Goal: Task Accomplishment & Management: Complete application form

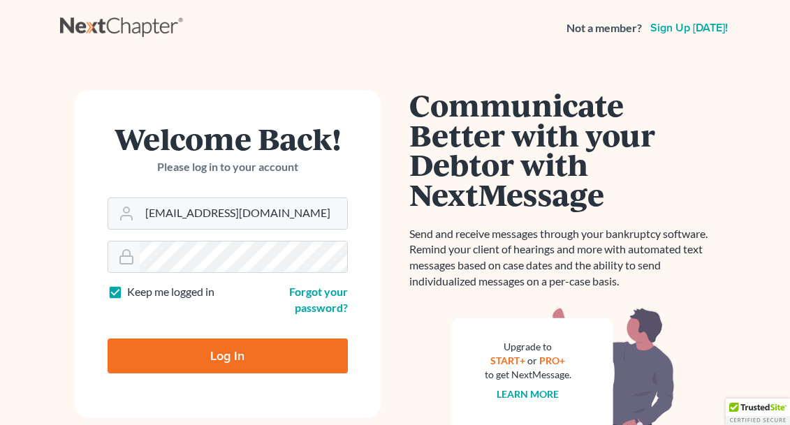
type input "[EMAIL_ADDRESS][DOMAIN_NAME]"
click at [227, 354] on input "Log In" at bounding box center [228, 356] width 240 height 35
type input "Thinking..."
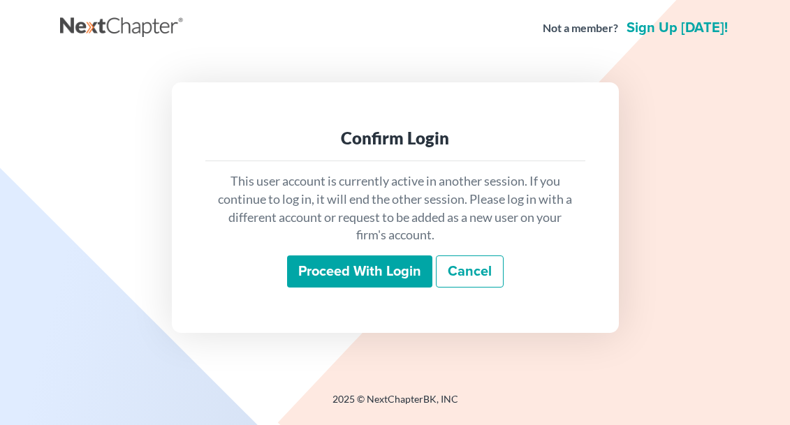
click at [334, 278] on input "Proceed with login" at bounding box center [359, 272] width 145 height 32
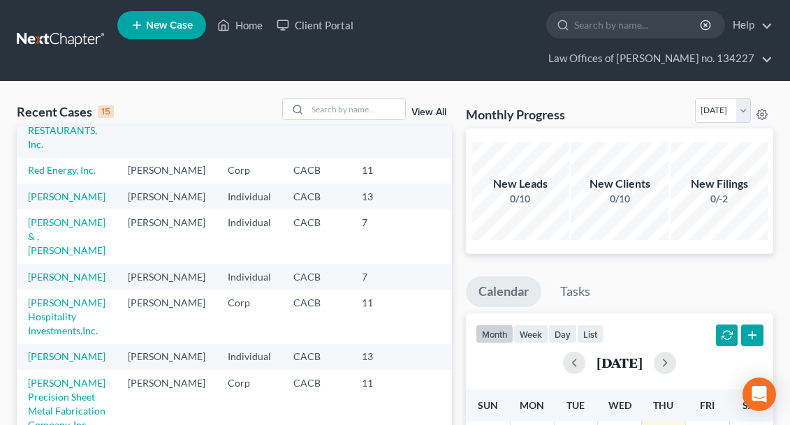
scroll to position [119, 0]
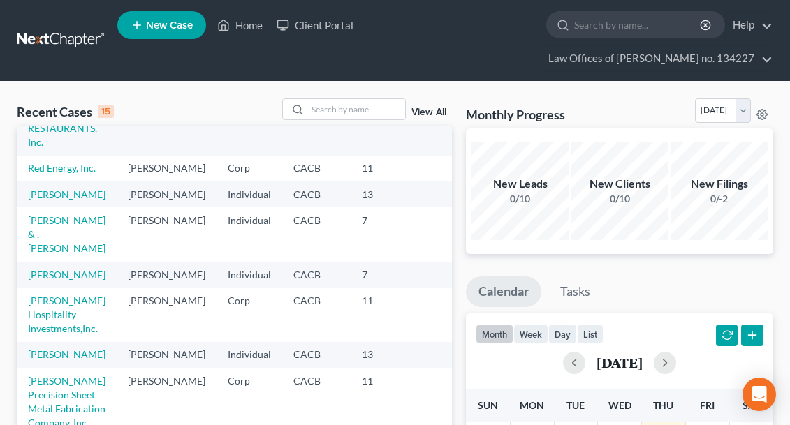
click at [67, 254] on link "[PERSON_NAME] & , [PERSON_NAME]" at bounding box center [67, 234] width 78 height 40
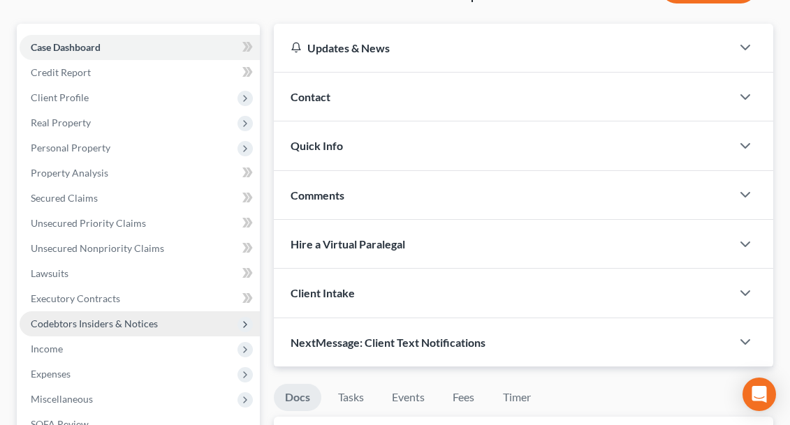
scroll to position [142, 0]
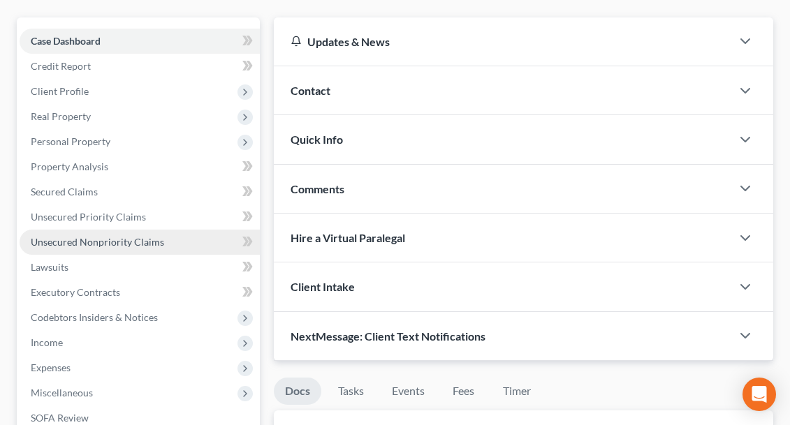
click at [77, 244] on span "Unsecured Nonpriority Claims" at bounding box center [97, 242] width 133 height 12
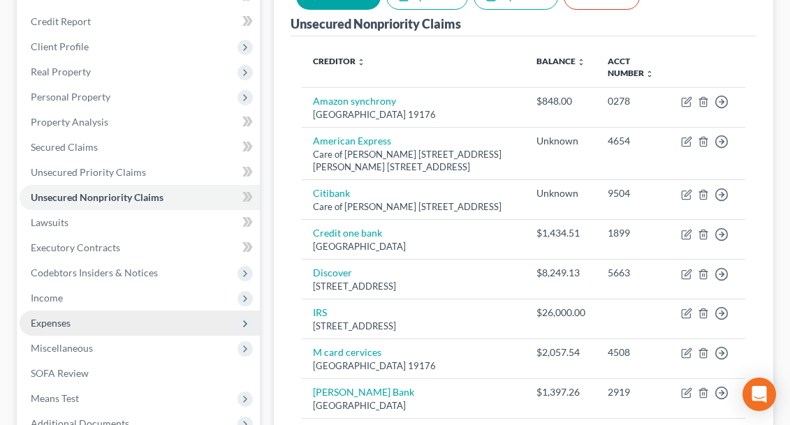
scroll to position [172, 0]
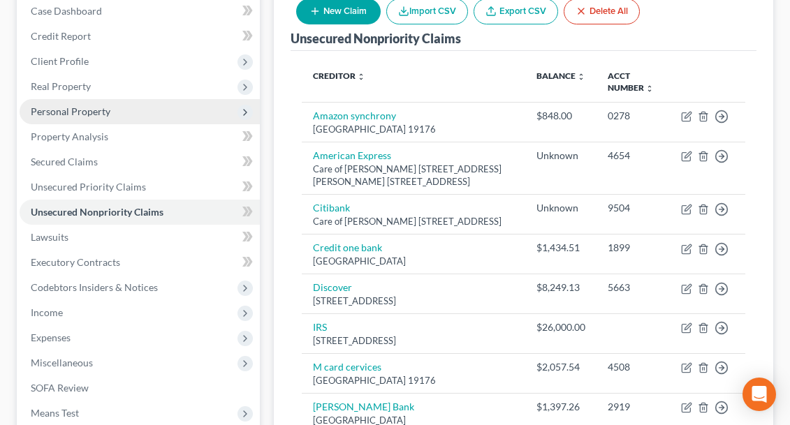
click at [82, 113] on span "Personal Property" at bounding box center [71, 111] width 80 height 12
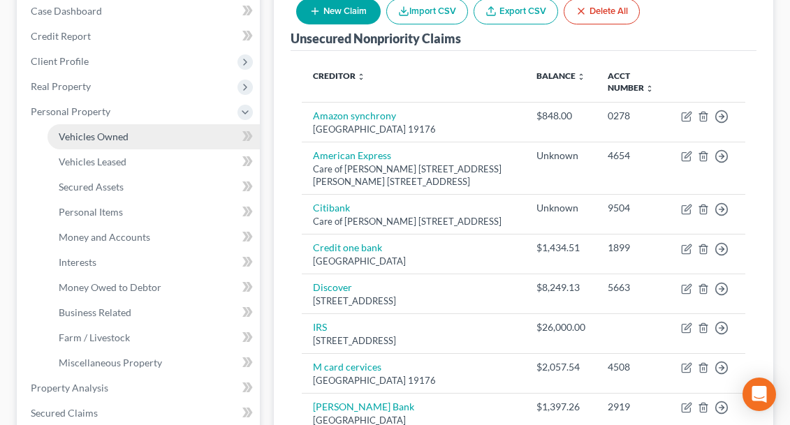
click at [92, 136] on span "Vehicles Owned" at bounding box center [94, 137] width 70 height 12
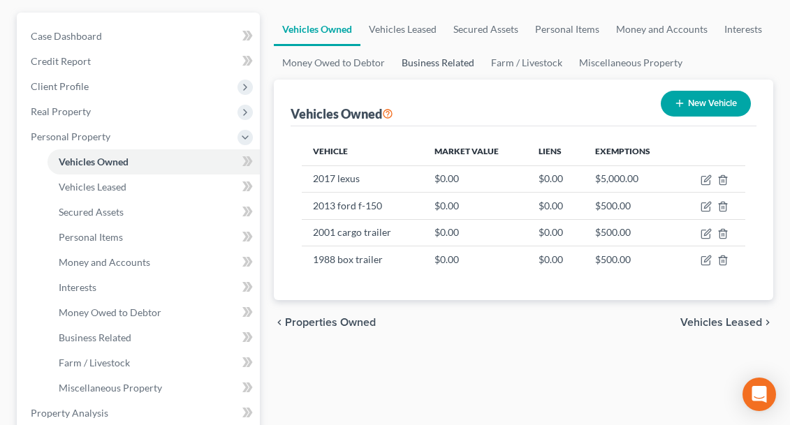
scroll to position [150, 0]
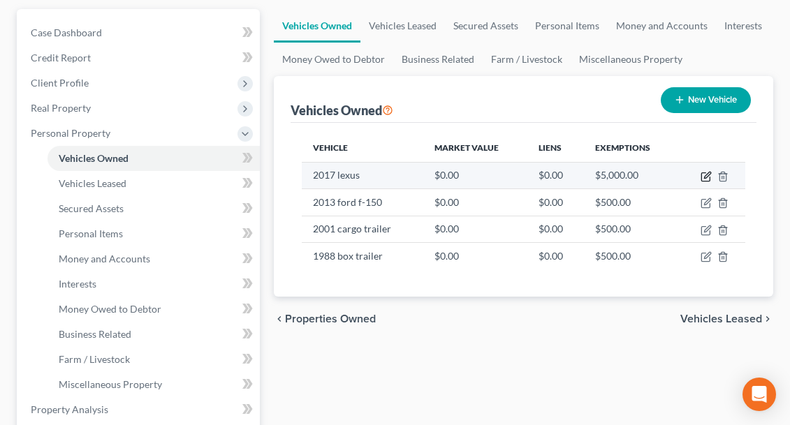
click at [708, 180] on icon "button" at bounding box center [706, 176] width 11 height 11
select select "0"
select select "9"
select select "4"
select select "2"
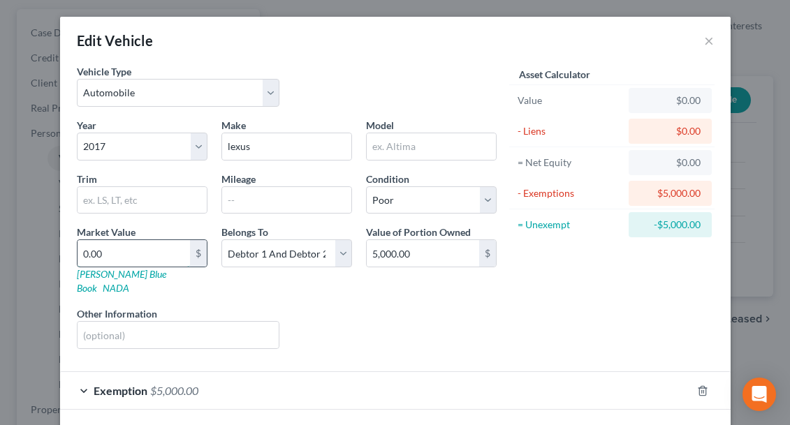
click at [120, 255] on input "0.00" at bounding box center [134, 253] width 112 height 27
type input "0."
type input "0.00"
type input "0"
type input "1"
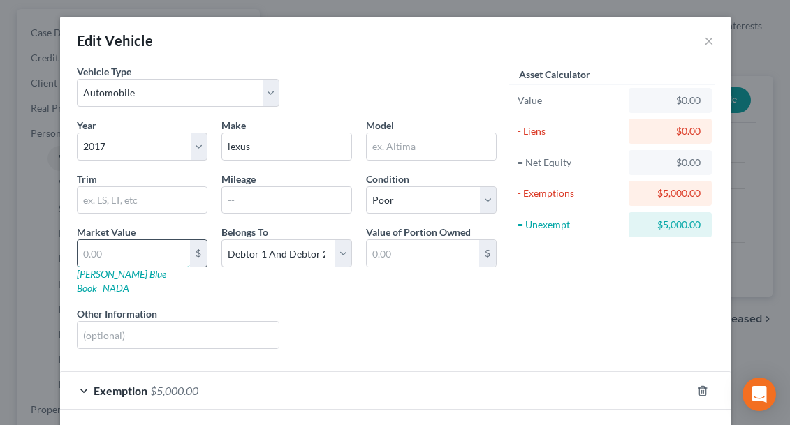
type input "1.00"
type input "10"
type input "10.00"
type input "100"
type input "100.00"
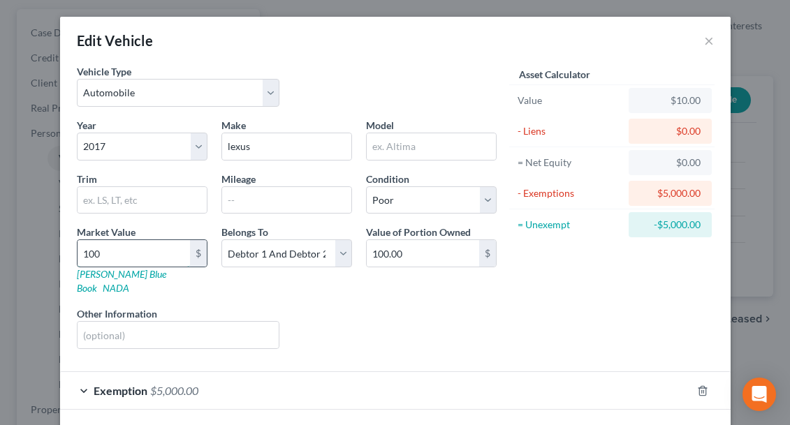
type input "1000"
type input "1,000.00"
type input "1,0000"
type input "10,000.00"
type input "10,000"
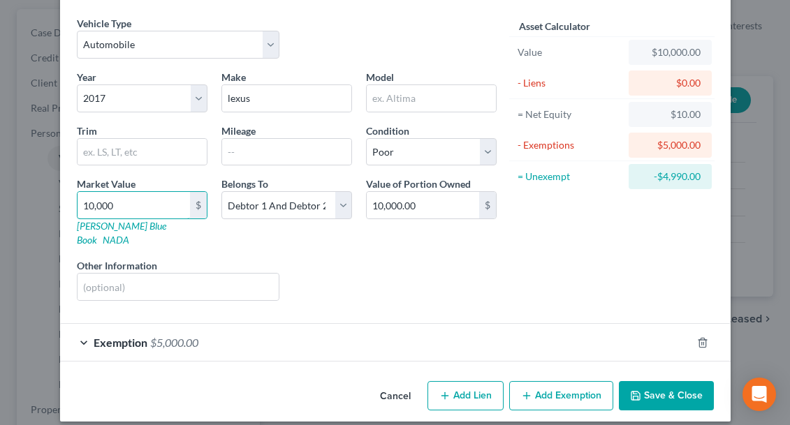
scroll to position [47, 0]
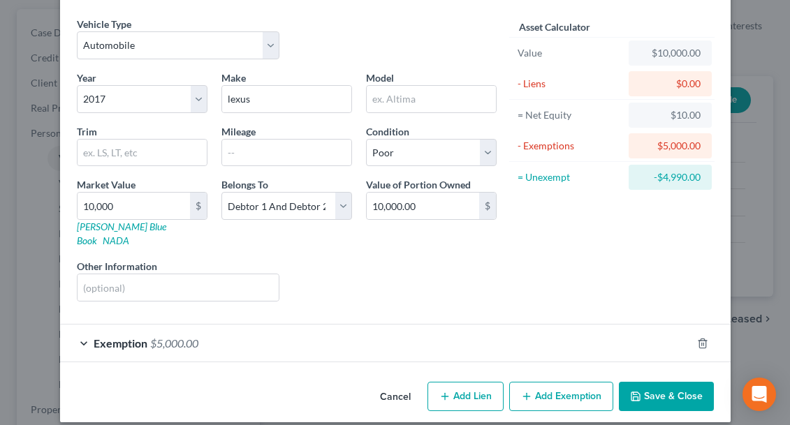
click at [661, 383] on button "Save & Close" at bounding box center [666, 396] width 95 height 29
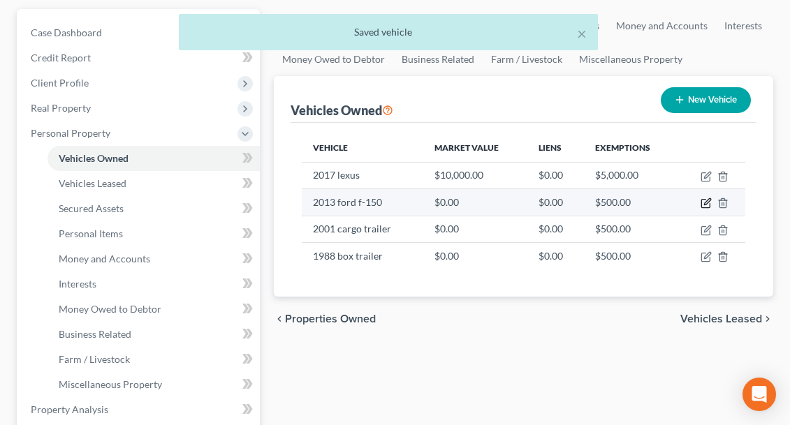
click at [705, 203] on icon "button" at bounding box center [707, 202] width 6 height 6
select select "1"
select select "13"
select select "4"
select select "2"
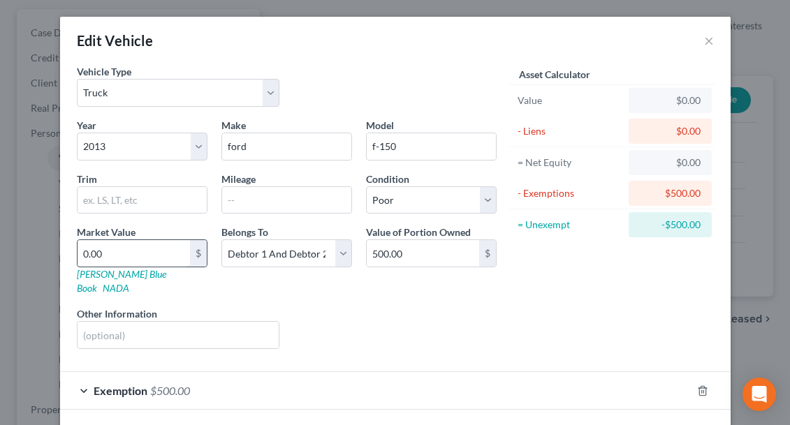
click at [112, 254] on input "0.00" at bounding box center [134, 253] width 112 height 27
type input "0."
type input "0.00"
type input "0"
type input "5"
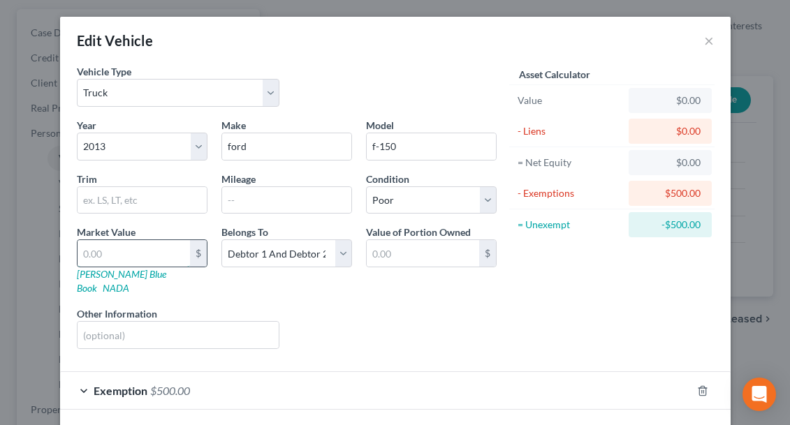
type input "5.00"
type input "50"
type input "50.00"
type input "500"
type input "500.00"
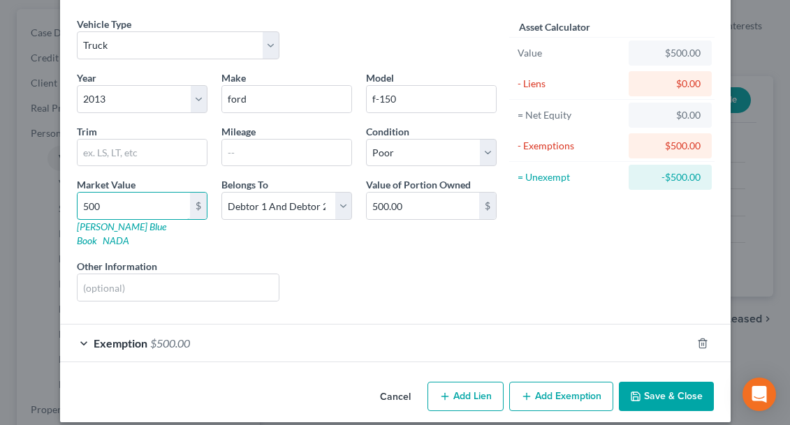
type input "500"
click at [654, 382] on button "Save & Close" at bounding box center [666, 396] width 95 height 29
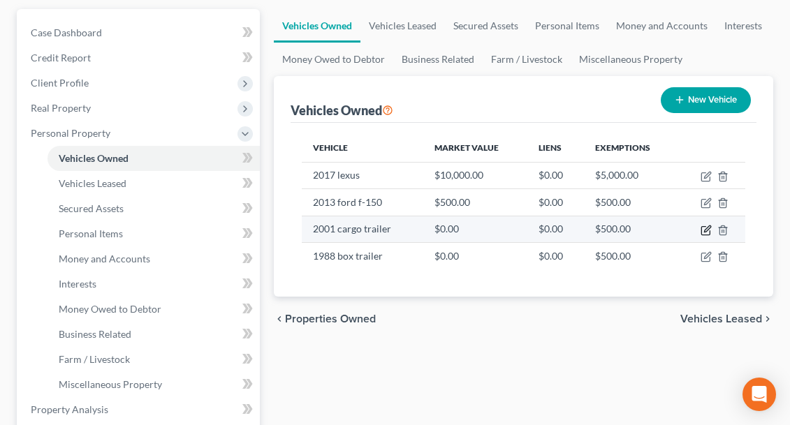
click at [705, 230] on icon "button" at bounding box center [707, 229] width 6 height 6
select select "2"
select select "25"
select select "2"
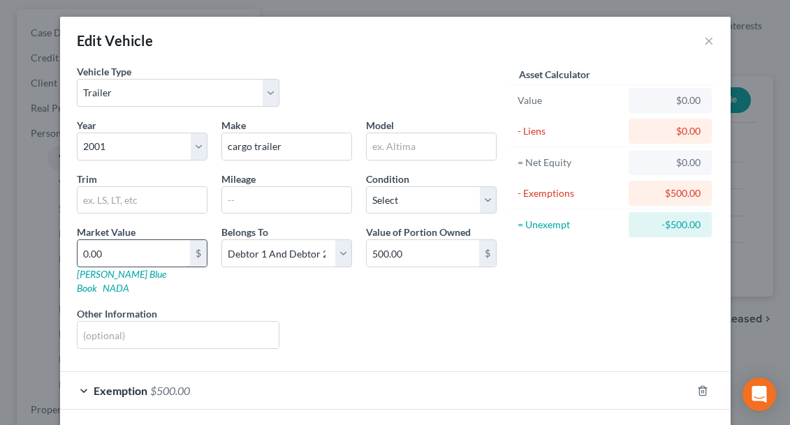
click at [112, 253] on input "0.00" at bounding box center [134, 253] width 112 height 27
type input "0."
type input "0.00"
type input "0"
type input "5"
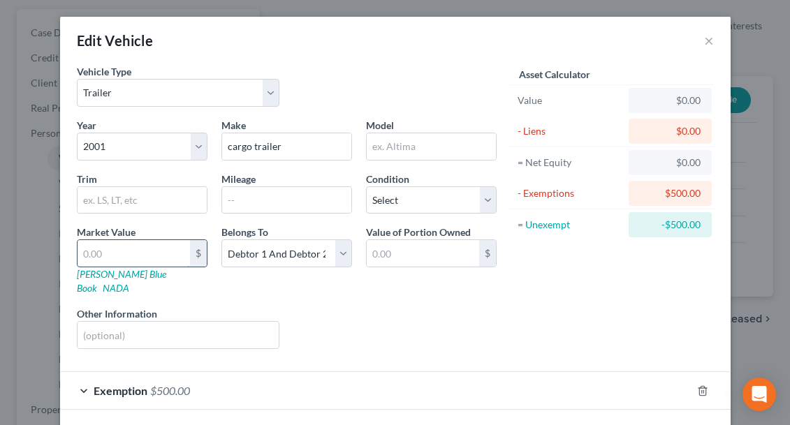
type input "5.00"
type input "50"
type input "50.00"
type input "500"
type input "500.00"
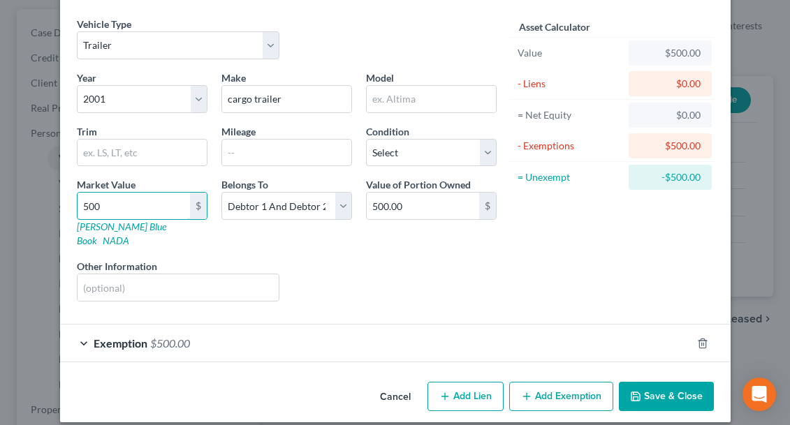
type input "500"
click at [645, 382] on button "Save & Close" at bounding box center [666, 396] width 95 height 29
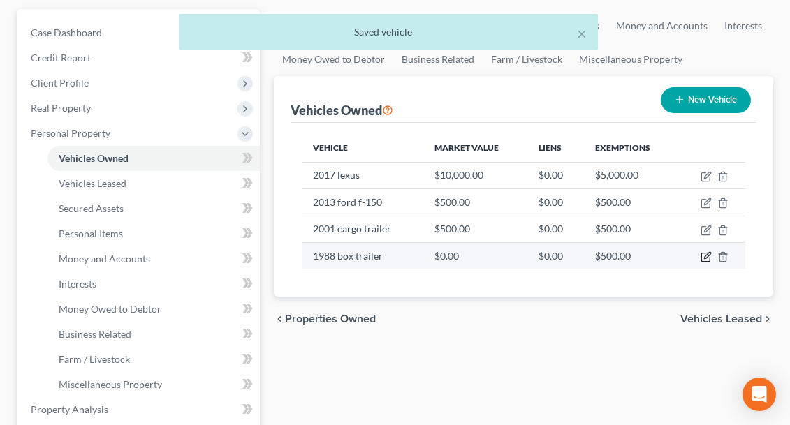
click at [706, 260] on icon "button" at bounding box center [706, 256] width 11 height 11
select select "2"
select select "38"
select select "2"
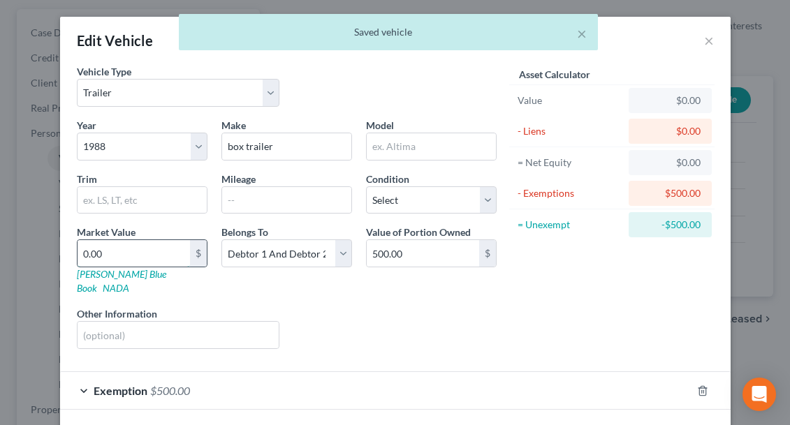
click at [112, 258] on input "0.00" at bounding box center [134, 253] width 112 height 27
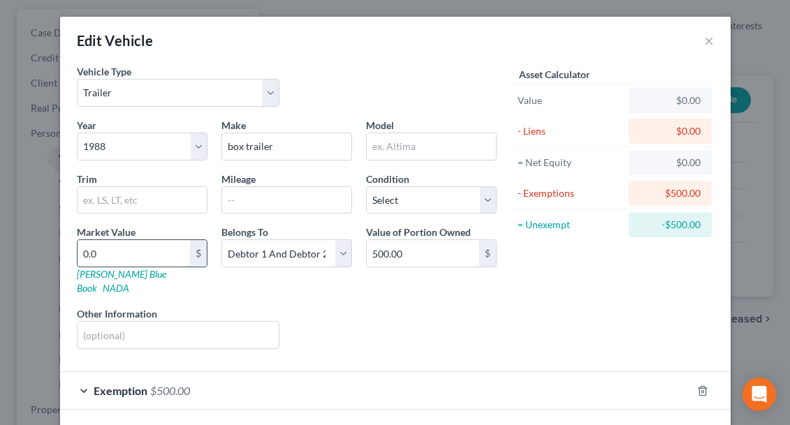
type input "0."
type input "0.00"
type input "0"
type input "5"
type input "5.00"
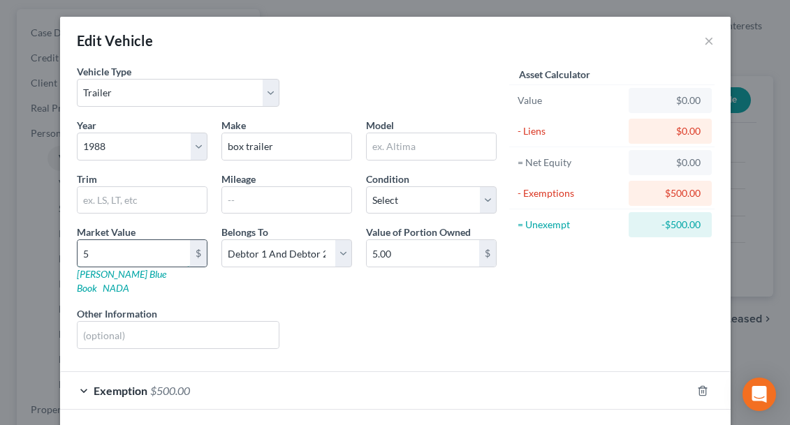
type input "50"
type input "50.00"
type input "500"
type input "500.00"
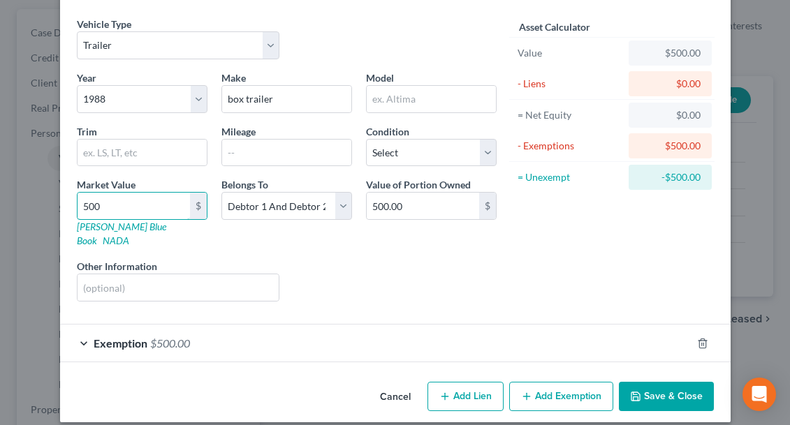
type input "500"
click at [660, 384] on button "Save & Close" at bounding box center [666, 396] width 95 height 29
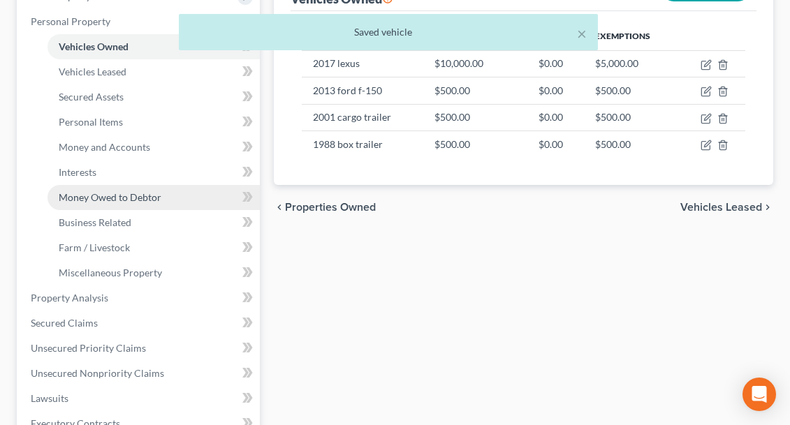
scroll to position [262, 0]
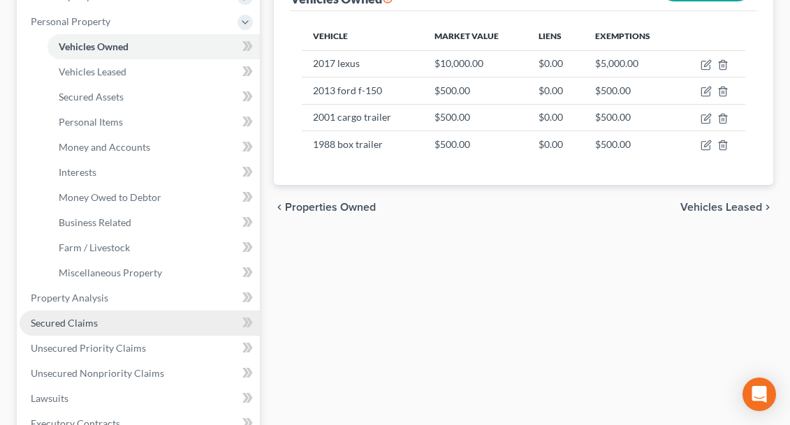
click at [109, 323] on link "Secured Claims" at bounding box center [140, 323] width 240 height 25
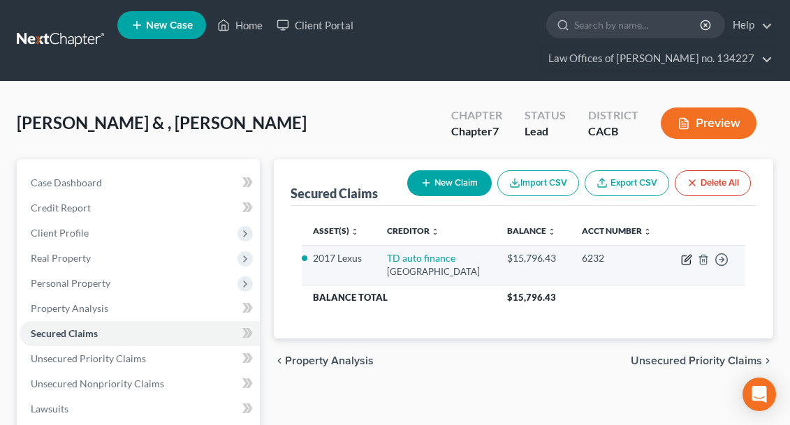
click at [684, 265] on icon "button" at bounding box center [686, 259] width 11 height 11
select select "42"
select select "0"
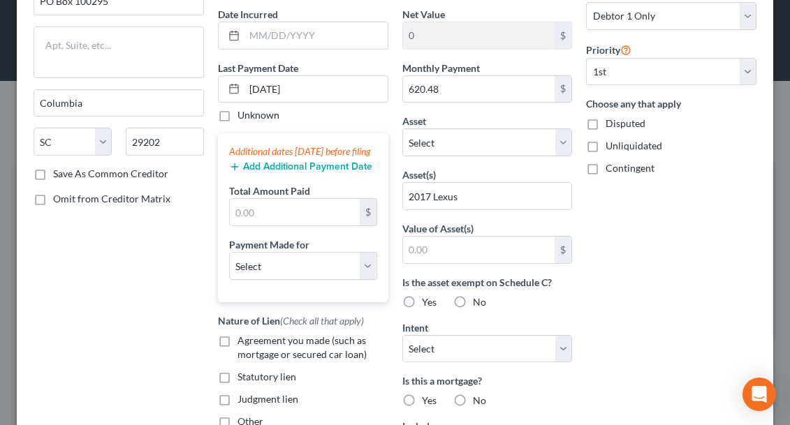
scroll to position [141, 0]
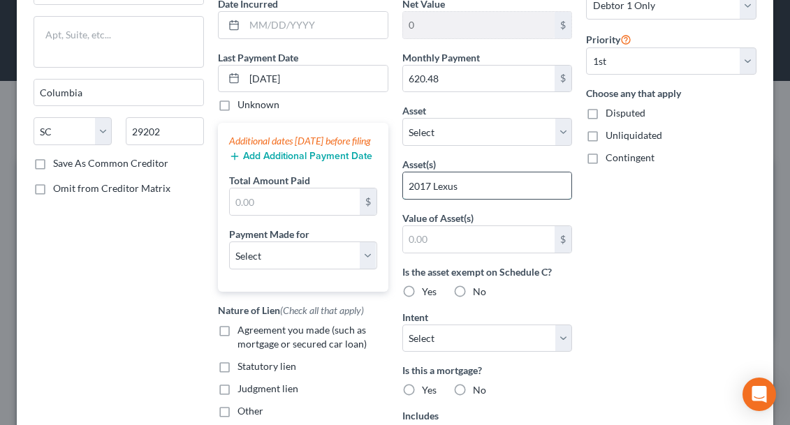
click at [485, 195] on input "2017 Lexus" at bounding box center [487, 186] width 169 height 27
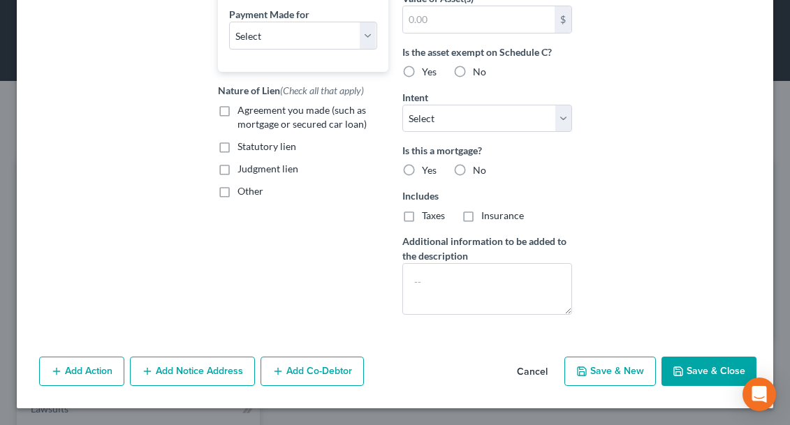
scroll to position [361, 0]
click at [691, 377] on button "Save & Close" at bounding box center [708, 371] width 95 height 29
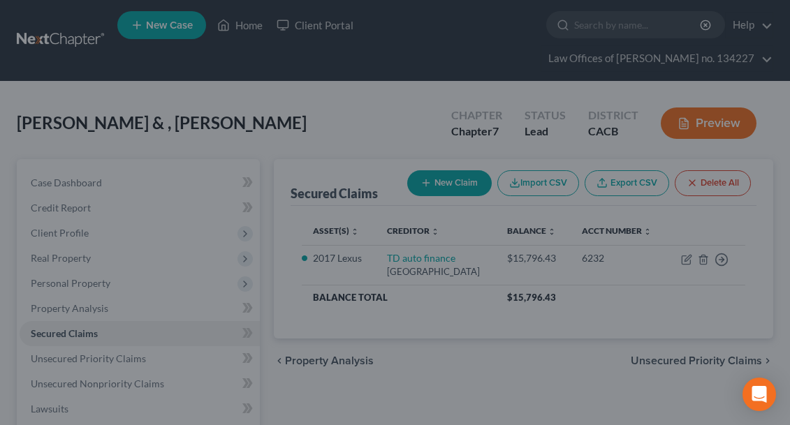
scroll to position [258, 0]
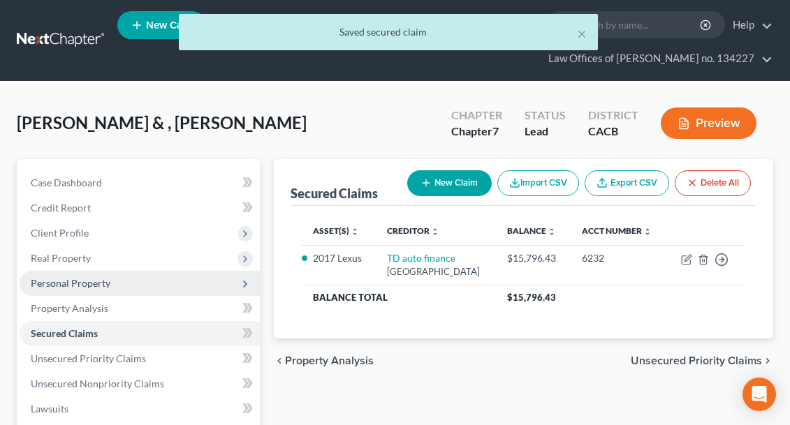
click at [52, 287] on span "Personal Property" at bounding box center [71, 283] width 80 height 12
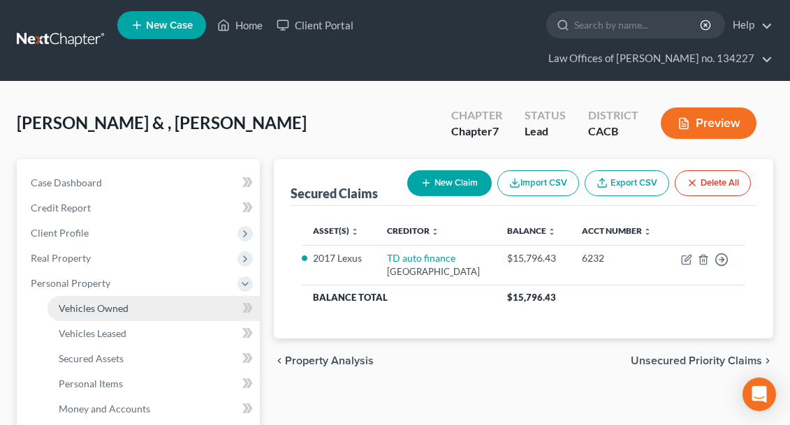
click at [62, 308] on span "Vehicles Owned" at bounding box center [94, 308] width 70 height 12
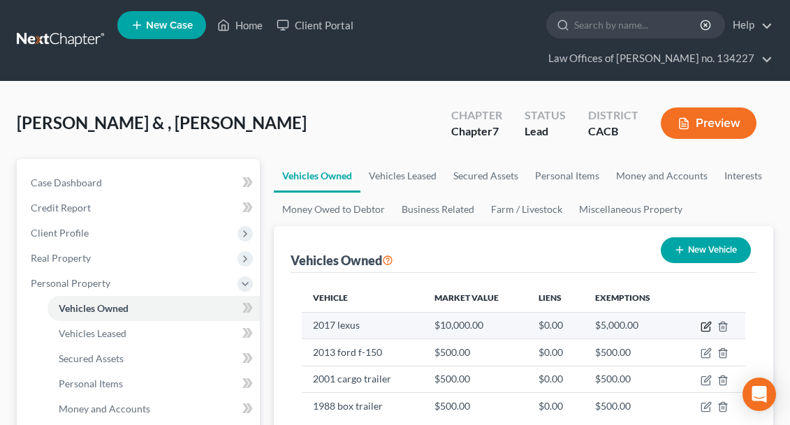
click at [710, 330] on icon "button" at bounding box center [705, 327] width 8 height 8
select select "0"
select select "9"
select select "4"
select select "2"
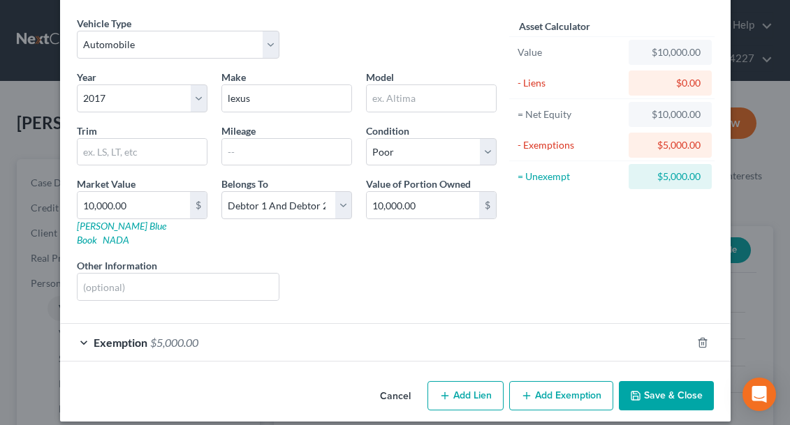
scroll to position [47, 0]
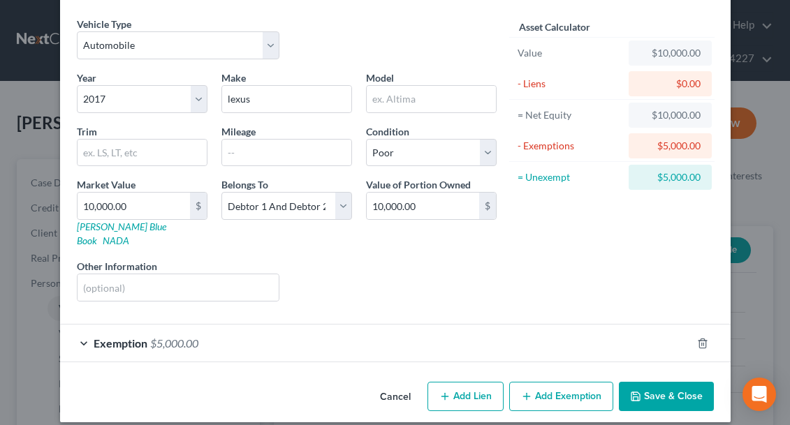
click at [462, 383] on button "Add Lien" at bounding box center [465, 396] width 76 height 29
select select "2"
select select "0"
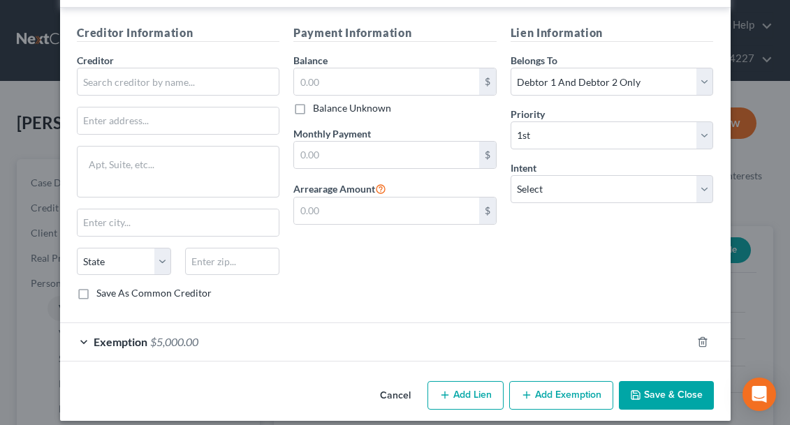
scroll to position [401, 0]
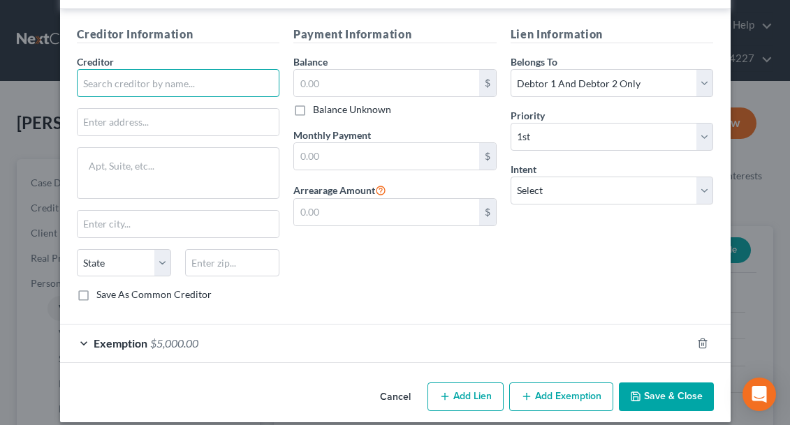
click at [94, 72] on input "text" at bounding box center [178, 83] width 203 height 28
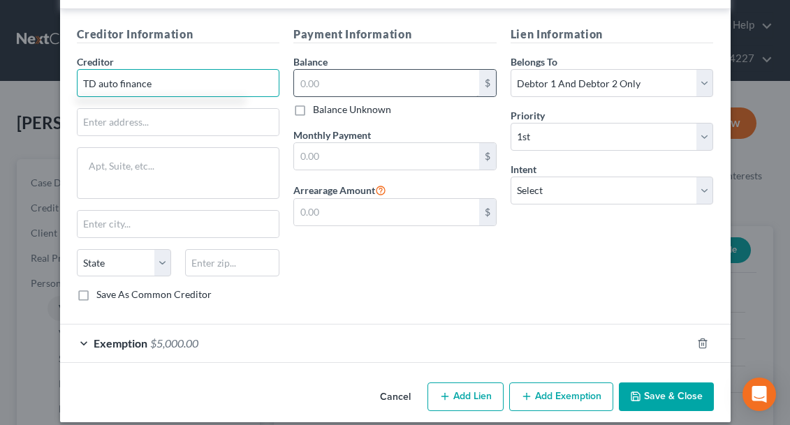
type input "TD auto finance"
click at [315, 70] on input "text" at bounding box center [386, 83] width 185 height 27
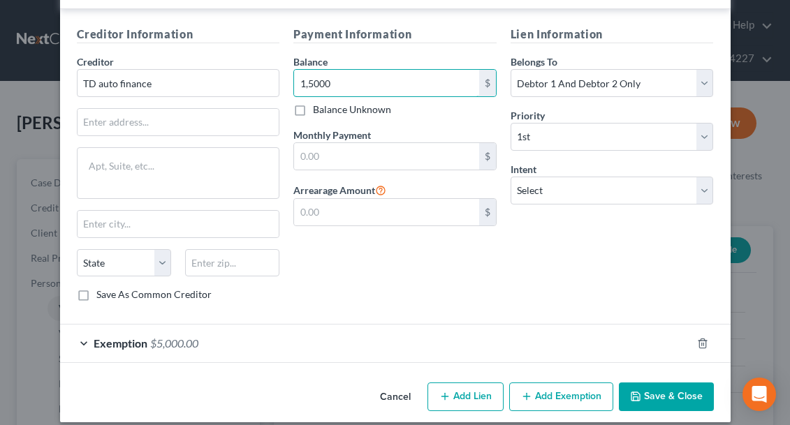
type input "15,000"
click at [659, 383] on button "Save & Close" at bounding box center [666, 397] width 95 height 29
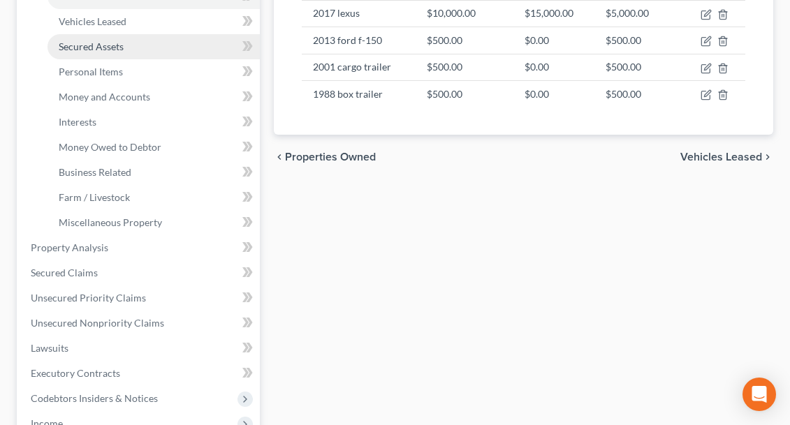
scroll to position [312, 0]
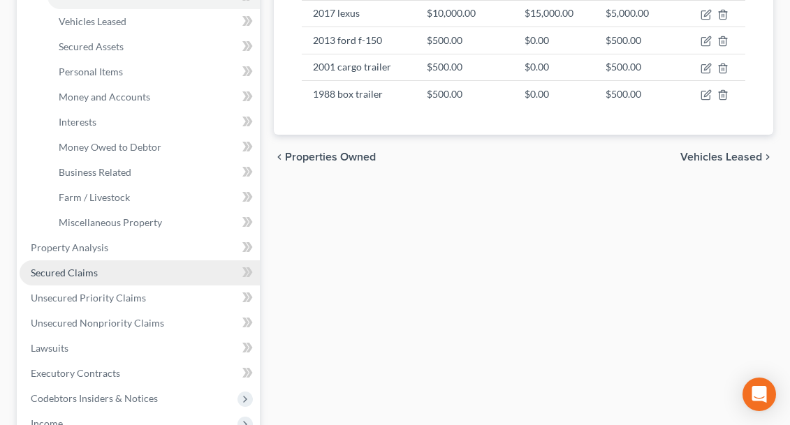
click at [85, 274] on span "Secured Claims" at bounding box center [64, 273] width 67 height 12
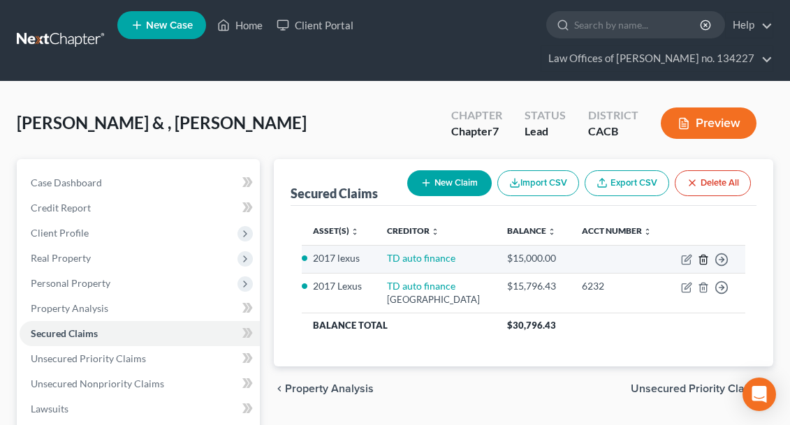
click at [703, 265] on icon "button" at bounding box center [703, 259] width 11 height 11
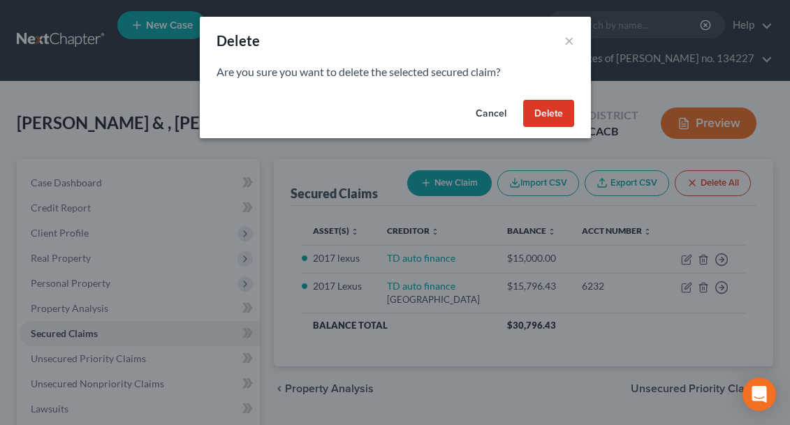
click at [542, 113] on button "Delete" at bounding box center [548, 114] width 51 height 28
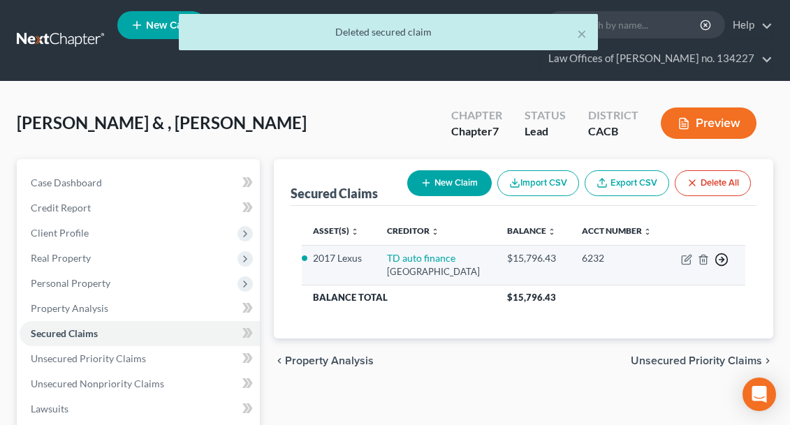
click at [720, 267] on icon "button" at bounding box center [722, 260] width 14 height 14
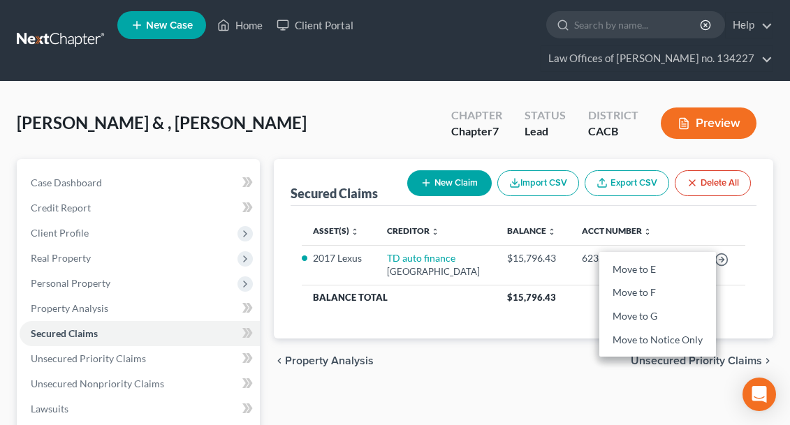
click at [508, 383] on div "chevron_left Property Analysis Unsecured Priority Claims chevron_right" at bounding box center [523, 361] width 499 height 45
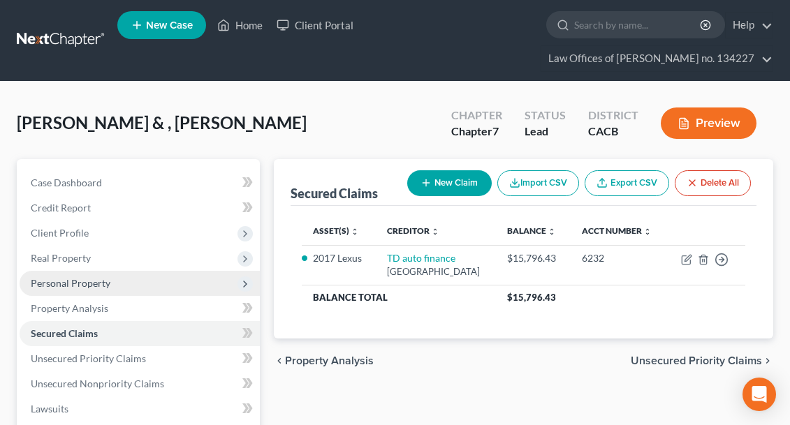
click at [57, 290] on span "Personal Property" at bounding box center [140, 283] width 240 height 25
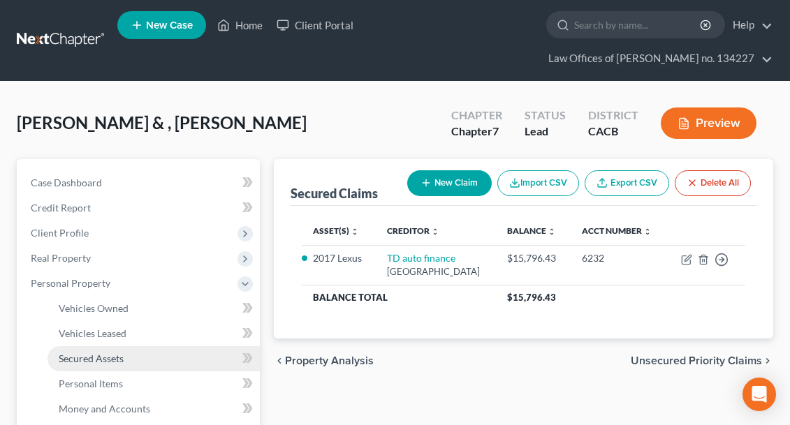
click at [65, 358] on span "Secured Assets" at bounding box center [91, 359] width 65 height 12
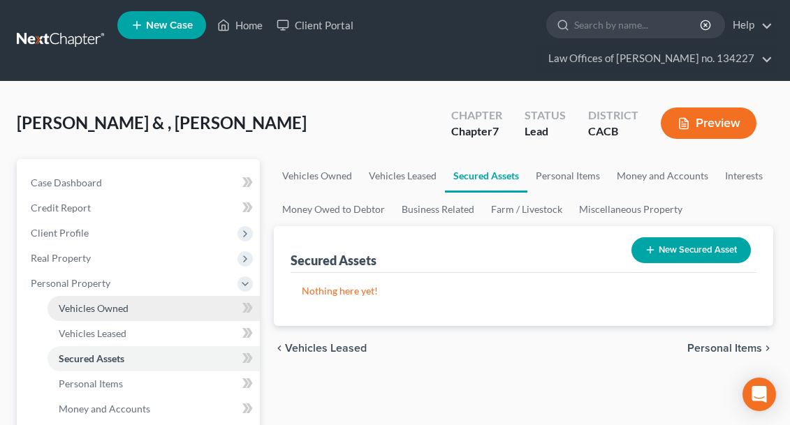
click at [64, 310] on span "Vehicles Owned" at bounding box center [94, 308] width 70 height 12
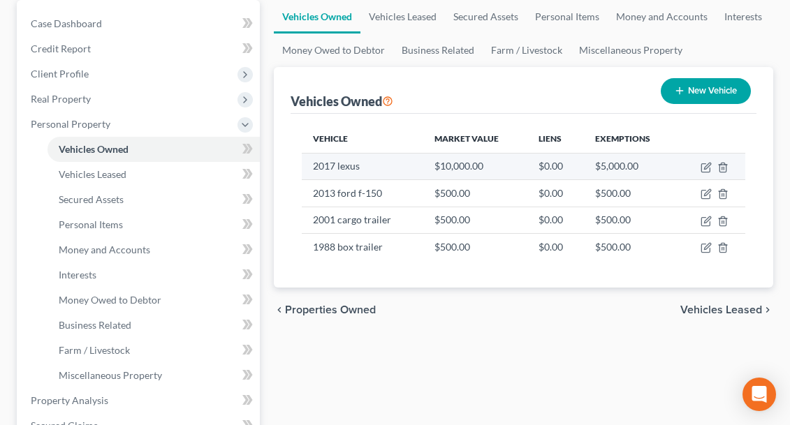
scroll to position [161, 0]
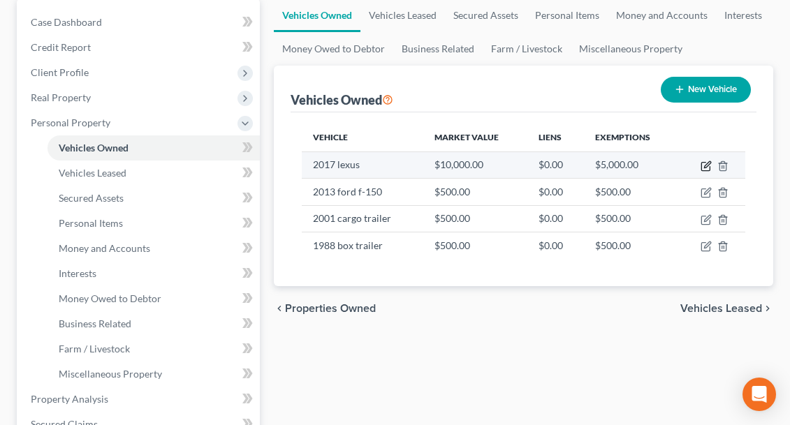
click at [706, 168] on icon "button" at bounding box center [706, 166] width 11 height 11
select select "0"
select select "9"
select select "4"
select select "2"
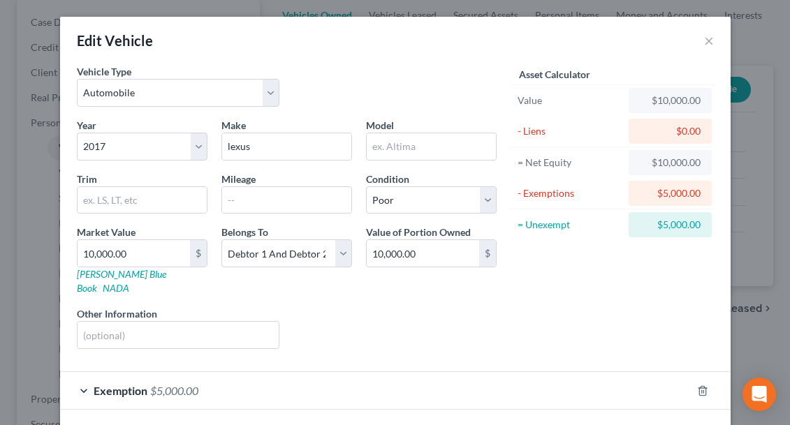
click at [529, 138] on div "- Liens" at bounding box center [570, 131] width 105 height 14
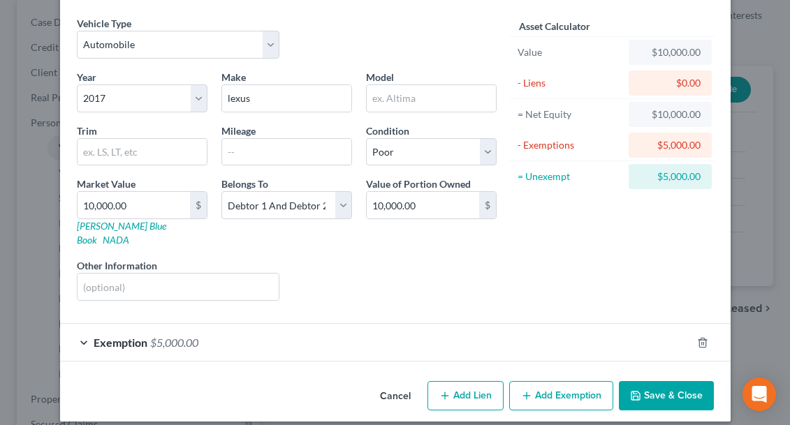
scroll to position [47, 0]
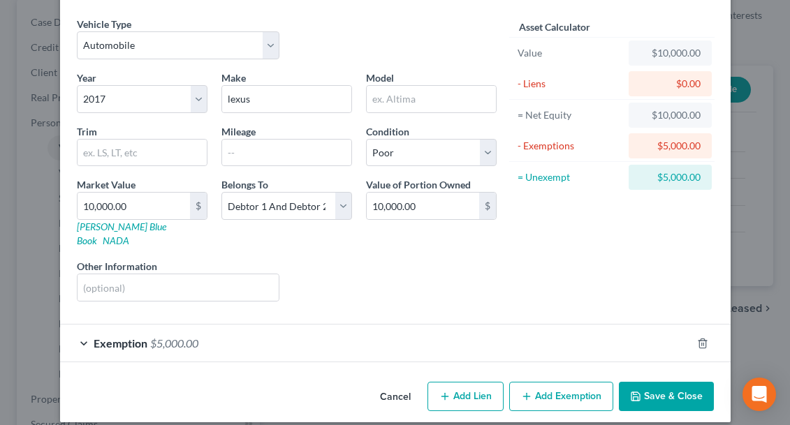
click at [482, 387] on button "Add Lien" at bounding box center [465, 396] width 76 height 29
select select "2"
select select "0"
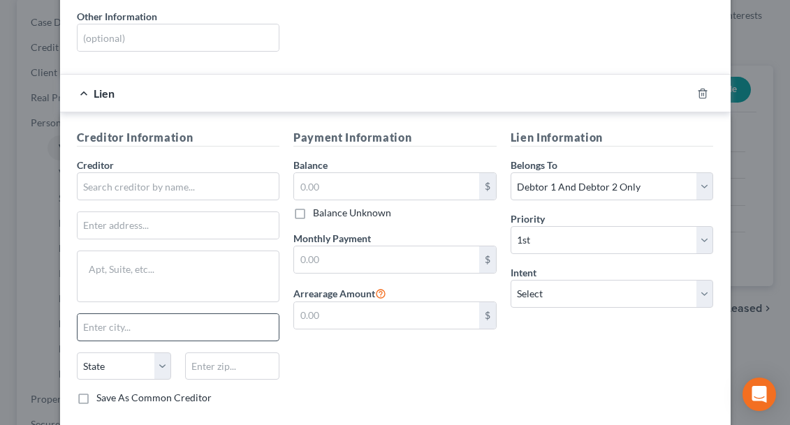
scroll to position [300, 0]
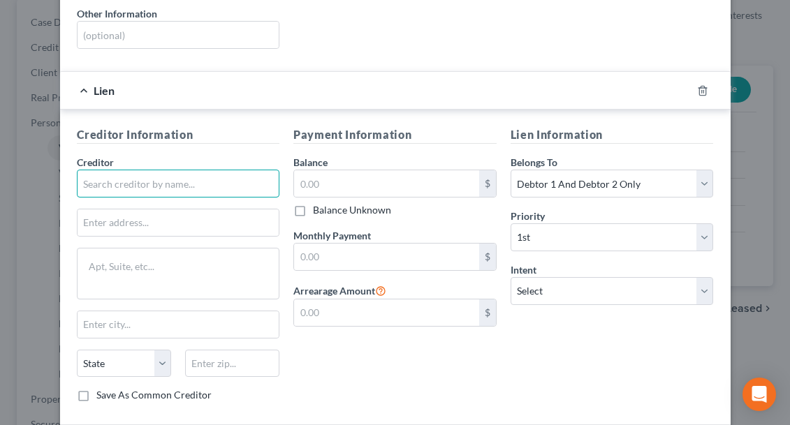
click at [91, 175] on input "text" at bounding box center [178, 184] width 203 height 28
type input "TD auto finance"
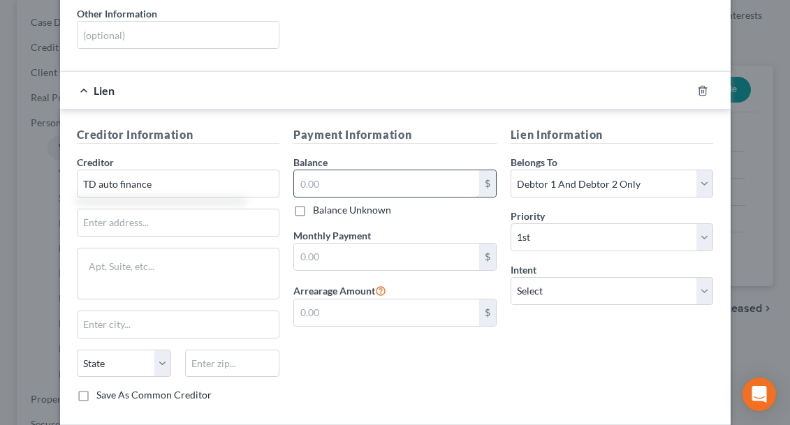
click at [300, 170] on input "text" at bounding box center [386, 183] width 185 height 27
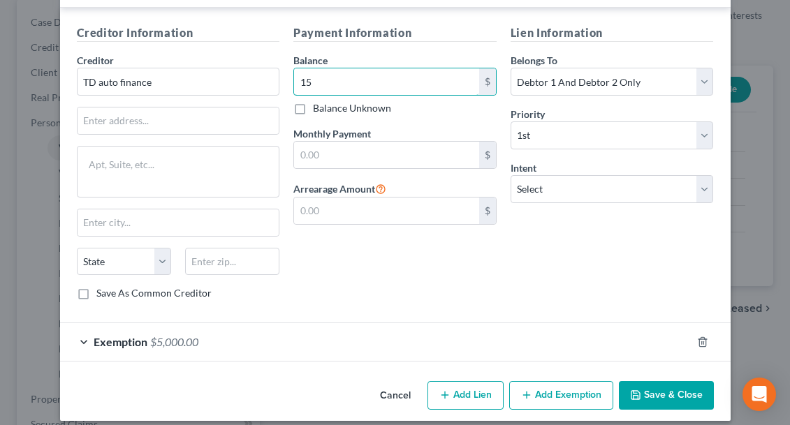
scroll to position [401, 0]
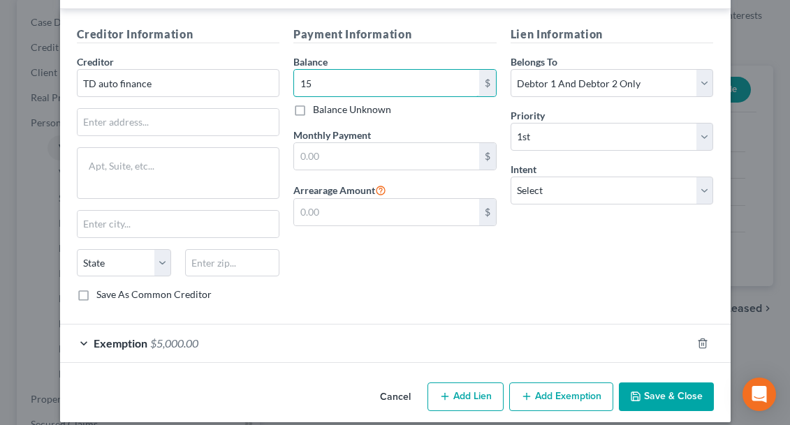
type input "15"
click at [640, 393] on icon "button" at bounding box center [635, 397] width 8 height 8
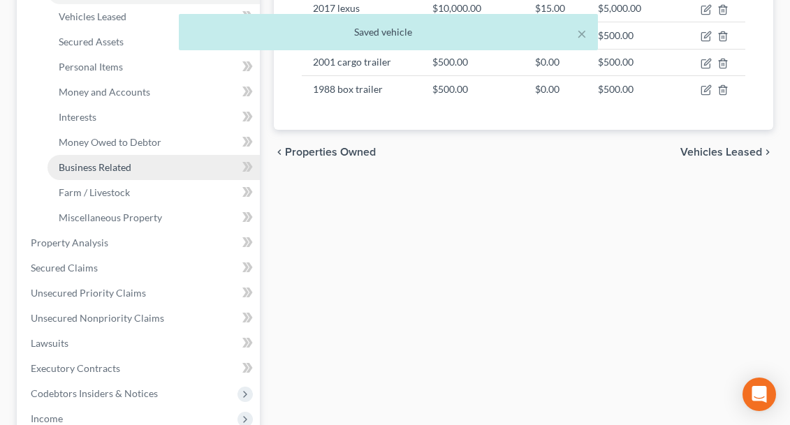
scroll to position [338, 0]
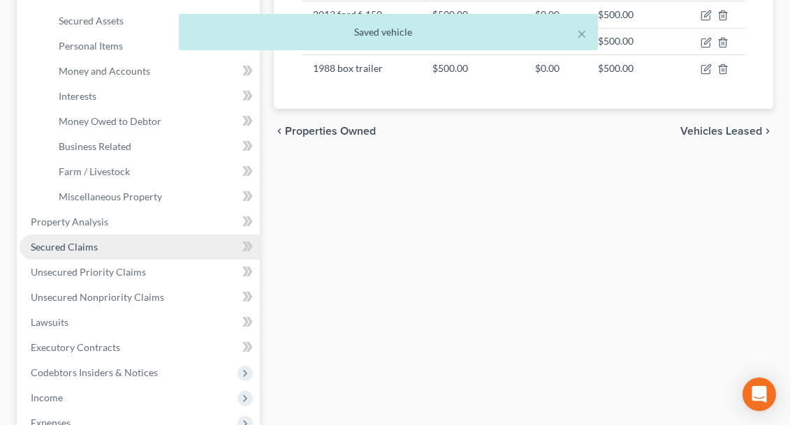
click at [72, 249] on span "Secured Claims" at bounding box center [64, 247] width 67 height 12
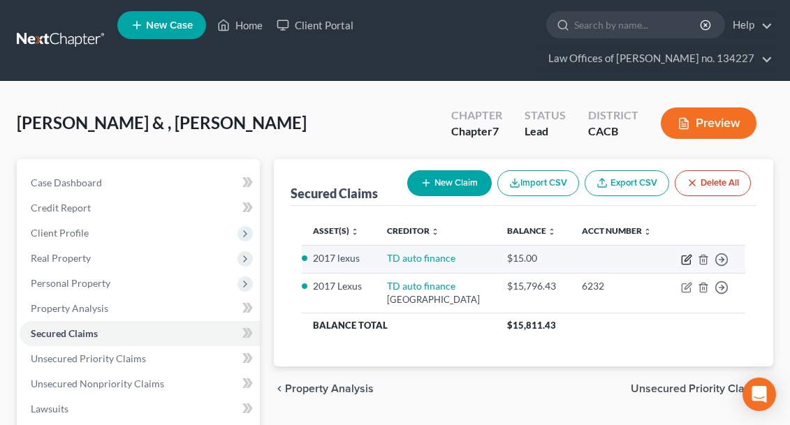
click at [688, 265] on icon "button" at bounding box center [686, 259] width 11 height 11
select select "2"
select select "0"
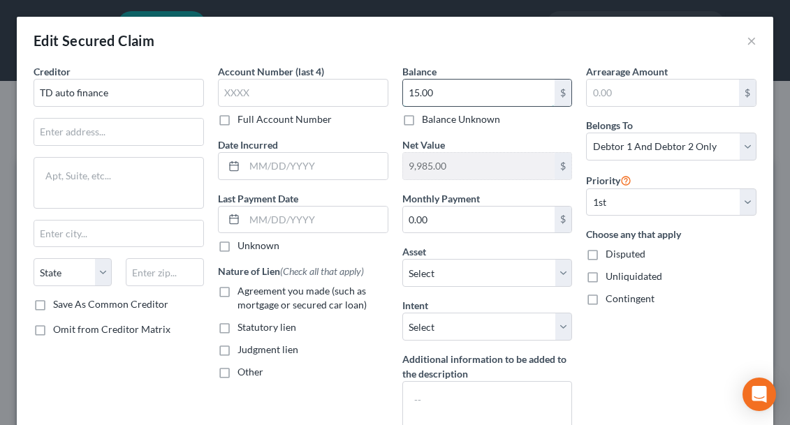
click at [420, 95] on input "15.00" at bounding box center [479, 93] width 152 height 27
type input "1"
click at [418, 92] on input "17,796" at bounding box center [479, 93] width 152 height 27
click at [438, 93] on input "15,796" at bounding box center [479, 93] width 152 height 27
type input "15,796.43"
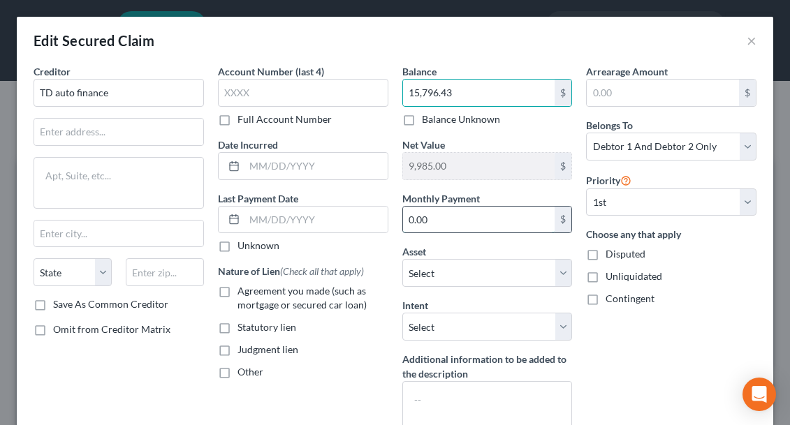
click at [432, 223] on input "0.00" at bounding box center [479, 220] width 152 height 27
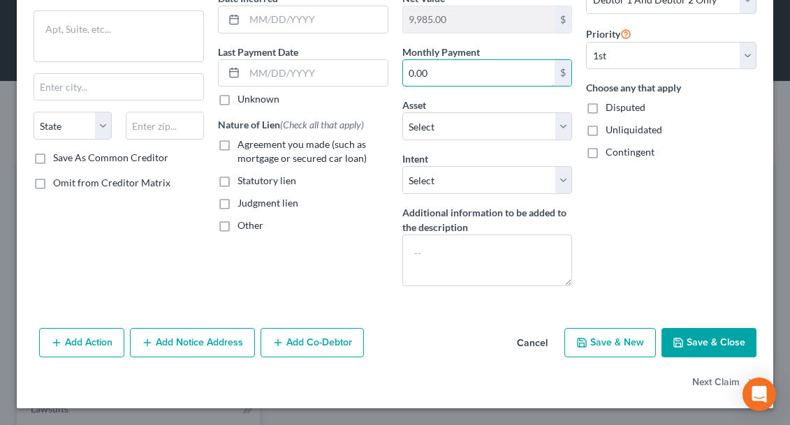
scroll to position [147, 0]
click at [698, 344] on button "Save & Close" at bounding box center [708, 342] width 95 height 29
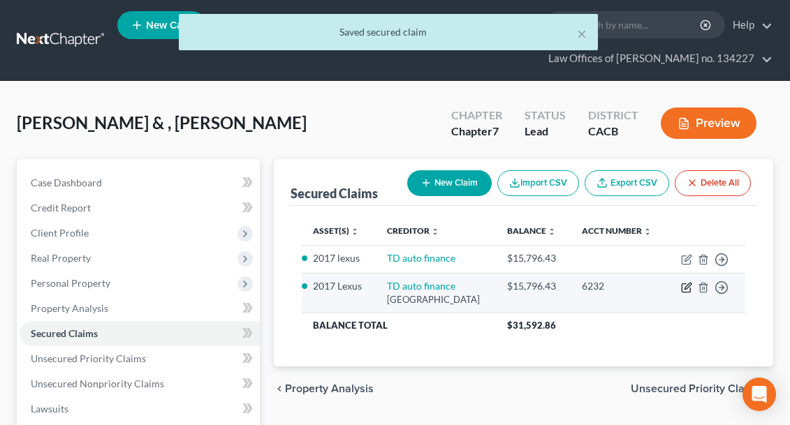
click at [685, 289] on icon "button" at bounding box center [687, 286] width 6 height 6
select select "42"
select select "0"
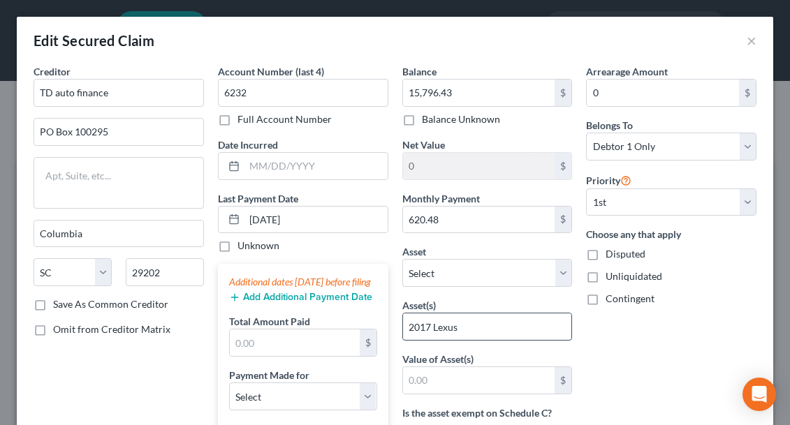
click at [514, 327] on input "2017 Lexus" at bounding box center [487, 327] width 169 height 27
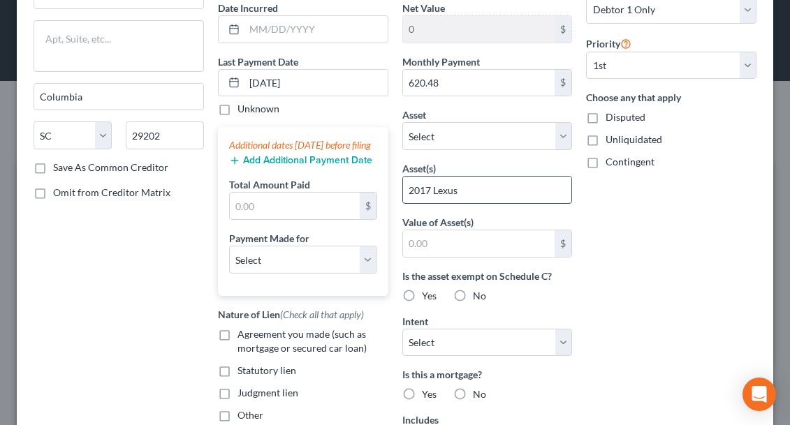
scroll to position [140, 0]
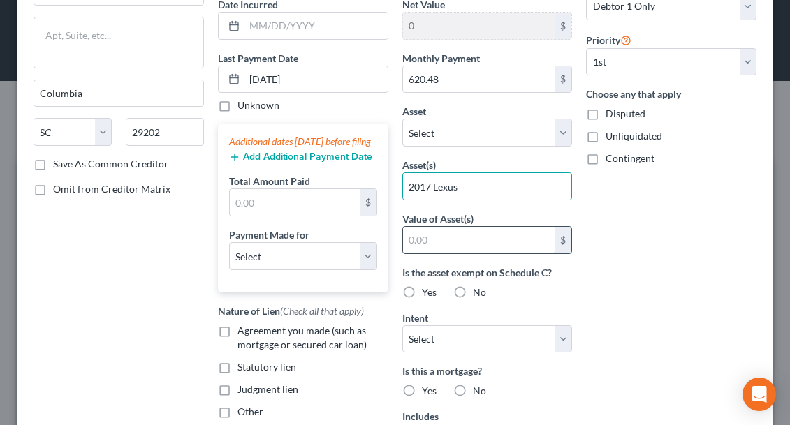
click at [438, 240] on input "text" at bounding box center [479, 240] width 152 height 27
click at [422, 292] on label "Yes" at bounding box center [429, 293] width 15 height 14
click at [427, 292] on input "Yes" at bounding box center [431, 290] width 9 height 9
radio input "true"
click at [417, 242] on input "text" at bounding box center [479, 240] width 152 height 27
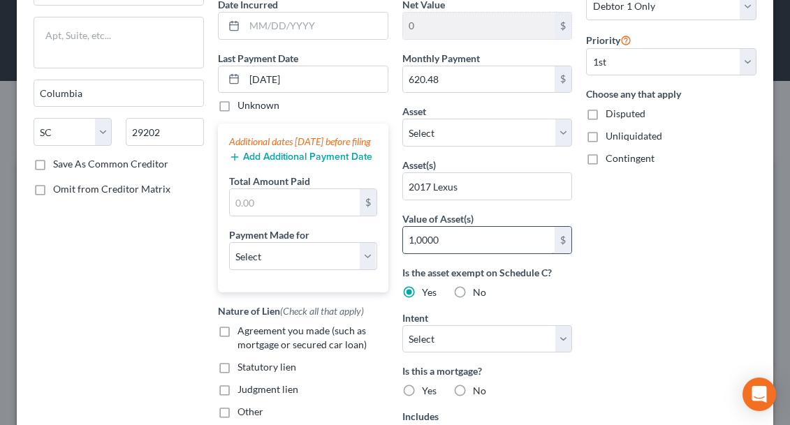
type input "10,000"
click at [586, 265] on div "Arrearage Amount 0 $ Belongs To * Select Debtor 1 Only Debtor 2 Only Debtor 1 A…" at bounding box center [671, 235] width 184 height 623
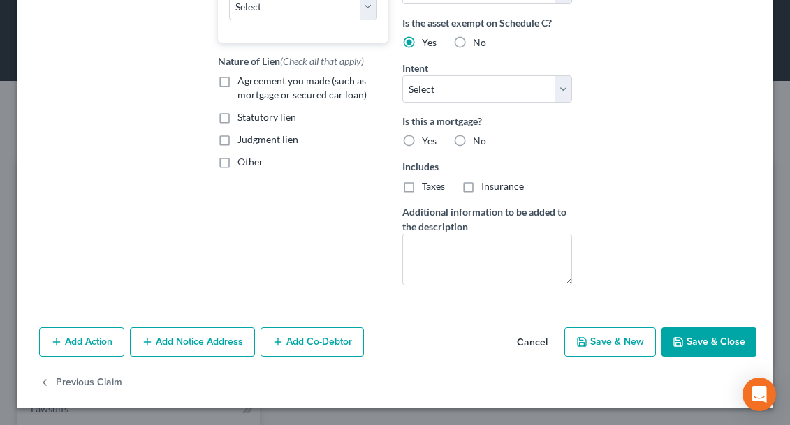
scroll to position [390, 0]
click at [473, 140] on label "No" at bounding box center [479, 141] width 13 height 14
click at [478, 140] on input "No" at bounding box center [482, 138] width 9 height 9
radio input "true"
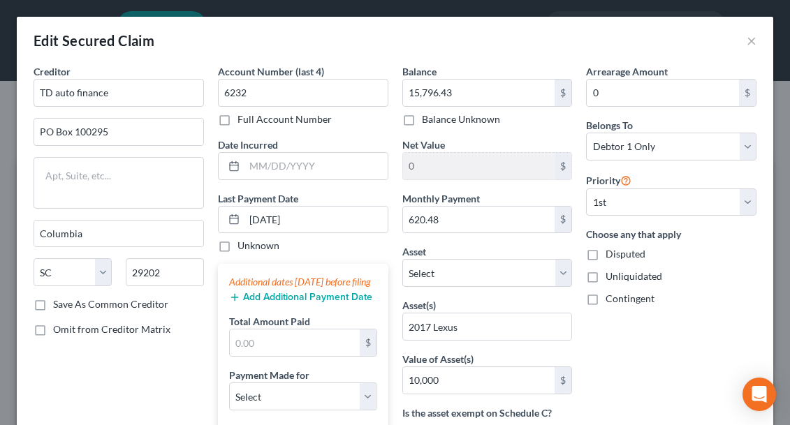
scroll to position [0, 0]
click at [754, 40] on button "×" at bounding box center [752, 40] width 10 height 17
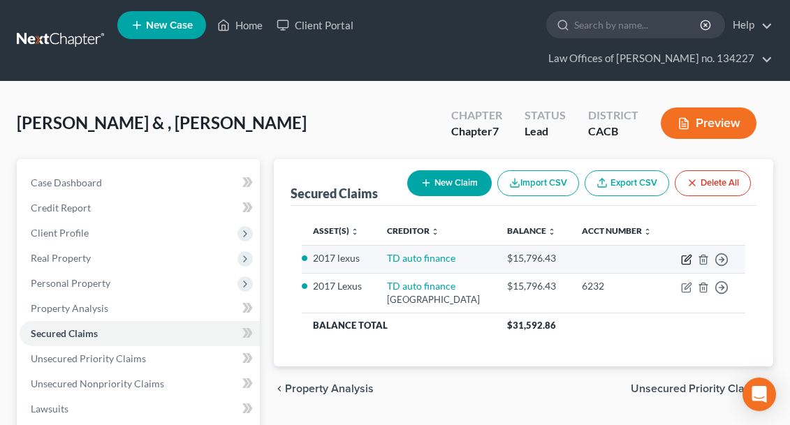
click at [687, 265] on icon "button" at bounding box center [686, 259] width 11 height 11
select select "8"
select select "2"
select select "0"
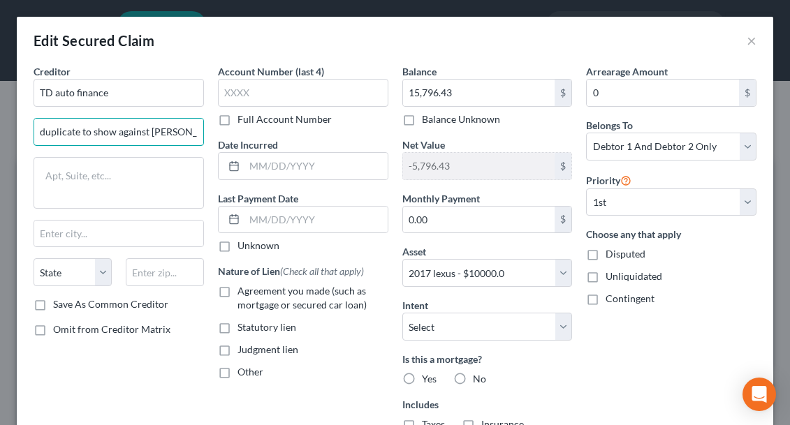
type input "duplicate to show against [PERSON_NAME]"
click at [128, 367] on div "Creditor * TD auto finance duplicate to show against Lexus State [US_STATE] AK …" at bounding box center [119, 299] width 184 height 471
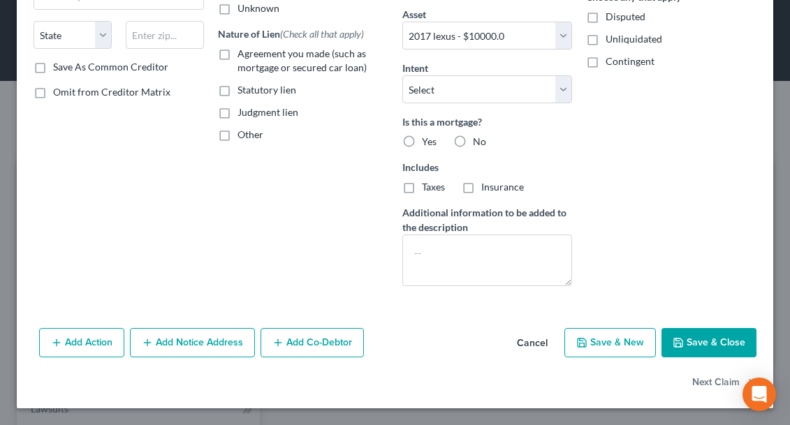
scroll to position [237, 0]
click at [473, 143] on label "No" at bounding box center [479, 142] width 13 height 14
click at [478, 143] on input "No" at bounding box center [482, 139] width 9 height 9
radio input "true"
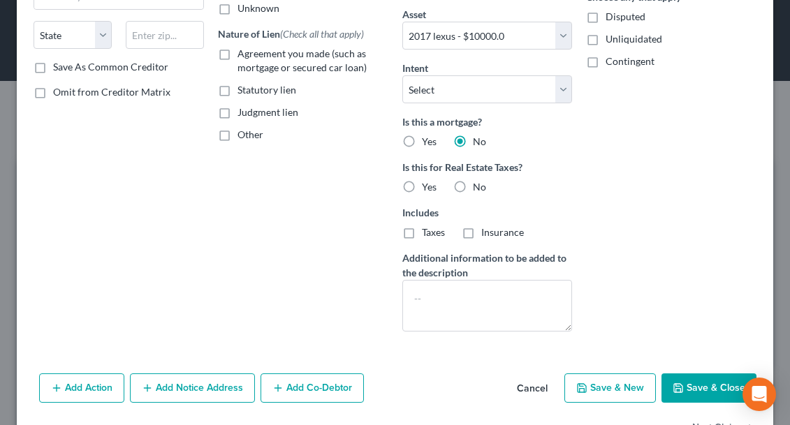
click at [691, 390] on button "Save & Close" at bounding box center [708, 388] width 95 height 29
select select
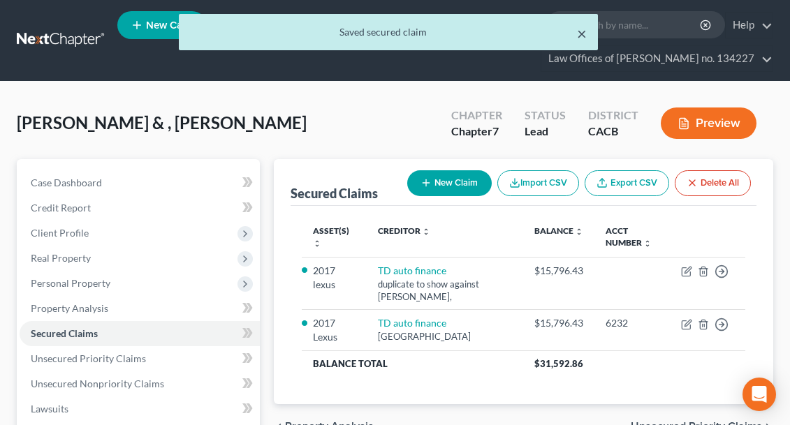
click at [583, 34] on button "×" at bounding box center [582, 33] width 10 height 17
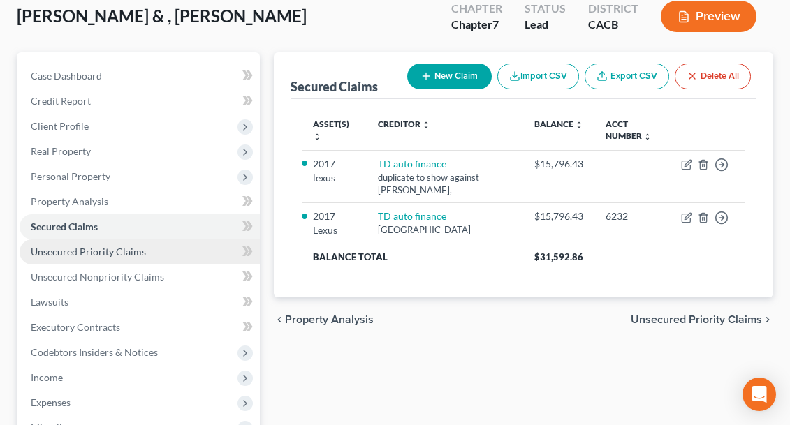
scroll to position [107, 0]
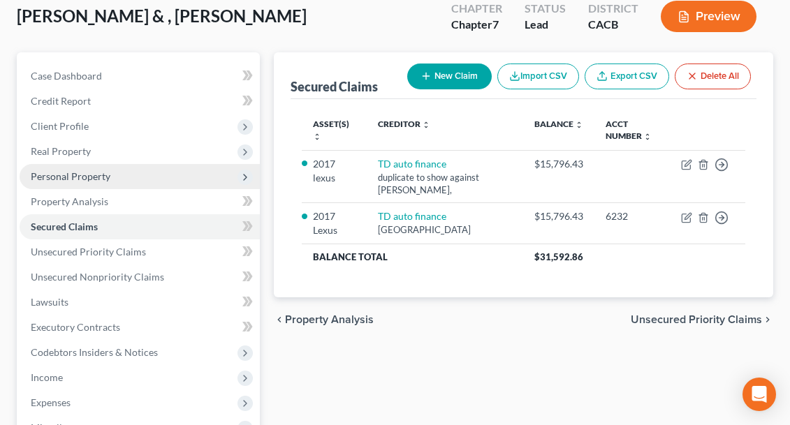
click at [94, 181] on span "Personal Property" at bounding box center [71, 176] width 80 height 12
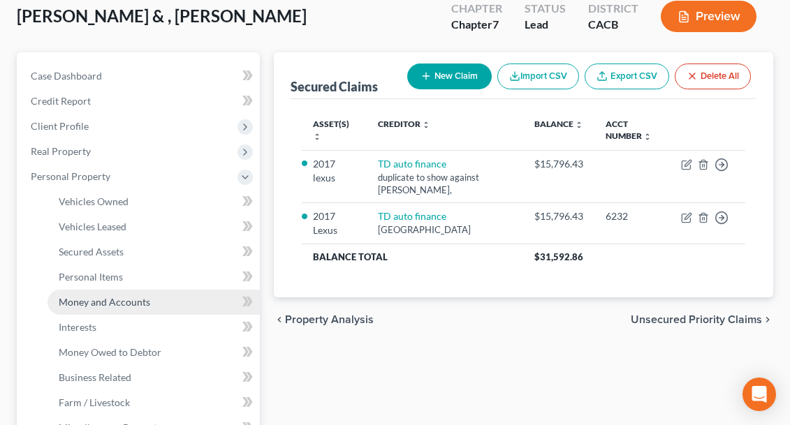
click at [106, 307] on span "Money and Accounts" at bounding box center [104, 302] width 91 height 12
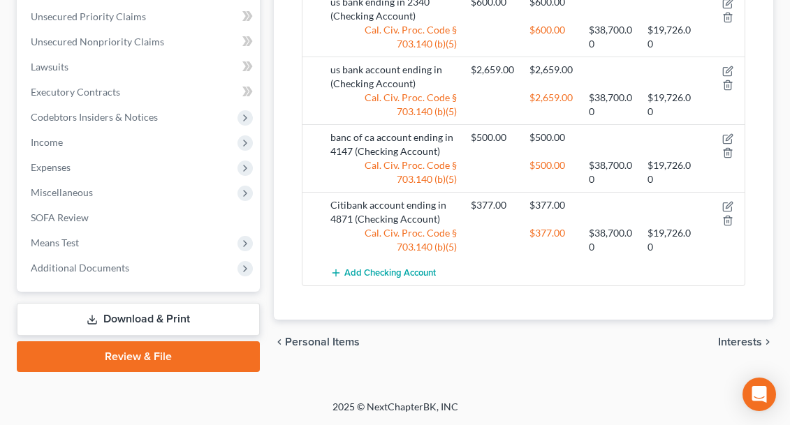
scroll to position [594, 0]
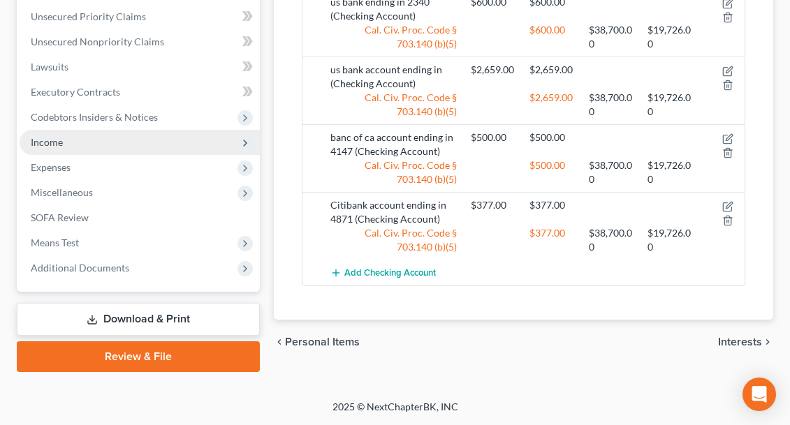
click at [52, 142] on span "Income" at bounding box center [47, 142] width 32 height 12
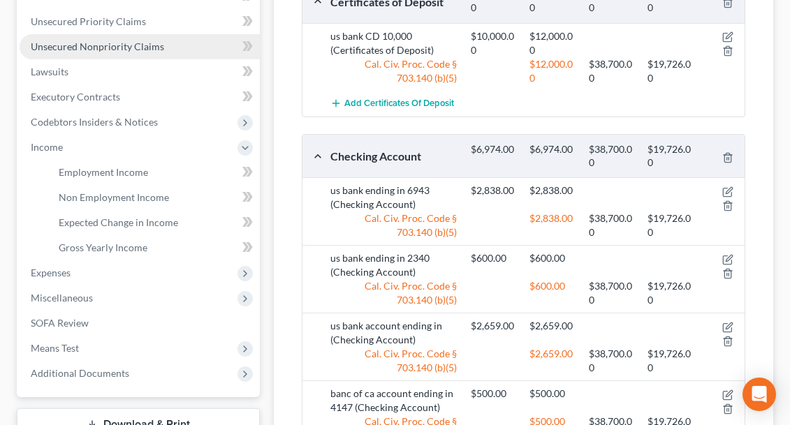
scroll to position [345, 0]
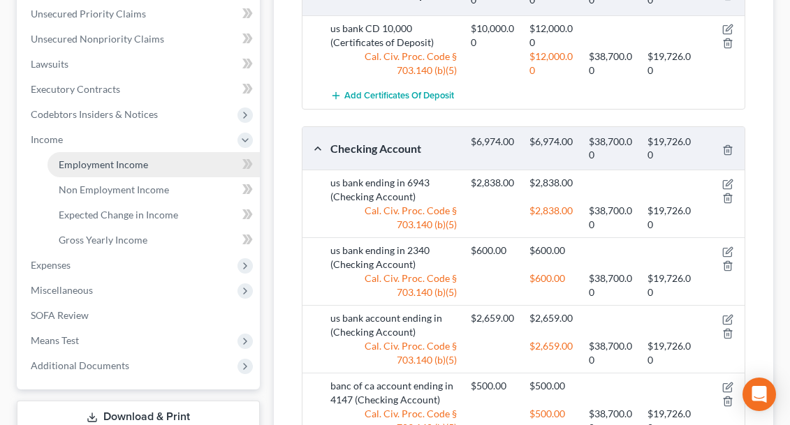
click at [98, 166] on span "Employment Income" at bounding box center [103, 165] width 89 height 12
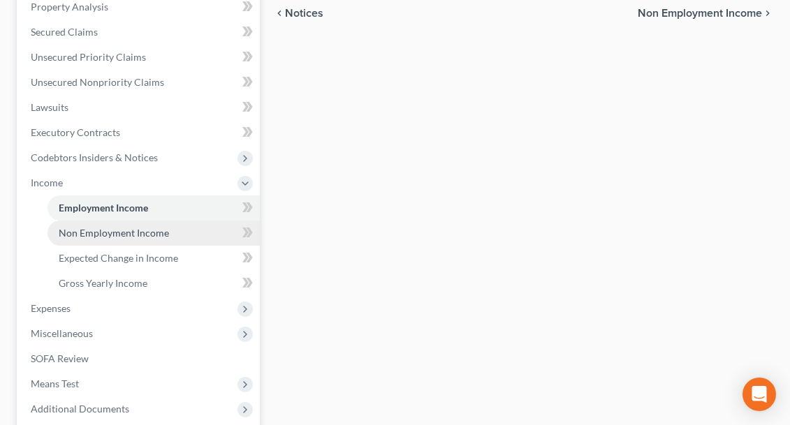
click at [102, 233] on span "Non Employment Income" at bounding box center [114, 233] width 110 height 12
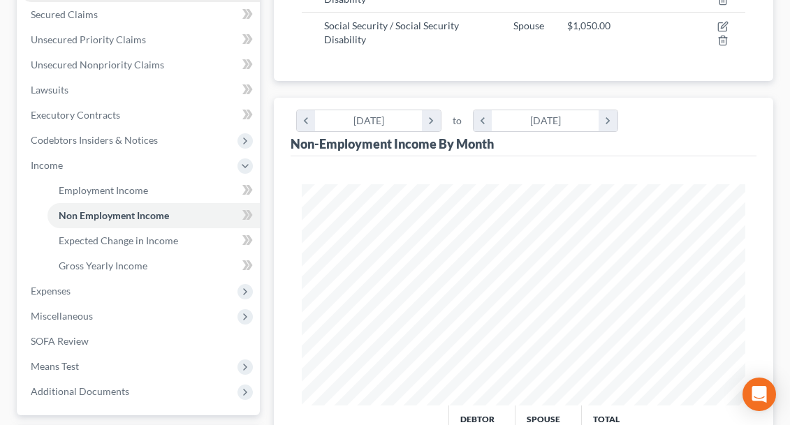
scroll to position [320, 0]
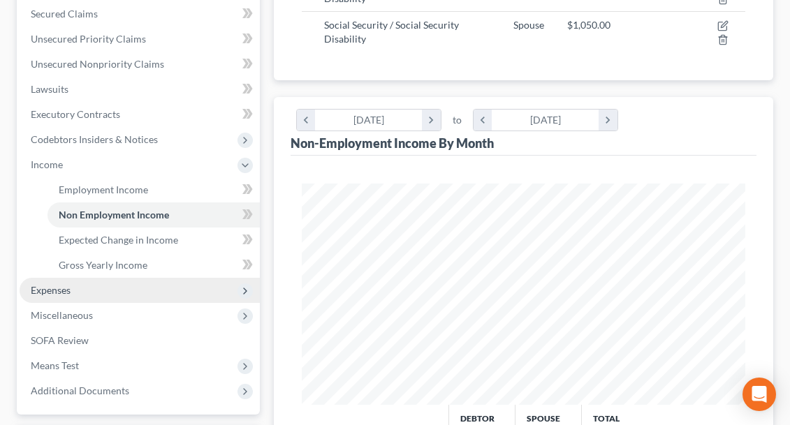
click at [69, 294] on span "Expenses" at bounding box center [51, 290] width 40 height 12
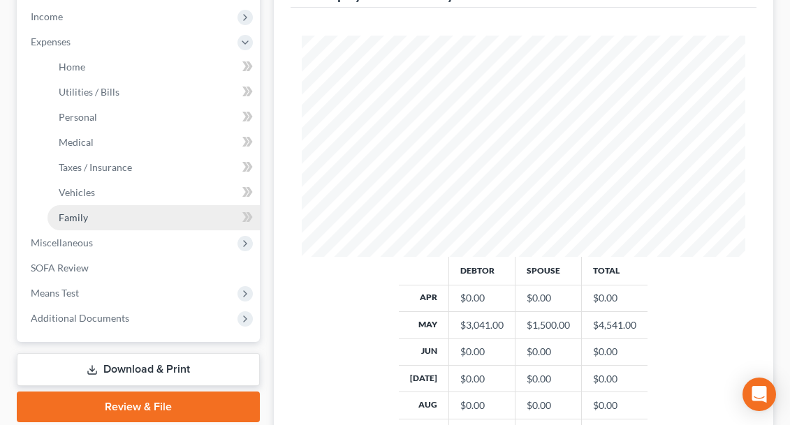
scroll to position [457, 0]
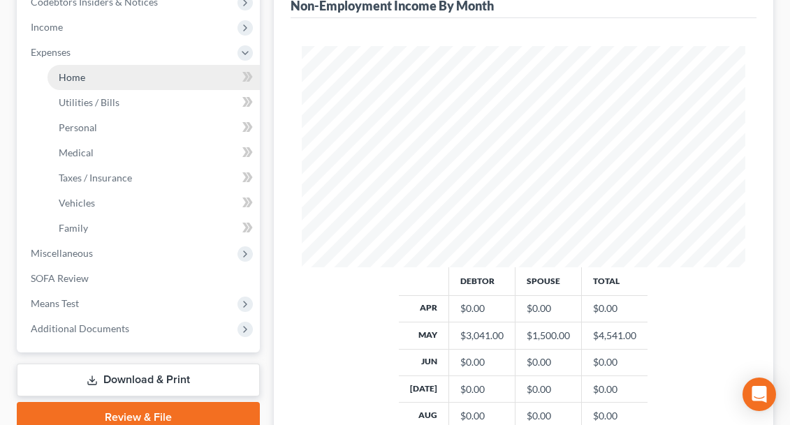
click at [81, 80] on span "Home" at bounding box center [72, 77] width 27 height 12
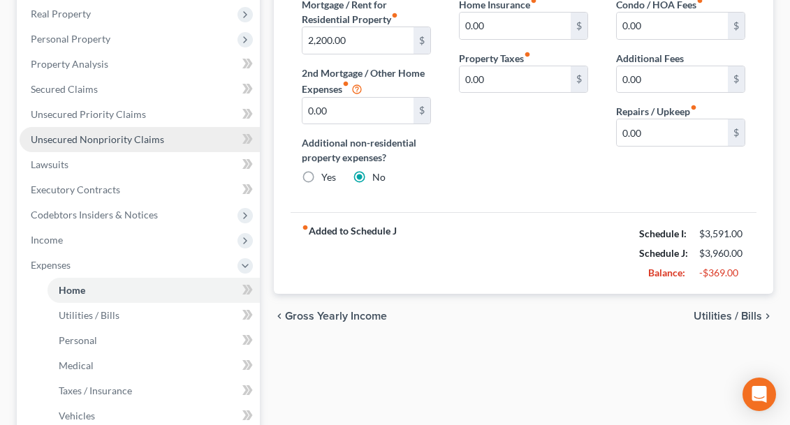
scroll to position [302, 0]
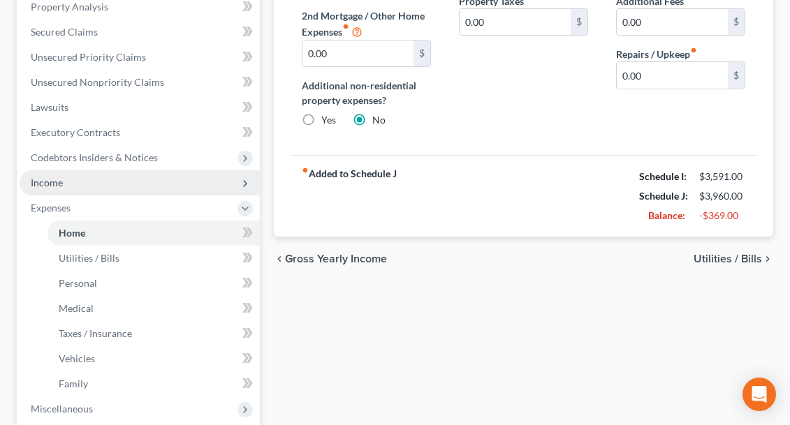
click at [76, 186] on span "Income" at bounding box center [140, 182] width 240 height 25
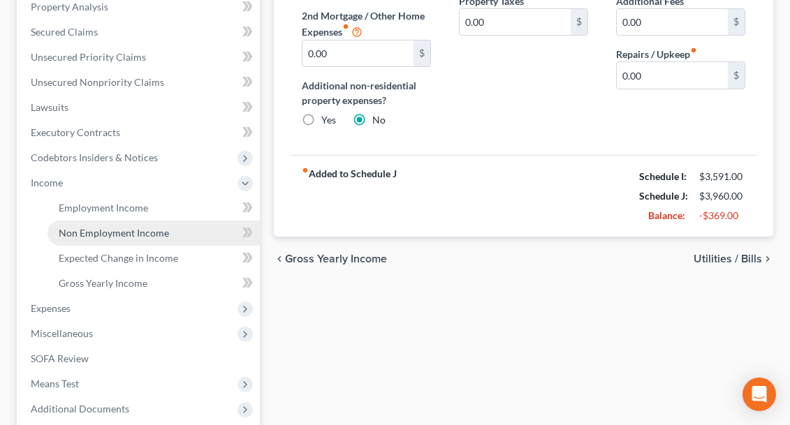
click at [93, 233] on span "Non Employment Income" at bounding box center [114, 233] width 110 height 12
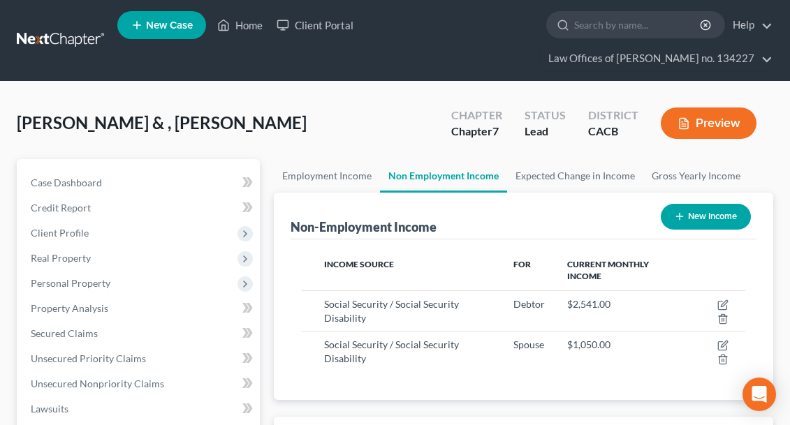
scroll to position [221, 472]
click at [92, 286] on span "Personal Property" at bounding box center [71, 283] width 80 height 12
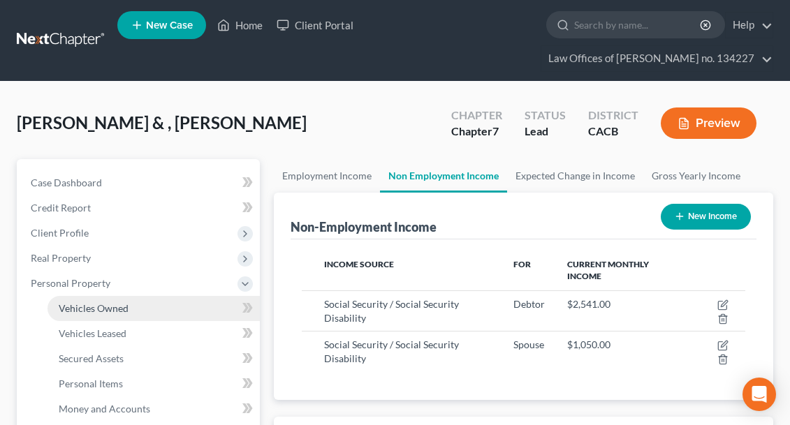
click at [102, 309] on span "Vehicles Owned" at bounding box center [94, 308] width 70 height 12
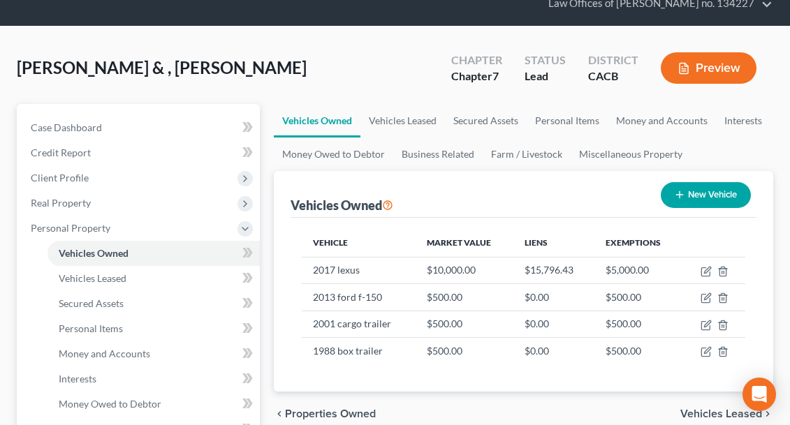
scroll to position [52, 0]
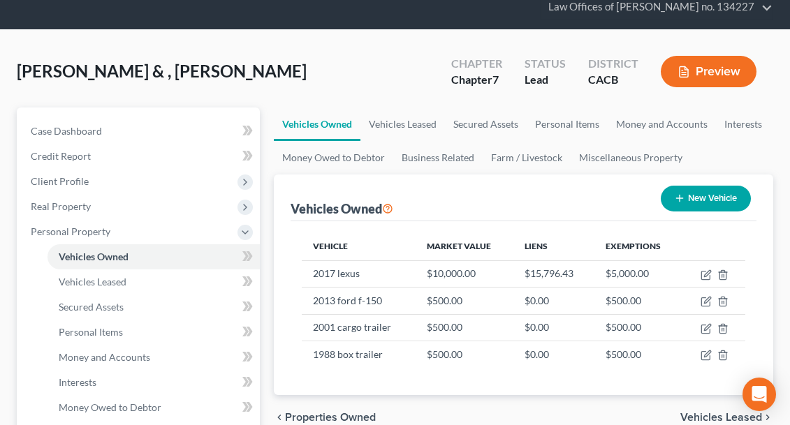
click at [699, 198] on button "New Vehicle" at bounding box center [706, 199] width 90 height 26
select select "0"
select select "2"
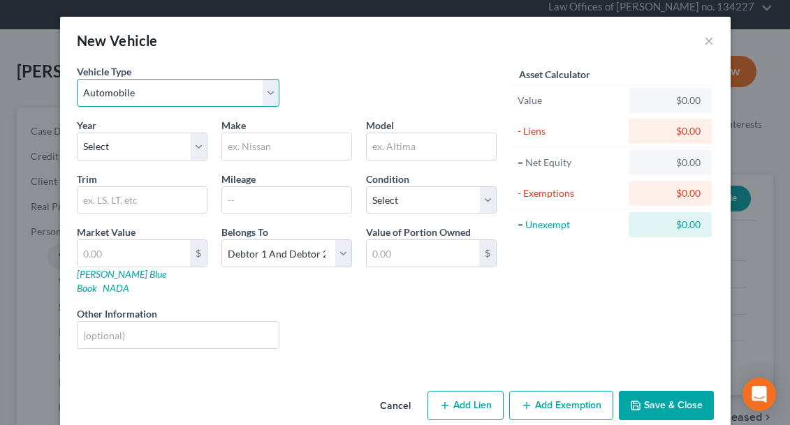
click at [269, 96] on select "Select Automobile Truck Trailer Watercraft Aircraft Motor Home Atv Other Vehicle" at bounding box center [178, 93] width 203 height 28
select select "7"
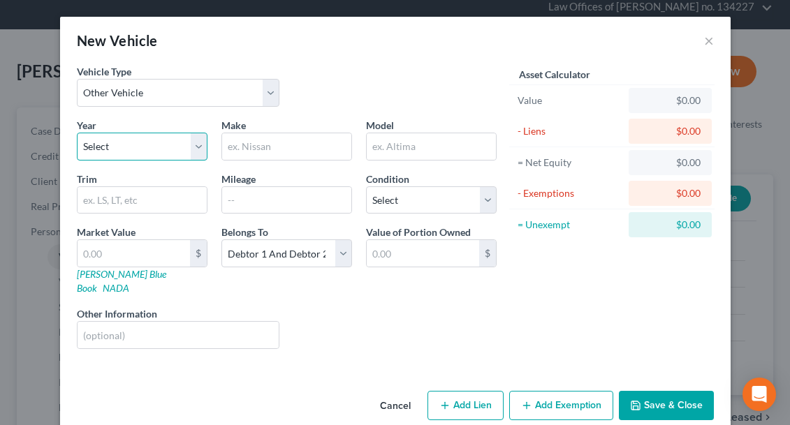
click at [196, 145] on select "Select 2026 2025 2024 2023 2022 2021 2020 2019 2018 2017 2016 2015 2014 2013 20…" at bounding box center [142, 147] width 131 height 28
select select "24"
click at [247, 151] on input "text" at bounding box center [286, 146] width 129 height 27
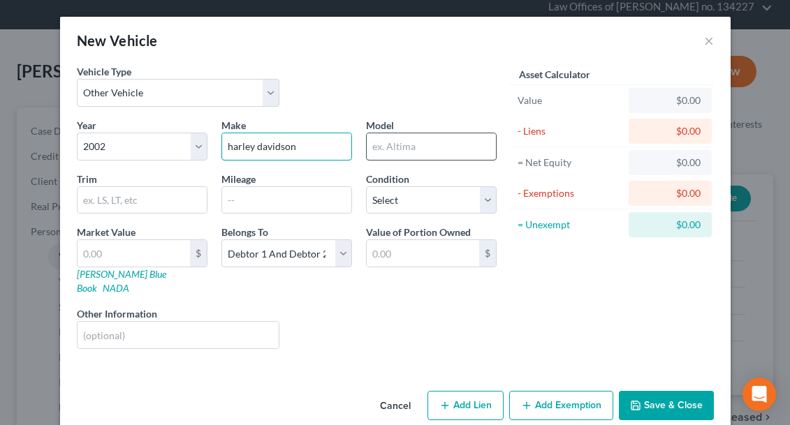
type input "harley davidson"
click at [396, 147] on input "text" at bounding box center [431, 146] width 129 height 27
type input "motorcycle"
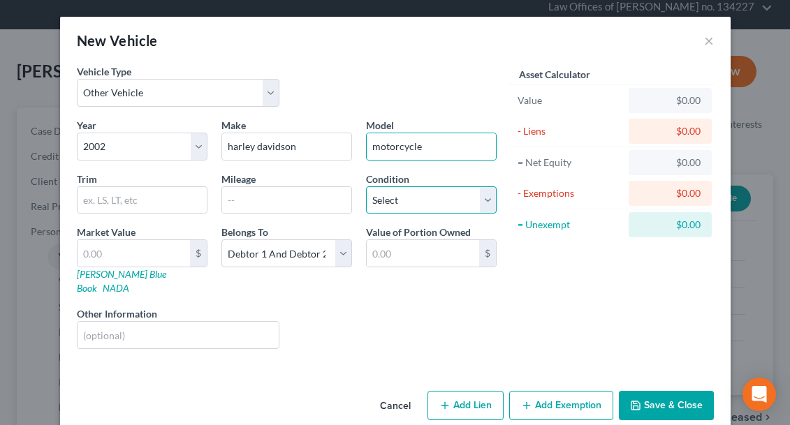
click at [489, 203] on select "Select Excellent Very Good Good Fair Poor" at bounding box center [431, 200] width 131 height 28
select select "3"
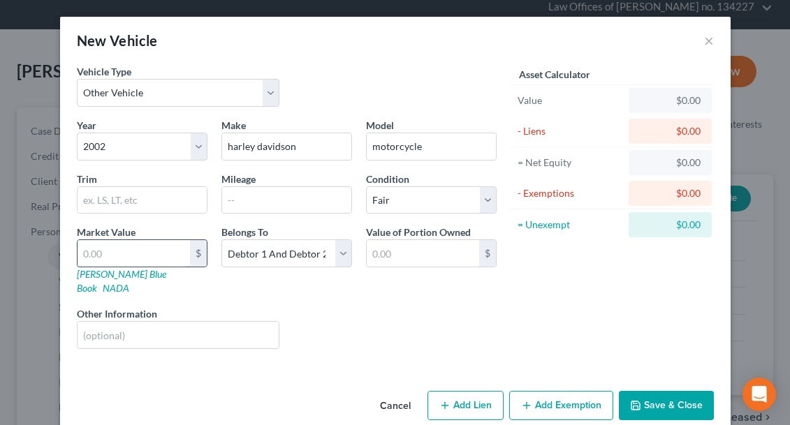
click at [115, 251] on input "text" at bounding box center [134, 253] width 112 height 27
click at [381, 253] on input "text" at bounding box center [423, 253] width 112 height 27
click at [99, 258] on input "text" at bounding box center [134, 253] width 112 height 27
type input "5"
type input "5.00"
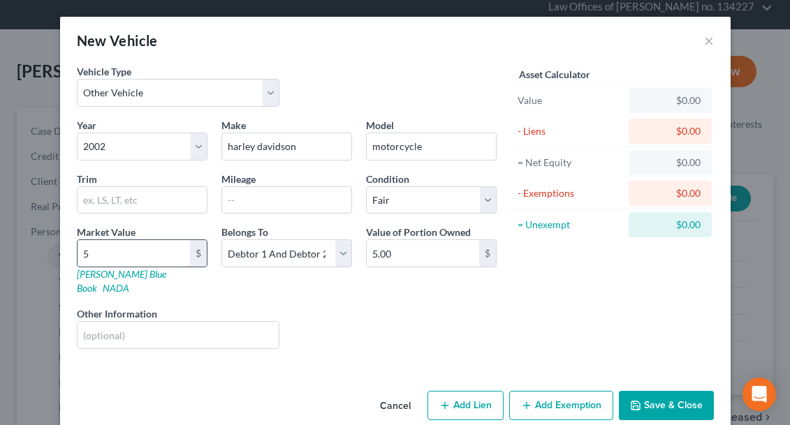
type input "50"
type input "50.00"
type input "500"
type input "500.00"
type input "5000"
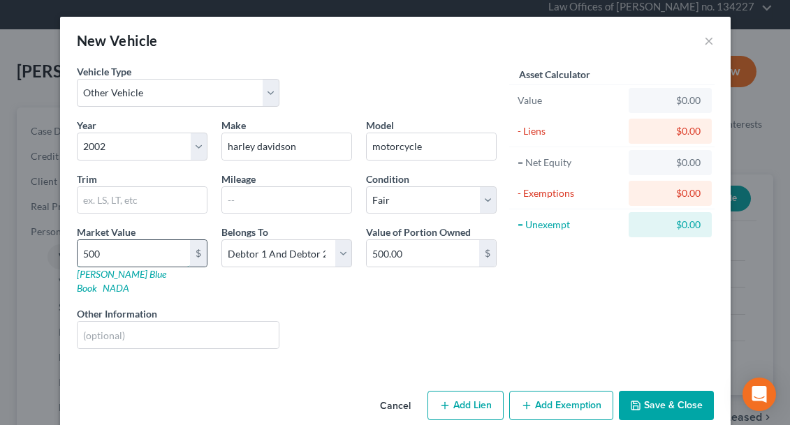
type input "5,000.00"
type input "5,000"
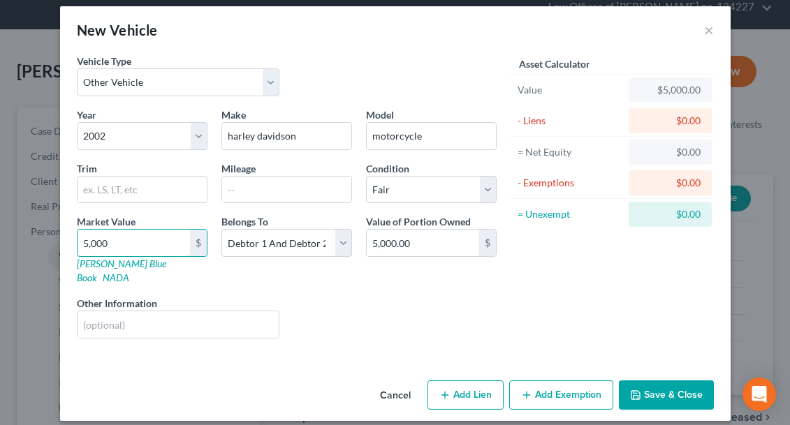
scroll to position [9, 0]
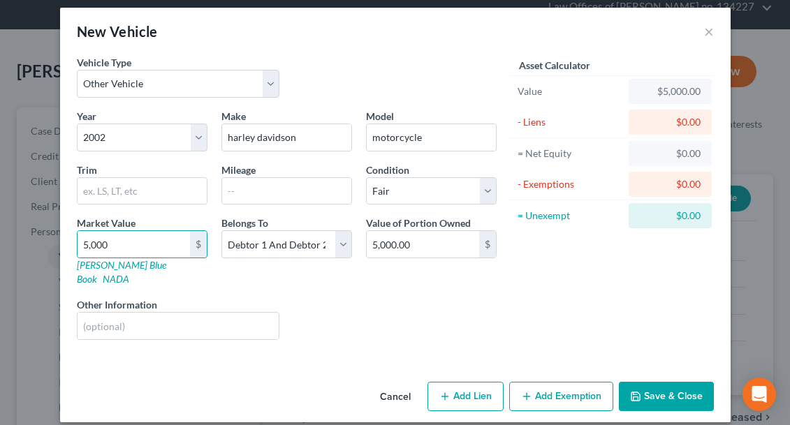
click at [534, 382] on button "Add Exemption" at bounding box center [561, 396] width 104 height 29
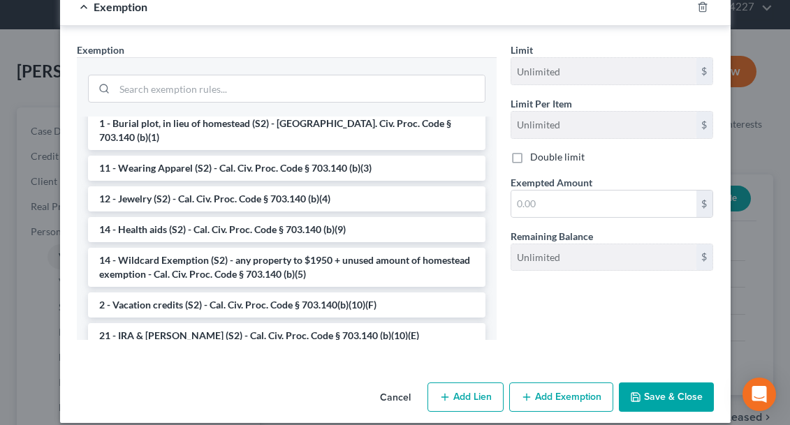
scroll to position [193, 0]
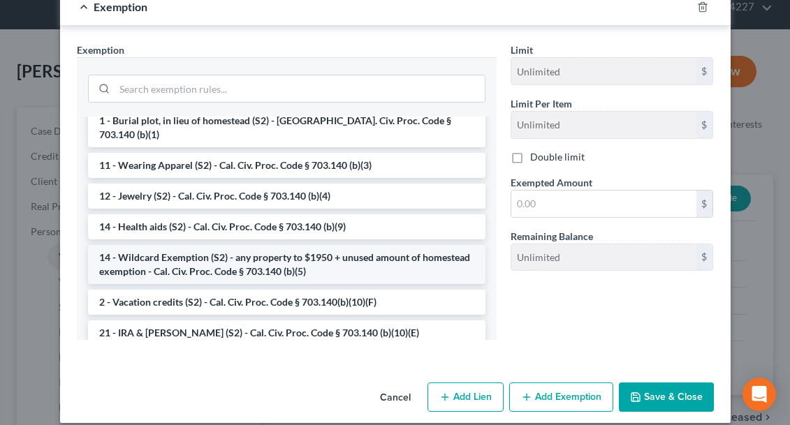
click at [291, 245] on li "14 - Wildcard Exemption (S2) - any property to $1950 + unused amount of homeste…" at bounding box center [286, 264] width 397 height 39
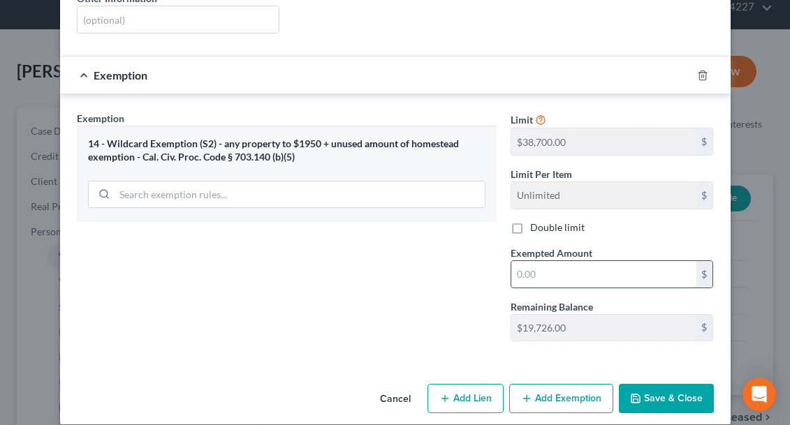
click at [524, 264] on input "text" at bounding box center [603, 274] width 185 height 27
type input "5,000"
click at [644, 388] on button "Save & Close" at bounding box center [666, 398] width 95 height 29
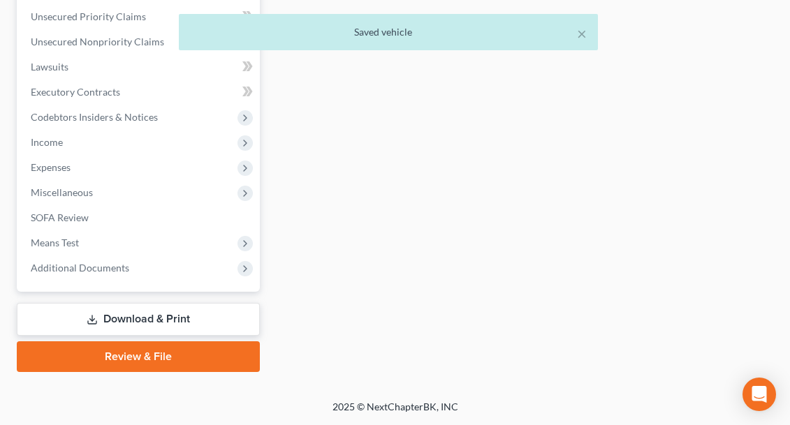
scroll to position [594, 0]
click at [580, 34] on button "×" at bounding box center [582, 33] width 10 height 17
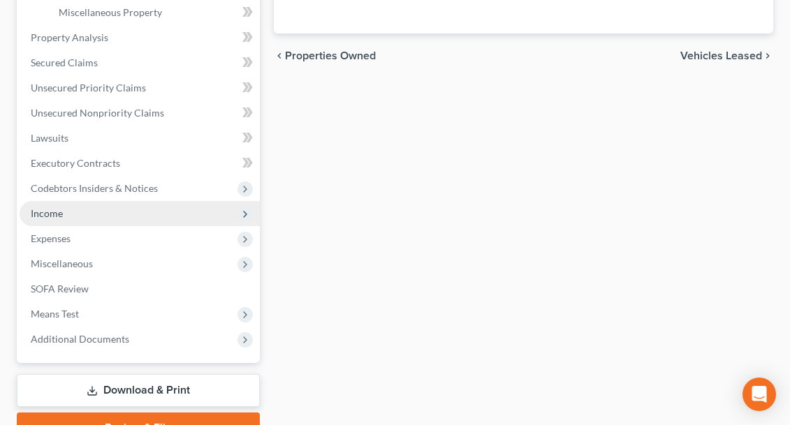
scroll to position [520, 0]
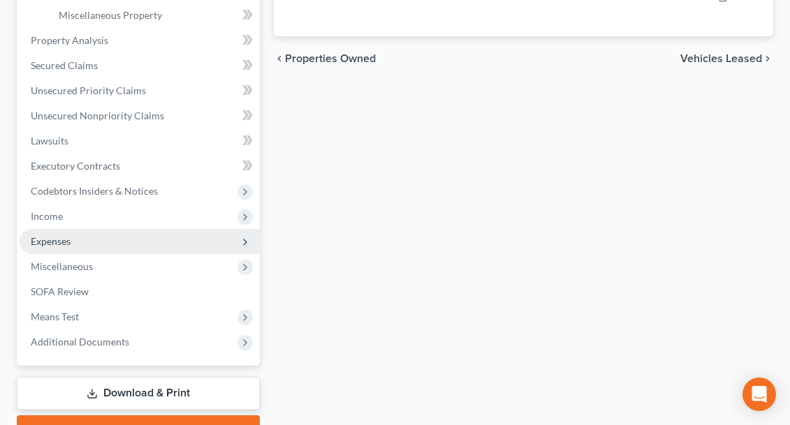
click at [73, 244] on span "Expenses" at bounding box center [140, 241] width 240 height 25
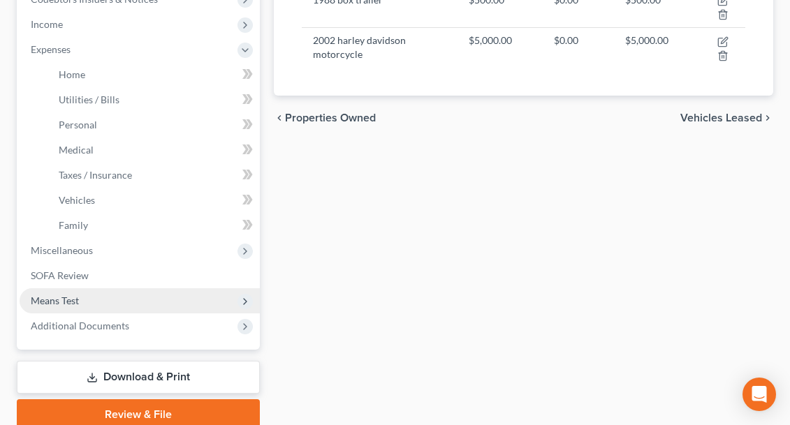
scroll to position [455, 0]
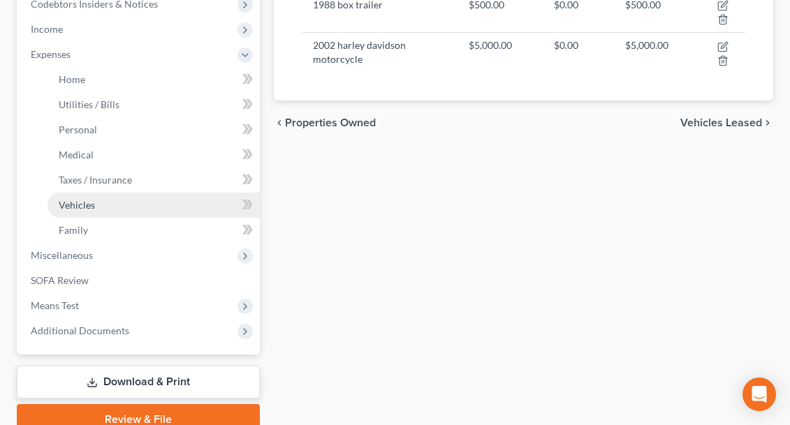
click at [78, 205] on span "Vehicles" at bounding box center [77, 205] width 36 height 12
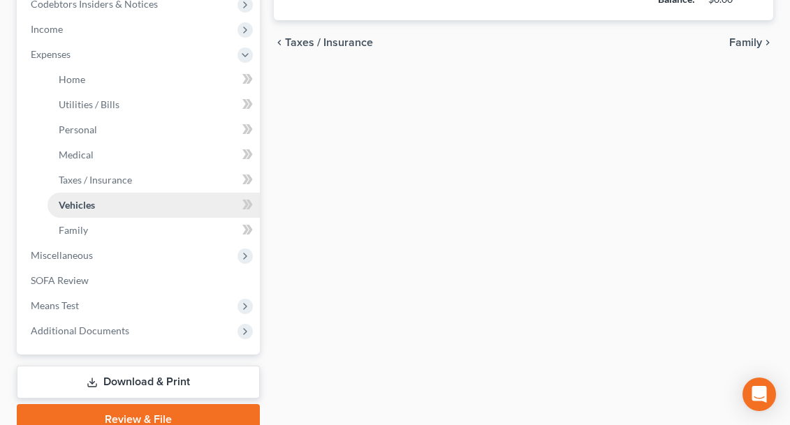
scroll to position [115, 0]
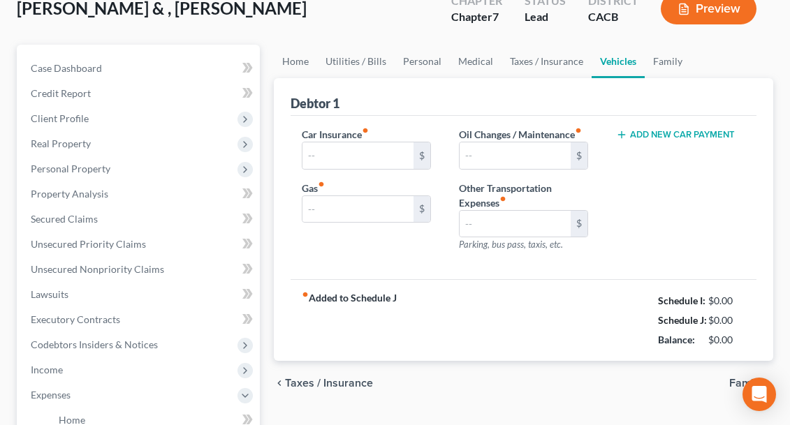
type input "0.00"
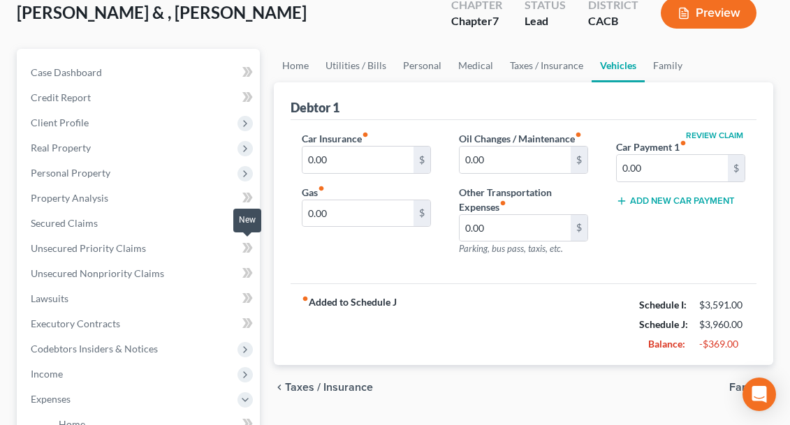
scroll to position [110, 0]
click at [647, 170] on input "0.00" at bounding box center [672, 168] width 111 height 27
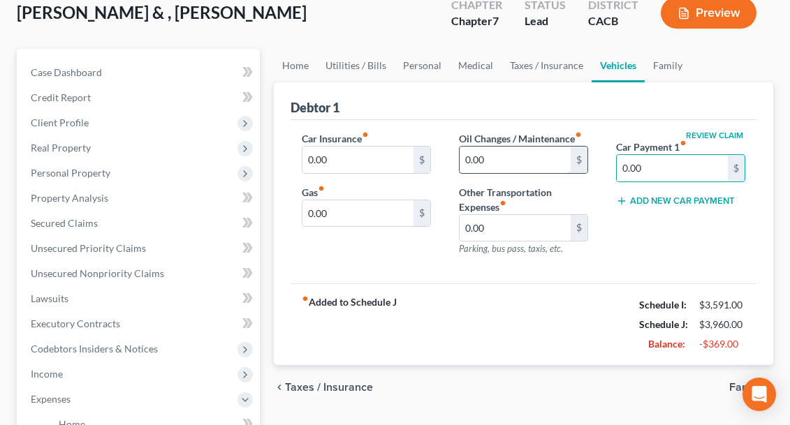
click at [479, 161] on input "0.00" at bounding box center [515, 160] width 111 height 27
click at [486, 159] on input "0.00" at bounding box center [515, 160] width 111 height 27
type input "0"
type input "50"
click at [326, 163] on input "0.00" at bounding box center [357, 160] width 111 height 27
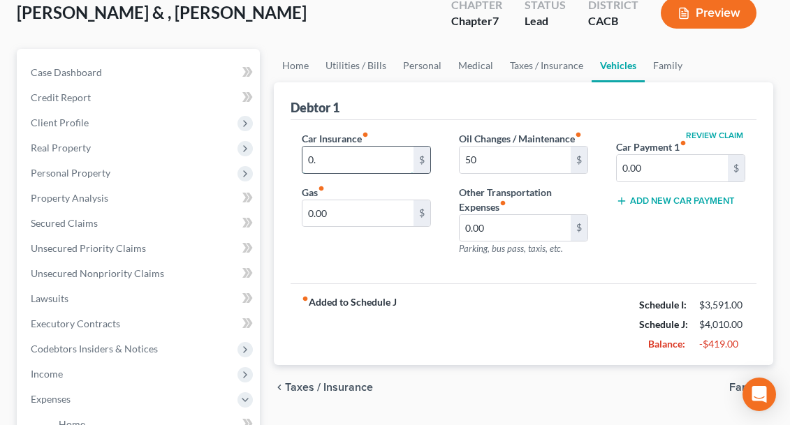
type input "0"
click at [332, 216] on input "0.00" at bounding box center [357, 213] width 111 height 27
type input "0"
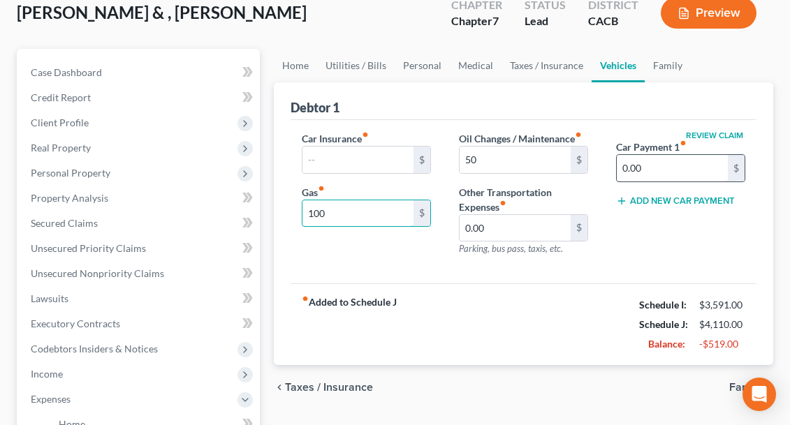
type input "100"
click at [648, 170] on input "0.00" at bounding box center [672, 168] width 111 height 27
type input "0"
click at [328, 214] on input "100" at bounding box center [357, 213] width 111 height 27
type input "150"
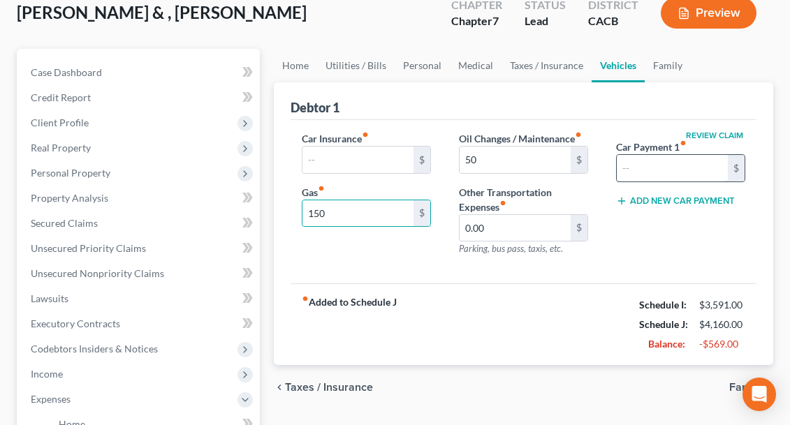
click at [636, 170] on input "text" at bounding box center [672, 168] width 111 height 27
type input "543.00"
click at [578, 392] on div "chevron_left Taxes / Insurance Family chevron_right" at bounding box center [523, 387] width 499 height 45
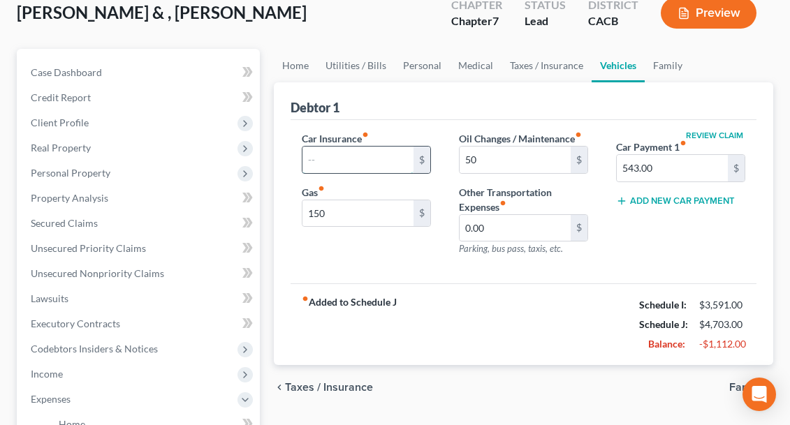
click at [326, 164] on input "text" at bounding box center [357, 160] width 111 height 27
type input "250"
click at [403, 270] on div "Car Insurance fiber_manual_record 250 $ Gas fiber_manual_record 150 $ Oil Chang…" at bounding box center [524, 202] width 466 height 164
click at [306, 64] on link "Home" at bounding box center [295, 66] width 43 height 34
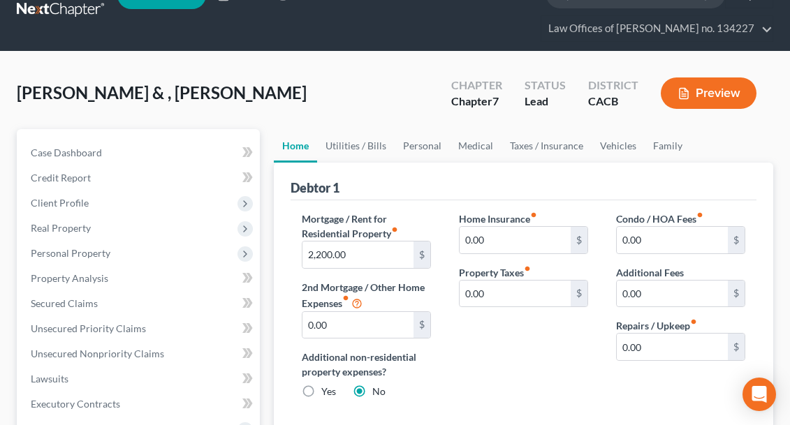
scroll to position [29, 0]
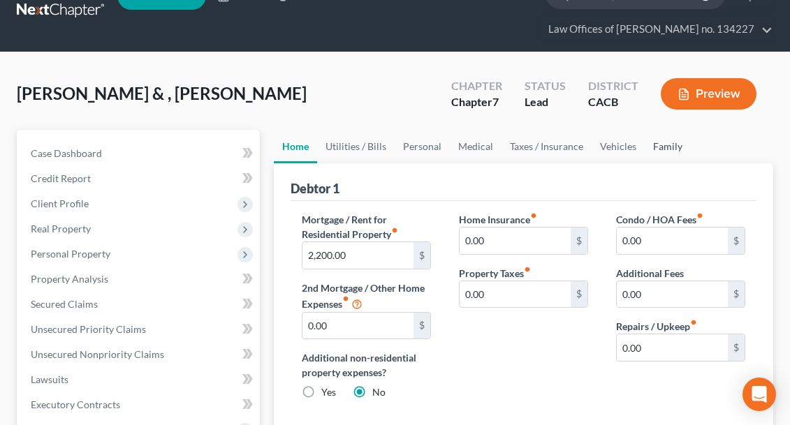
click at [661, 149] on link "Family" at bounding box center [668, 147] width 46 height 34
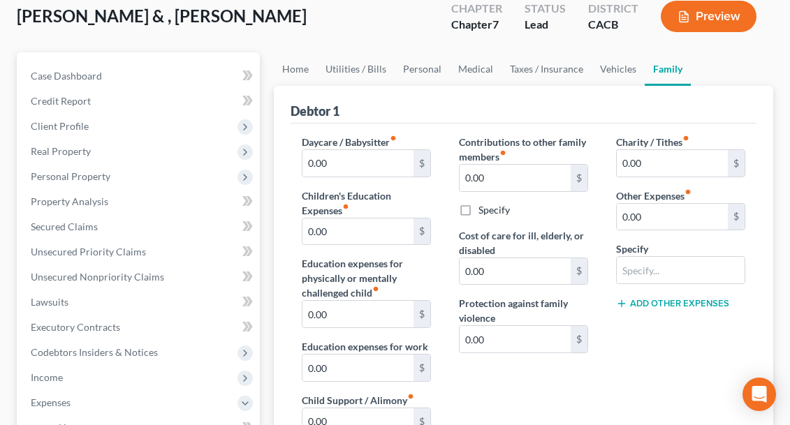
scroll to position [91, 0]
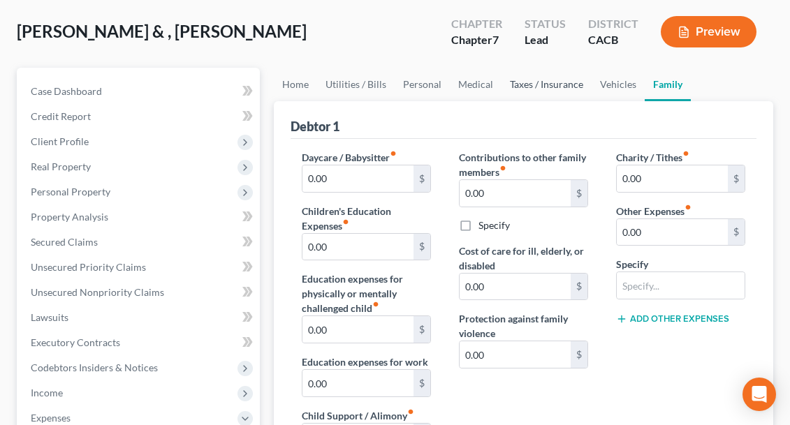
click at [547, 88] on link "Taxes / Insurance" at bounding box center [546, 85] width 90 height 34
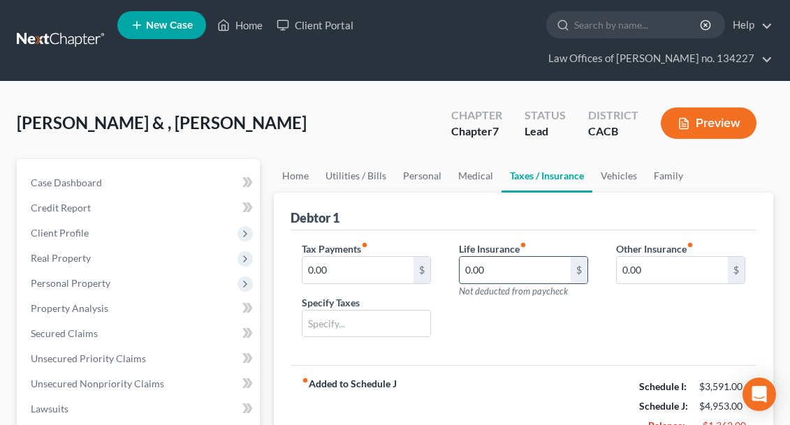
click at [508, 269] on input "0.00" at bounding box center [515, 270] width 111 height 27
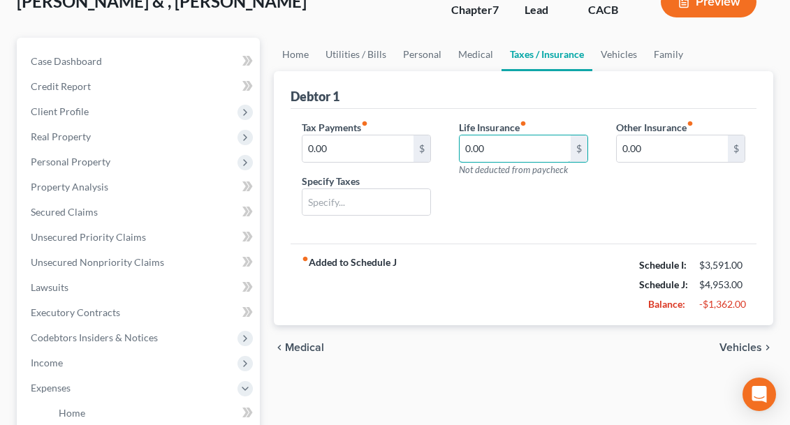
scroll to position [130, 0]
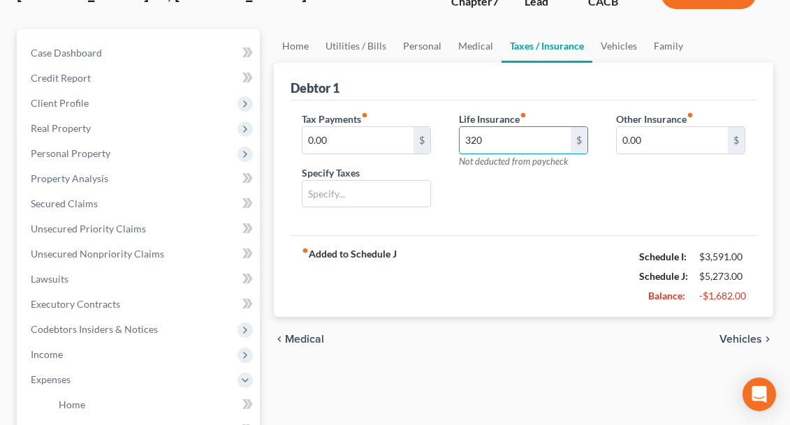
type input "320"
click at [511, 208] on div "Life Insurance fiber_manual_record 320 $ Not deducted from paycheck" at bounding box center [523, 166] width 157 height 108
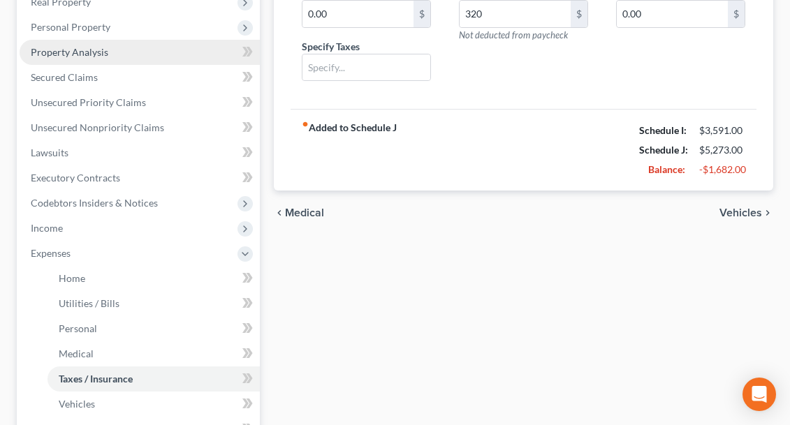
scroll to position [258, 0]
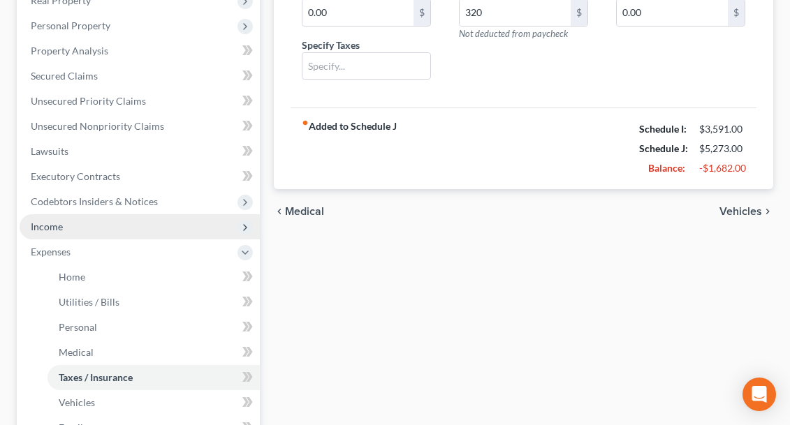
click at [68, 228] on span "Income" at bounding box center [140, 226] width 240 height 25
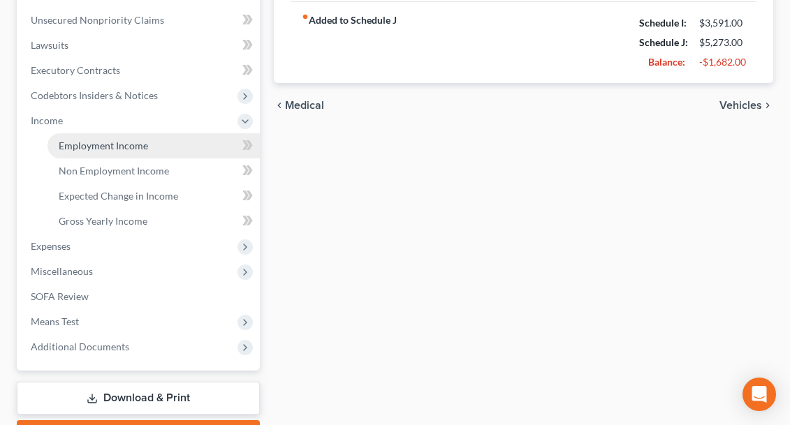
scroll to position [397, 0]
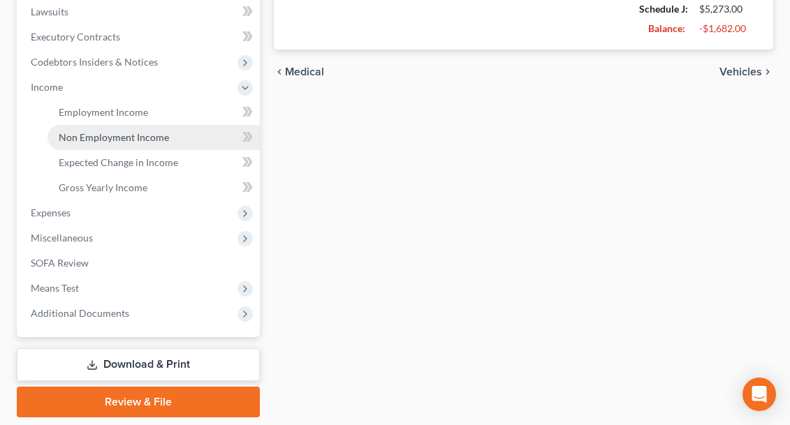
click at [94, 142] on span "Non Employment Income" at bounding box center [114, 137] width 110 height 12
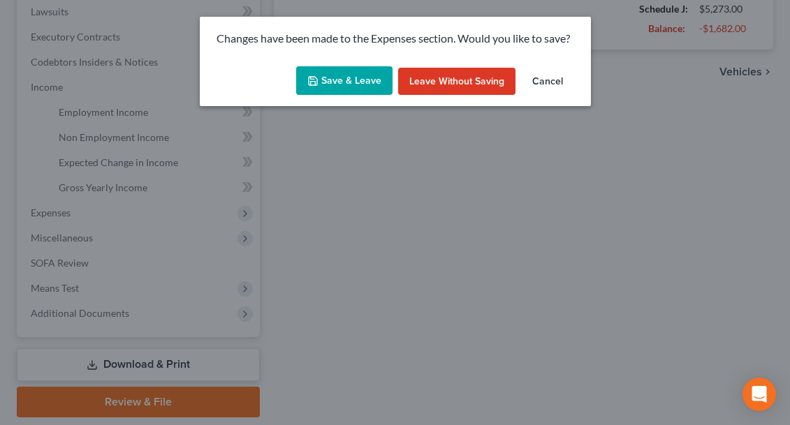
click at [547, 82] on button "Cancel" at bounding box center [547, 82] width 53 height 28
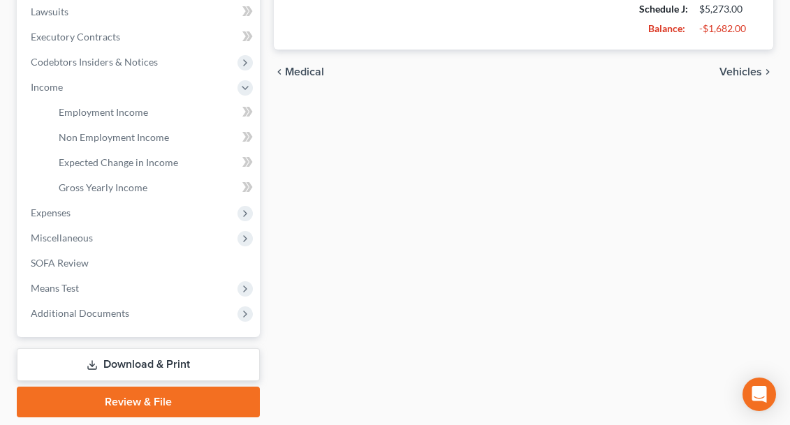
click at [547, 82] on div "chevron_left Medical Vehicles chevron_right" at bounding box center [523, 72] width 499 height 45
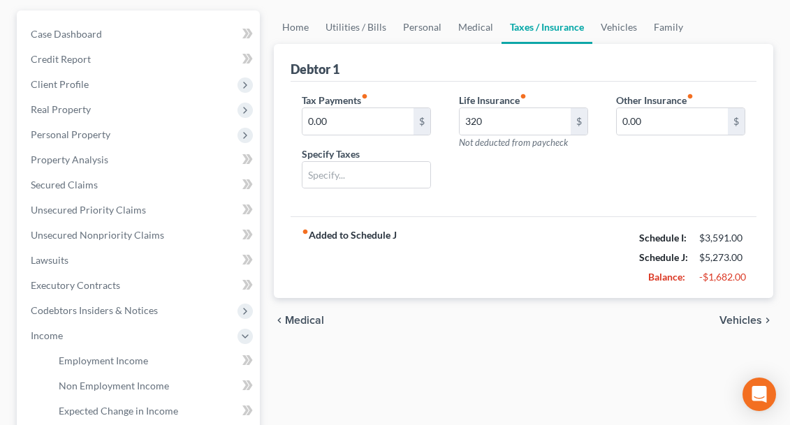
scroll to position [148, 0]
click at [413, 33] on link "Personal" at bounding box center [422, 28] width 55 height 34
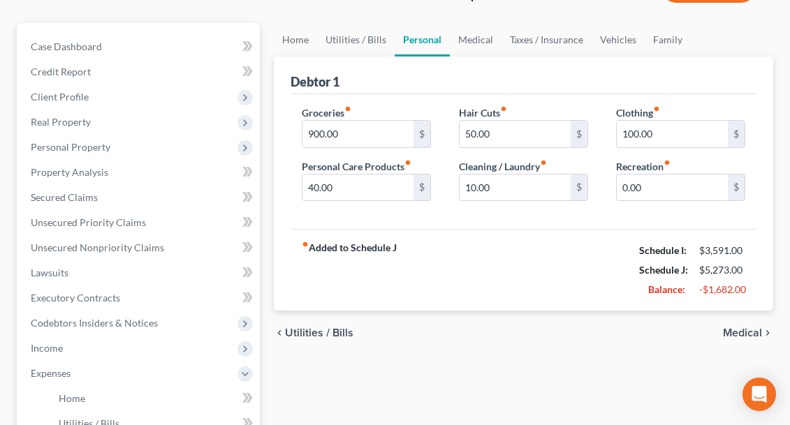
scroll to position [145, 0]
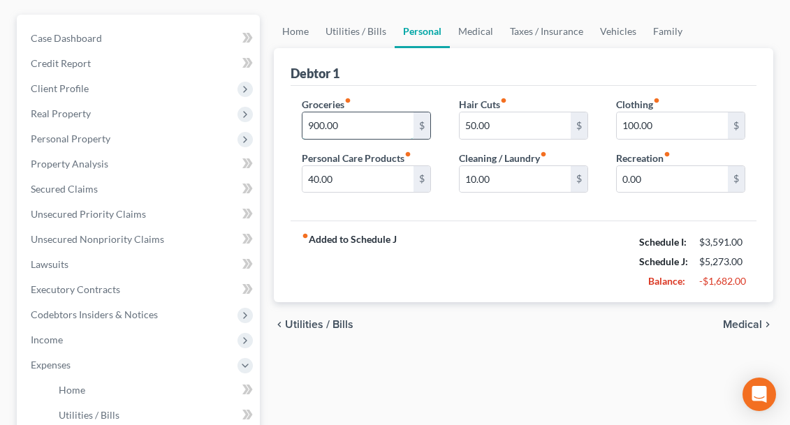
click at [339, 129] on input "900.00" at bounding box center [357, 125] width 111 height 27
type input "9"
type input "500"
click at [488, 128] on input "50.00" at bounding box center [515, 125] width 111 height 27
type input "5"
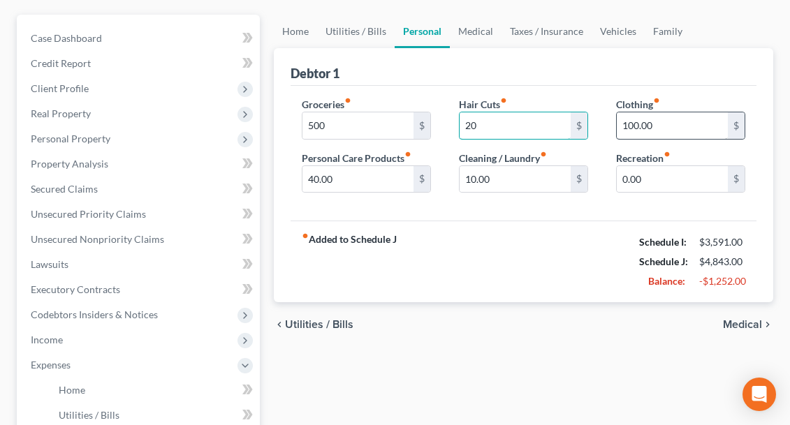
type input "20"
click at [654, 126] on input "100.00" at bounding box center [672, 125] width 111 height 27
type input "1"
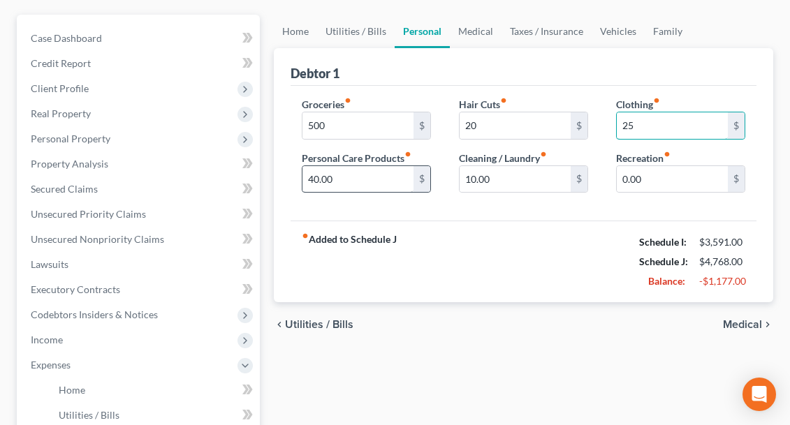
type input "25"
click at [347, 177] on input "40.00" at bounding box center [357, 179] width 111 height 27
type input "4"
type input "20"
click at [471, 34] on link "Medical" at bounding box center [476, 32] width 52 height 34
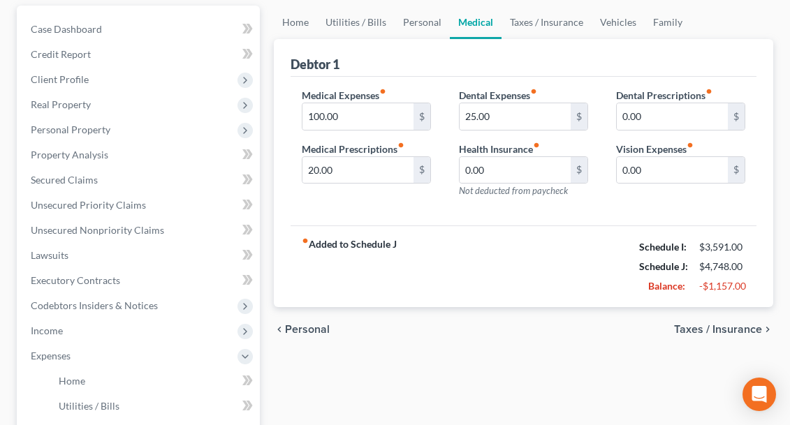
scroll to position [159, 0]
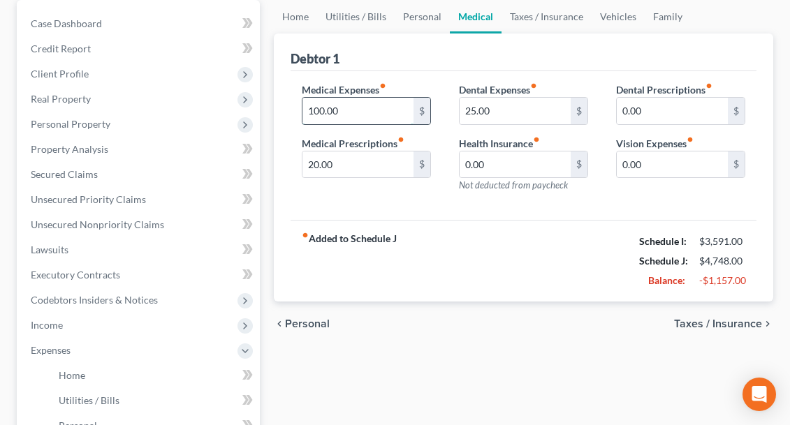
click at [340, 112] on input "100.00" at bounding box center [357, 111] width 111 height 27
type input "1"
type input "50"
click at [613, 17] on link "Vehicles" at bounding box center [618, 17] width 53 height 34
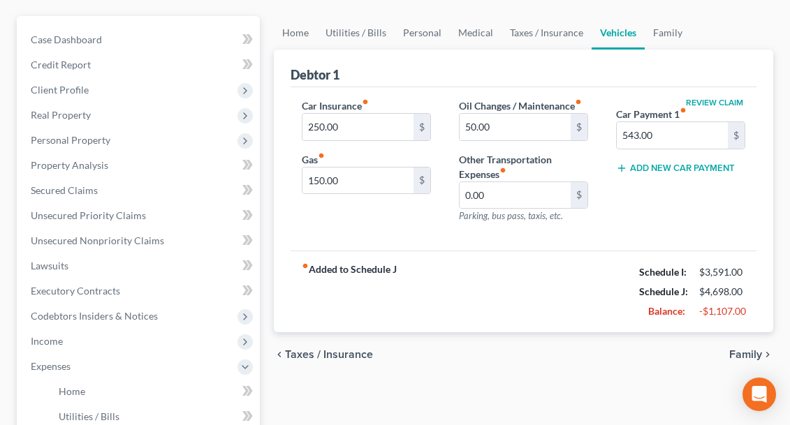
scroll to position [145, 0]
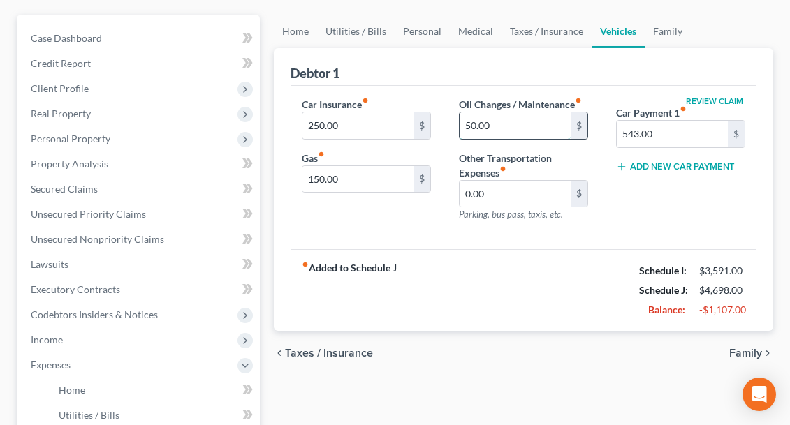
click at [490, 129] on input "50.00" at bounding box center [515, 125] width 111 height 27
type input "5"
type input "20"
click at [490, 240] on div "Car Insurance fiber_manual_record 250.00 $ Gas fiber_manual_record 150.00 $ Oil…" at bounding box center [524, 168] width 466 height 164
click at [337, 181] on input "150.00" at bounding box center [357, 179] width 111 height 27
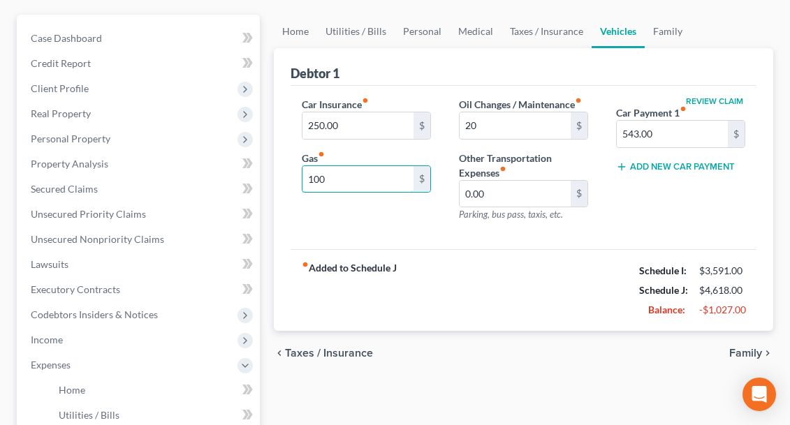
type input "100"
click at [369, 257] on div "fiber_manual_record Added to Schedule J Schedule I: $3,591.00 Schedule J: $4,61…" at bounding box center [524, 290] width 466 height 82
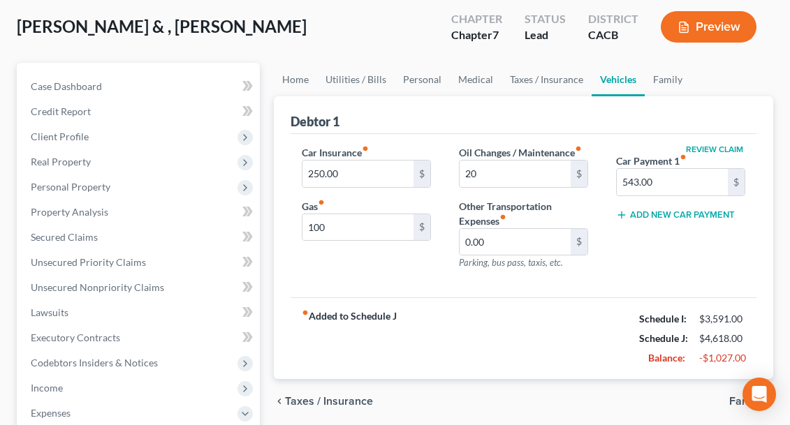
scroll to position [96, 0]
click at [344, 80] on link "Utilities / Bills" at bounding box center [356, 81] width 78 height 34
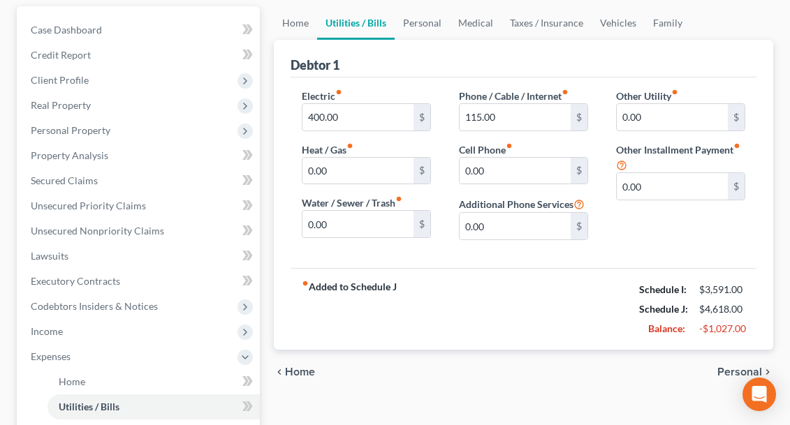
scroll to position [156, 0]
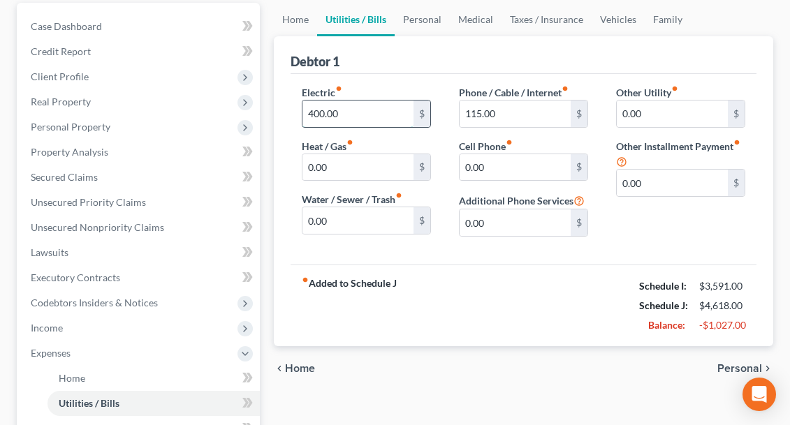
click at [341, 115] on input "400.00" at bounding box center [357, 114] width 111 height 27
type input "4"
type input "300"
click at [457, 255] on div "Electric fiber_manual_record 300 $ Heat / Gas fiber_manual_record 0.00 $ Water …" at bounding box center [524, 169] width 466 height 191
type input "0"
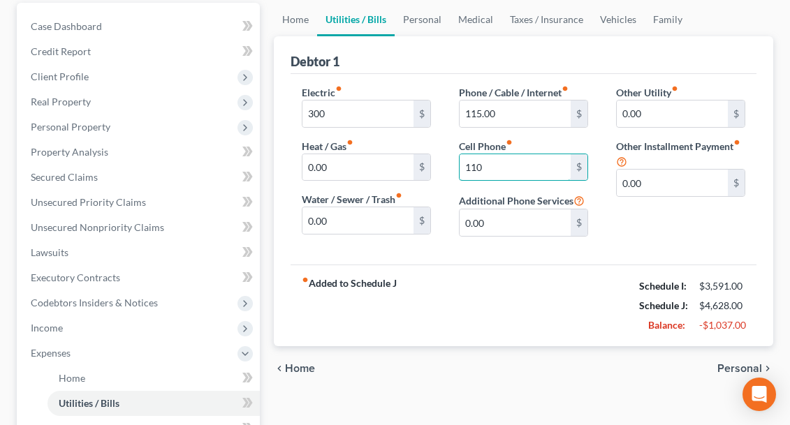
type input "110"
click at [483, 265] on div "fiber_manual_record Added to Schedule J Schedule I: $3,591.00 Schedule J: $4,62…" at bounding box center [524, 306] width 466 height 82
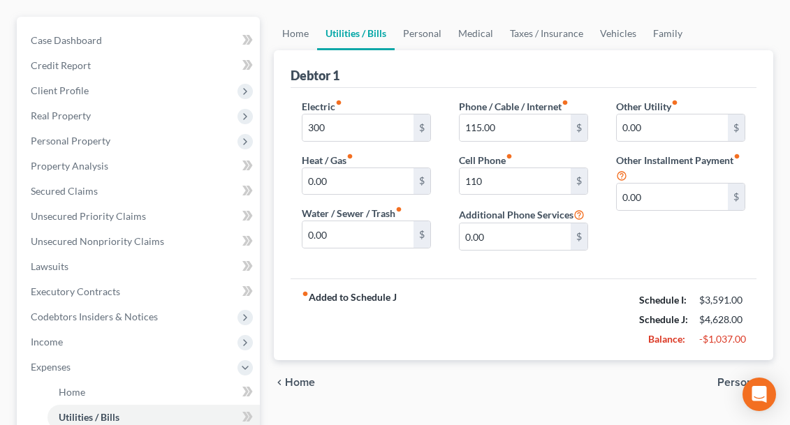
scroll to position [135, 0]
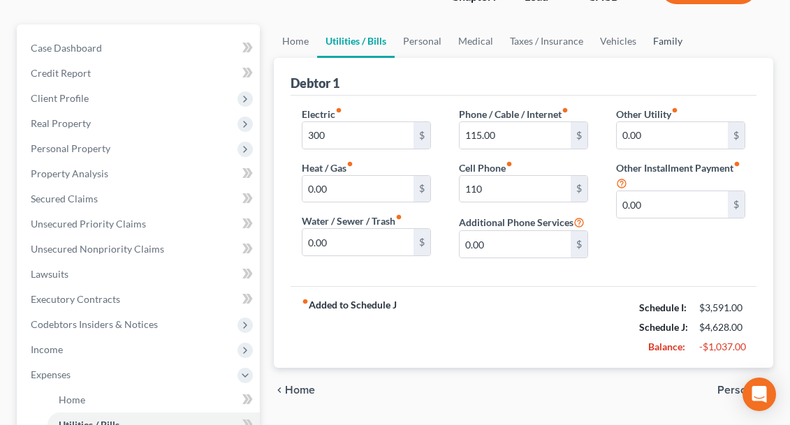
click at [661, 43] on link "Family" at bounding box center [668, 41] width 46 height 34
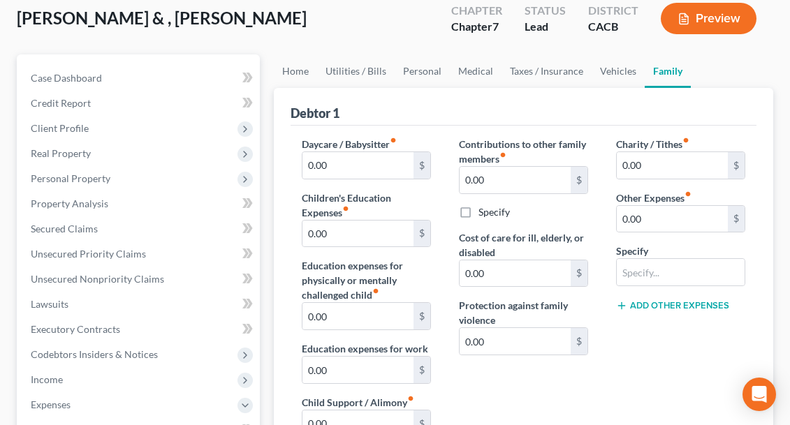
scroll to position [102, 0]
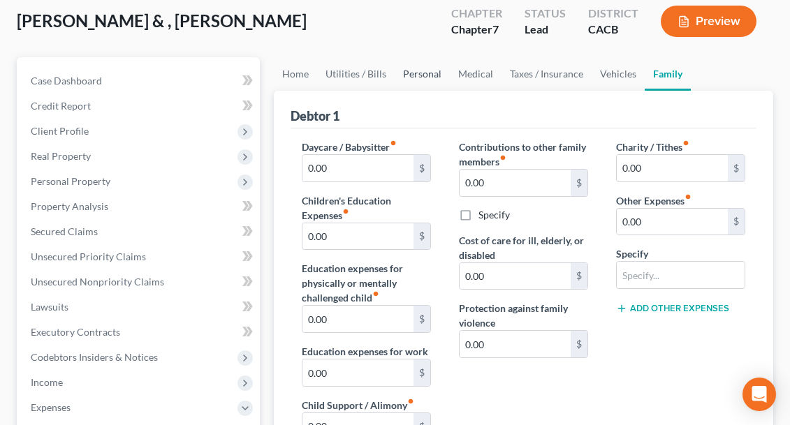
click at [424, 74] on link "Personal" at bounding box center [422, 74] width 55 height 34
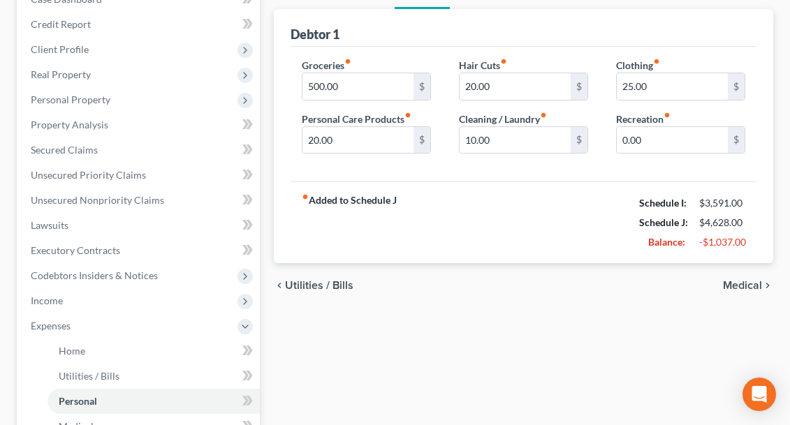
scroll to position [176, 0]
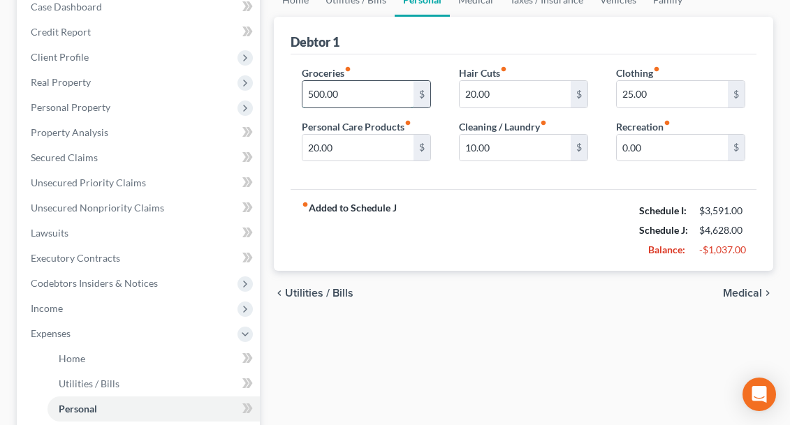
click at [344, 98] on input "500.00" at bounding box center [357, 94] width 111 height 27
type input "5"
type input "450"
click at [446, 205] on div "fiber_manual_record Added to Schedule J Schedule I: $3,591.00 Schedule J: $4,57…" at bounding box center [524, 230] width 466 height 82
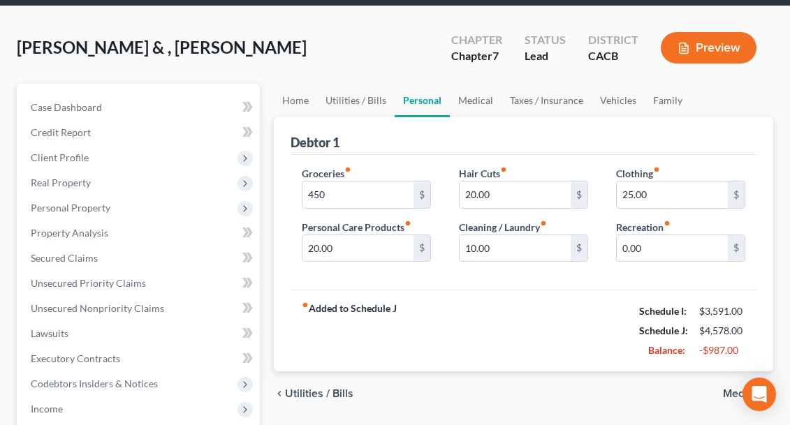
scroll to position [60, 0]
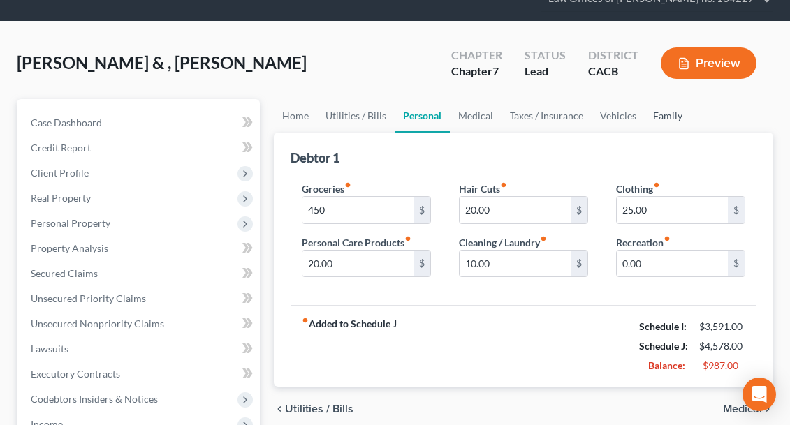
click at [661, 117] on link "Family" at bounding box center [668, 116] width 46 height 34
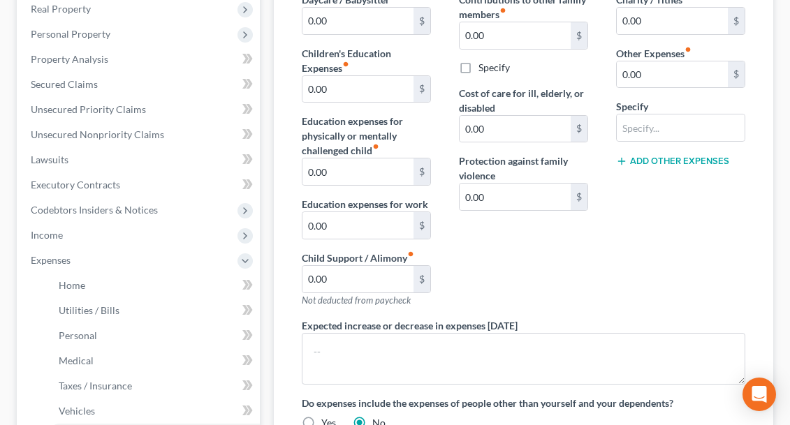
scroll to position [250, 0]
click at [640, 68] on input "0.00" at bounding box center [672, 74] width 111 height 27
type input "0"
type input "200"
click at [637, 131] on input "text" at bounding box center [681, 127] width 128 height 27
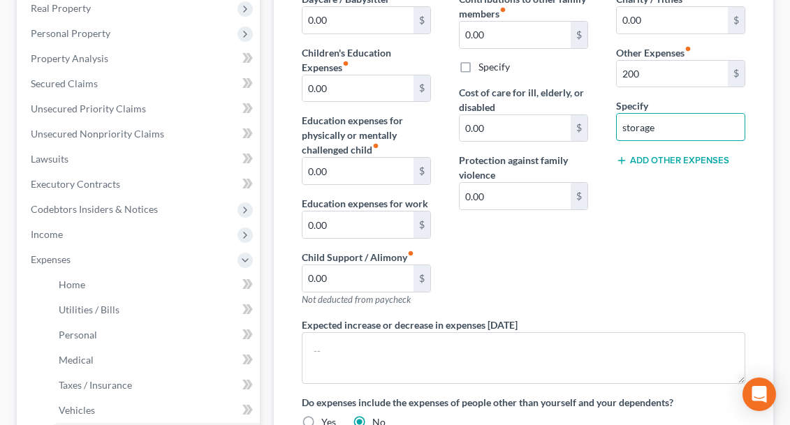
type input "storage"
click at [633, 208] on div "Charity / Tithes fiber_manual_record 0.00 $ Other Expenses fiber_manual_record …" at bounding box center [680, 155] width 157 height 326
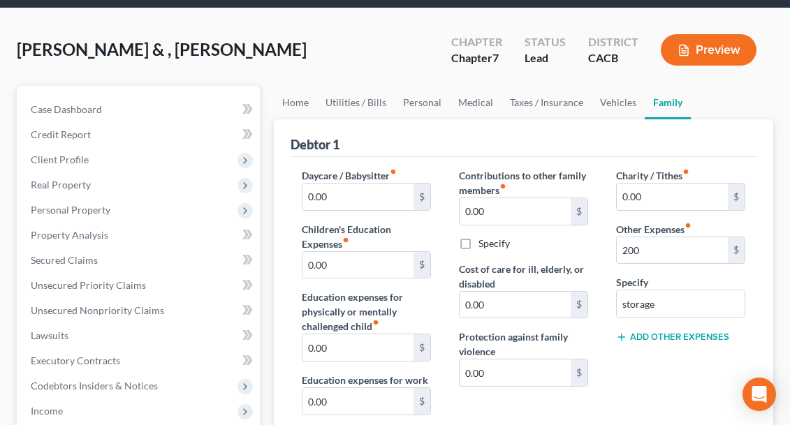
scroll to position [71, 0]
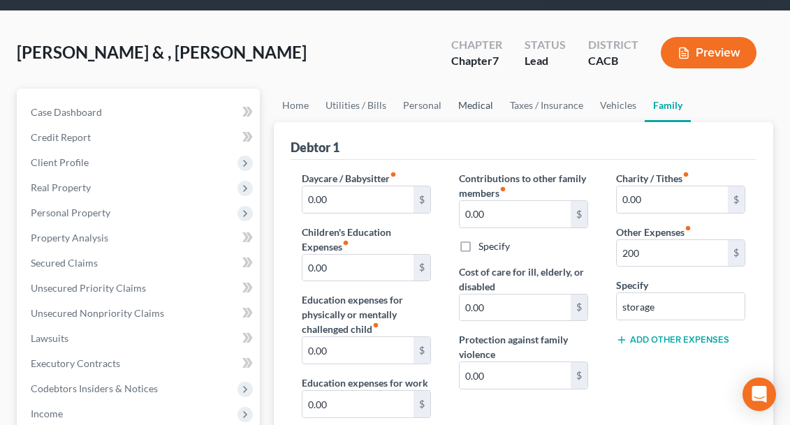
click at [474, 105] on link "Medical" at bounding box center [476, 106] width 52 height 34
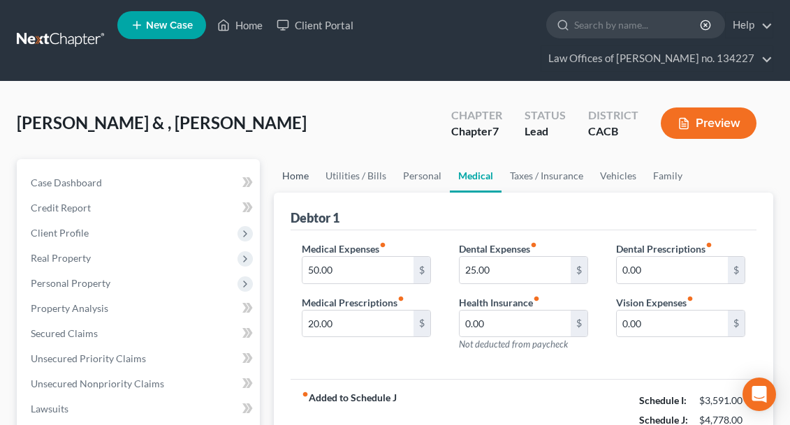
click at [295, 180] on link "Home" at bounding box center [295, 176] width 43 height 34
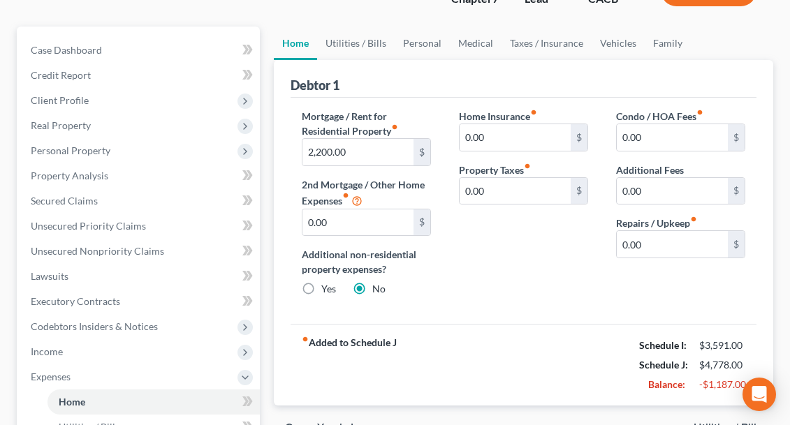
scroll to position [130, 0]
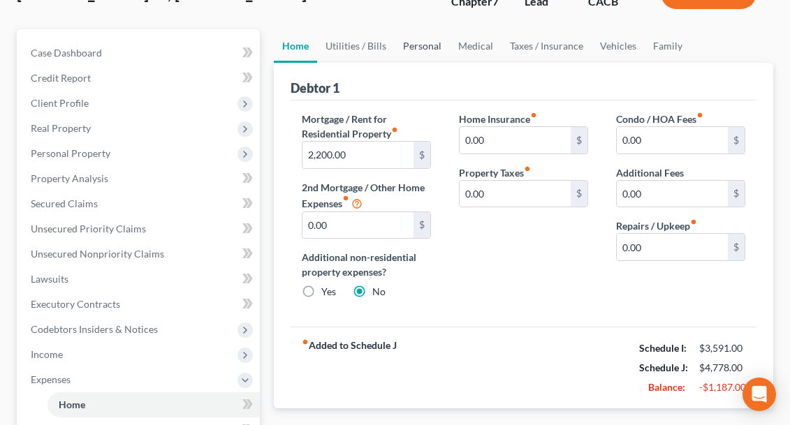
click at [418, 43] on link "Personal" at bounding box center [422, 46] width 55 height 34
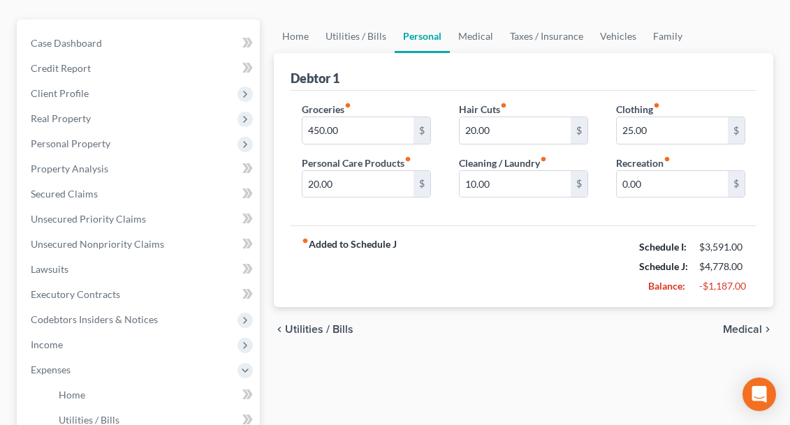
scroll to position [142, 0]
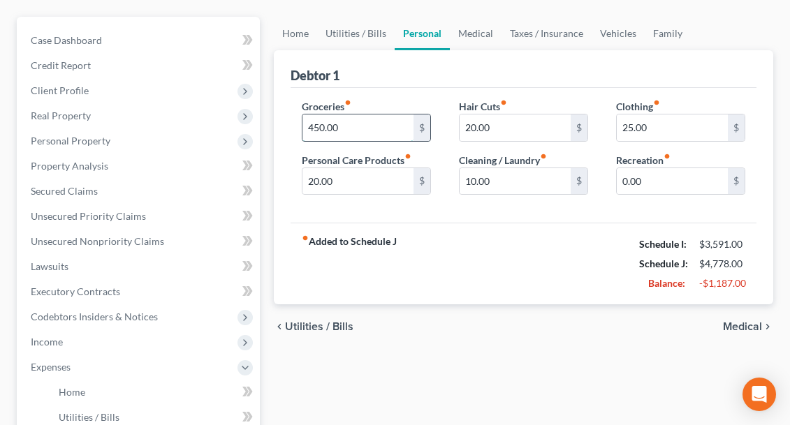
click at [344, 127] on input "450.00" at bounding box center [357, 128] width 111 height 27
type input "400"
click at [652, 127] on input "25.00" at bounding box center [672, 128] width 111 height 27
type input "2"
type input "15"
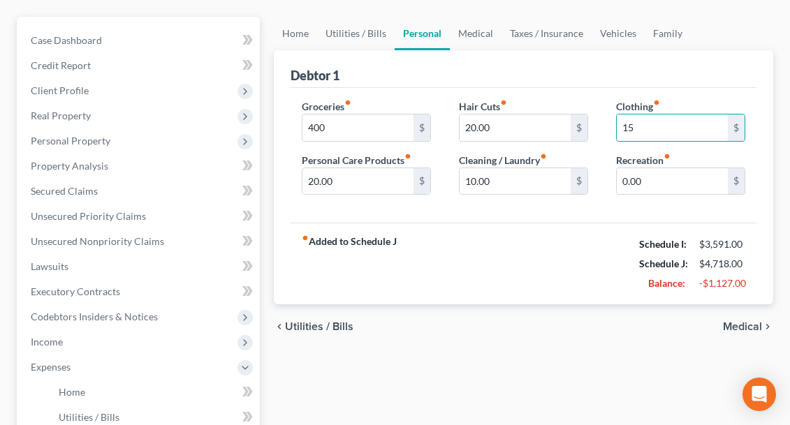
click at [534, 263] on div "fiber_manual_record Added to Schedule J Schedule I: $3,591.00 Schedule J: $4,71…" at bounding box center [524, 264] width 466 height 82
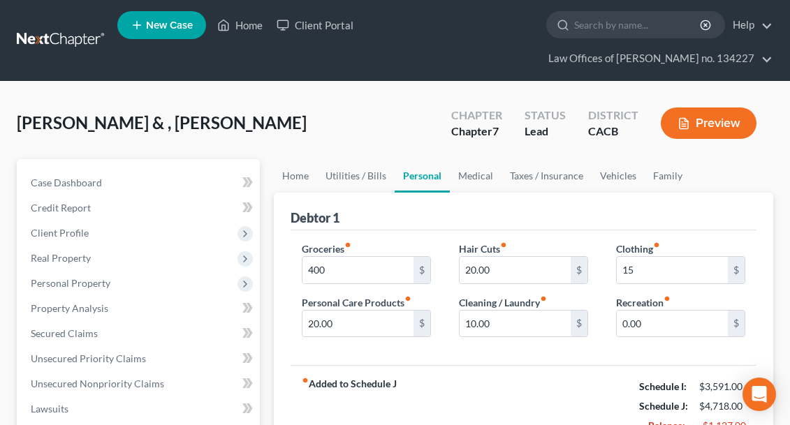
scroll to position [0, 0]
click at [472, 175] on link "Medical" at bounding box center [476, 176] width 52 height 34
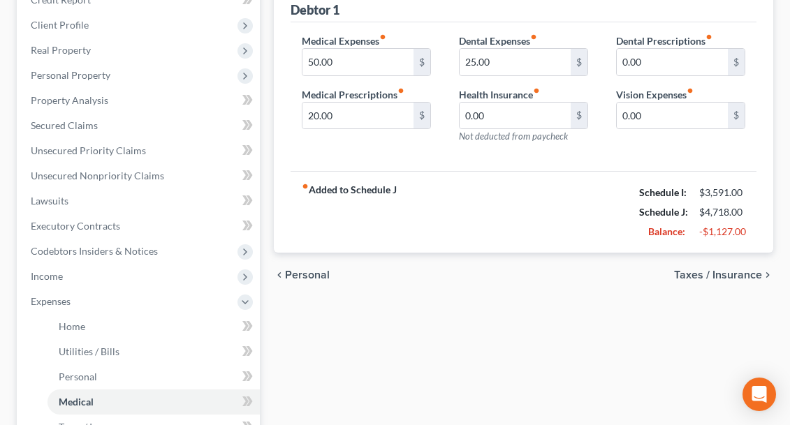
scroll to position [196, 0]
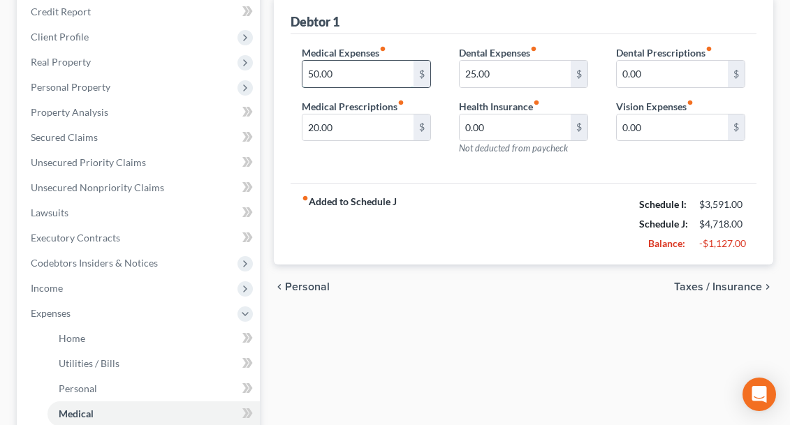
click at [339, 75] on input "50.00" at bounding box center [357, 74] width 111 height 27
type input "5"
type input "25"
click at [492, 79] on input "25.00" at bounding box center [515, 74] width 111 height 27
type input "2"
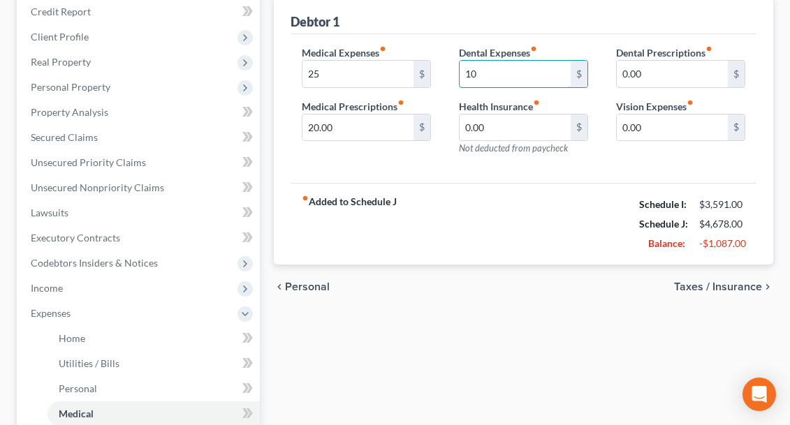
type input "10"
click at [548, 183] on div "fiber_manual_record Added to Schedule J Schedule I: $3,591.00 Schedule J: $4,67…" at bounding box center [524, 224] width 466 height 82
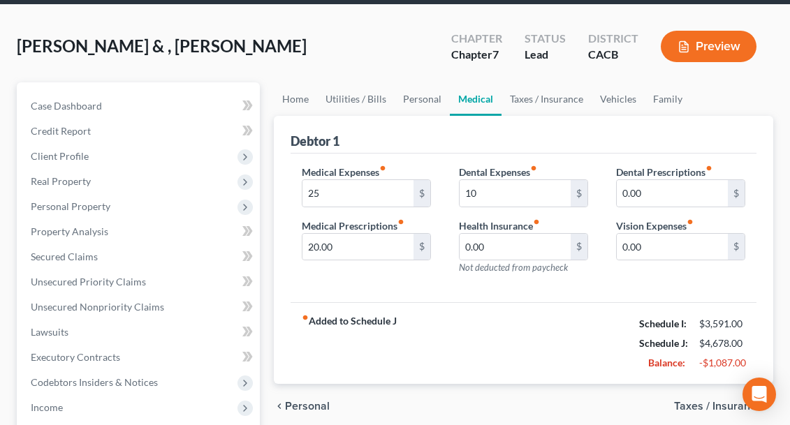
scroll to position [76, 0]
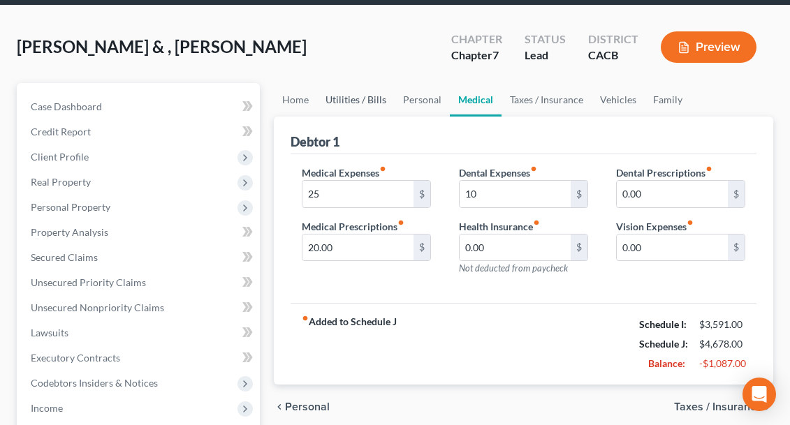
click at [363, 101] on link "Utilities / Bills" at bounding box center [356, 100] width 78 height 34
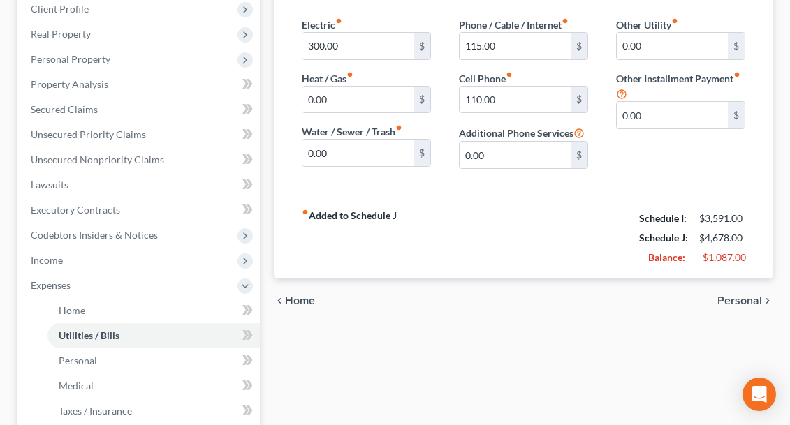
scroll to position [225, 0]
click at [344, 47] on input "300.00" at bounding box center [357, 45] width 111 height 27
type input "3"
click at [388, 245] on strong "fiber_manual_record Added to Schedule J" at bounding box center [349, 237] width 95 height 59
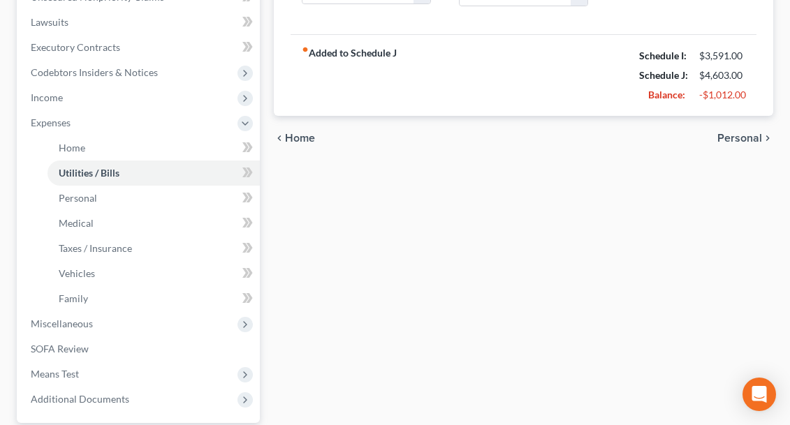
scroll to position [373, 0]
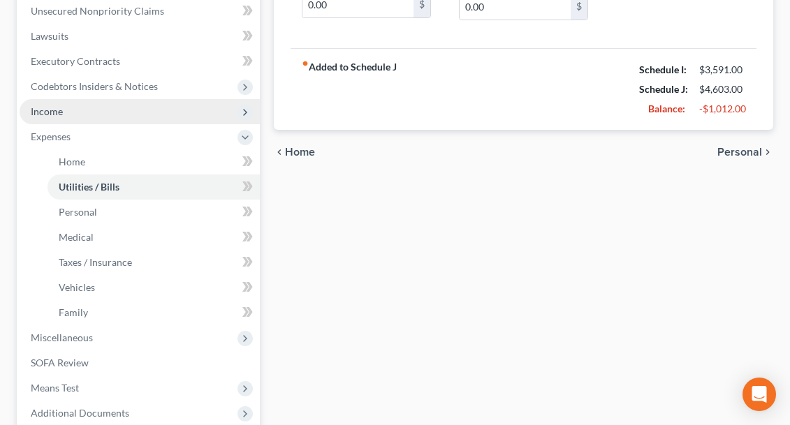
click at [55, 114] on span "Income" at bounding box center [47, 111] width 32 height 12
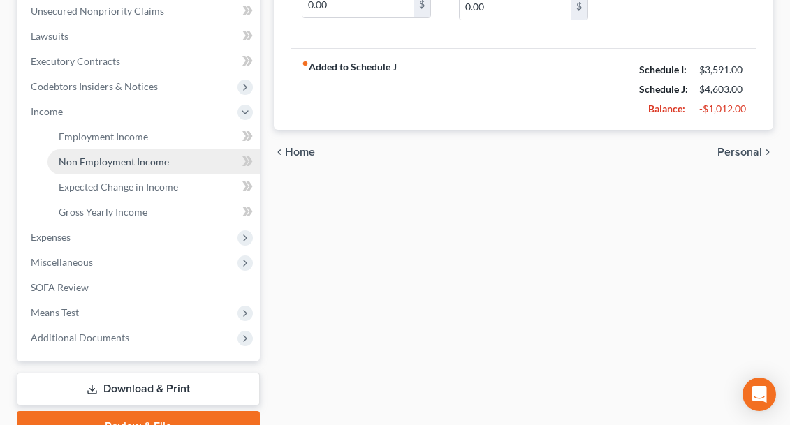
click at [72, 161] on span "Non Employment Income" at bounding box center [114, 162] width 110 height 12
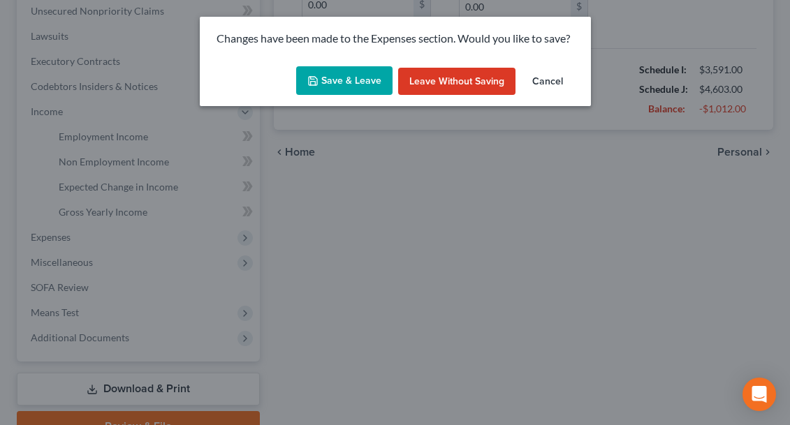
click at [546, 80] on button "Cancel" at bounding box center [547, 82] width 53 height 28
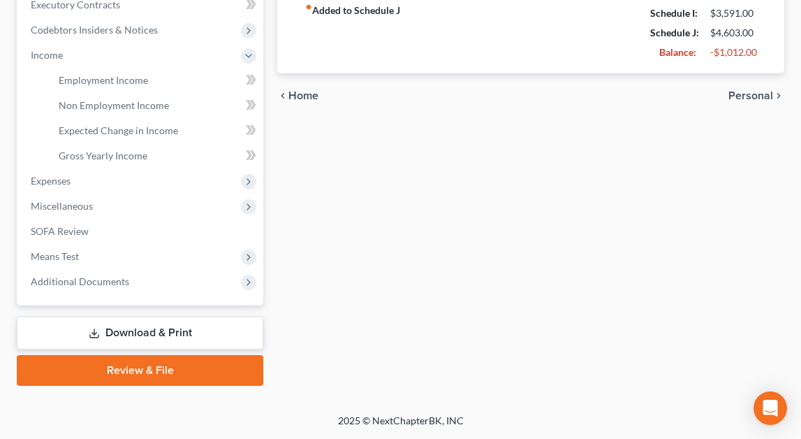
scroll to position [430, 0]
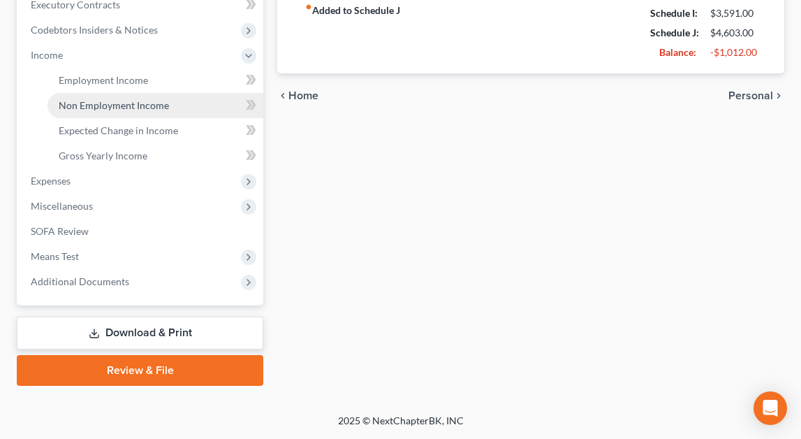
click at [87, 106] on span "Non Employment Income" at bounding box center [114, 105] width 110 height 12
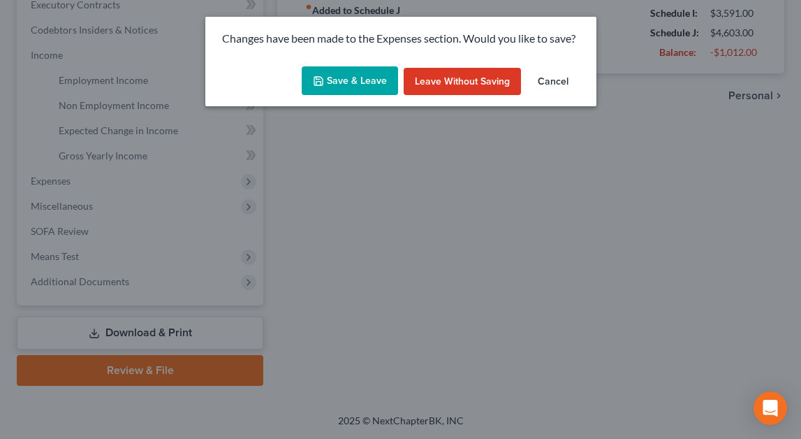
click at [332, 79] on button "Save & Leave" at bounding box center [350, 80] width 96 height 29
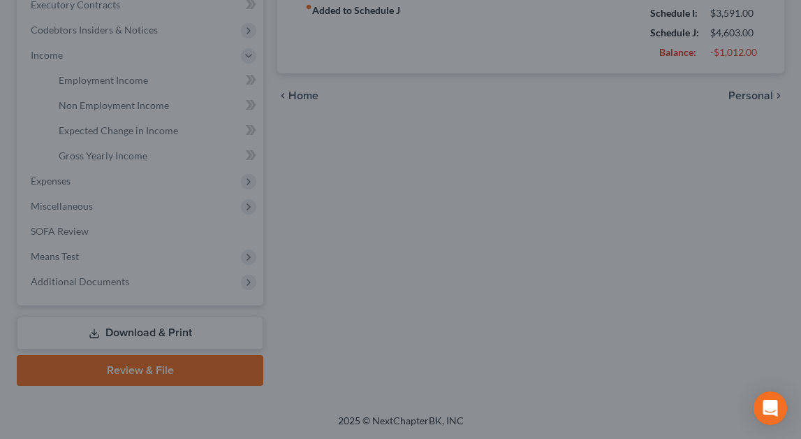
type input "225.00"
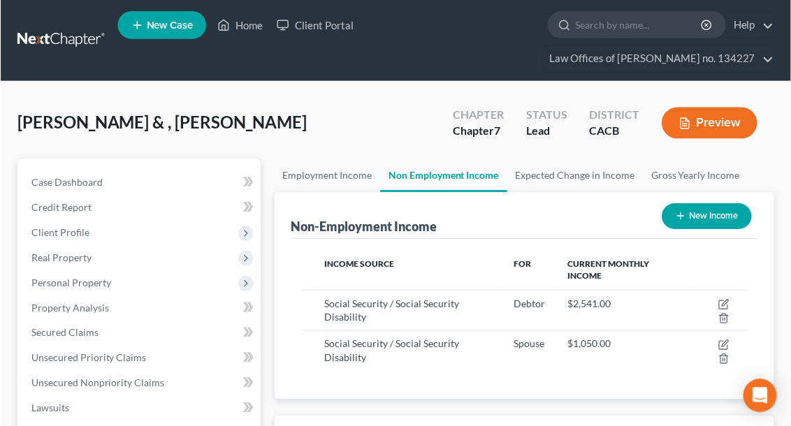
scroll to position [222, 472]
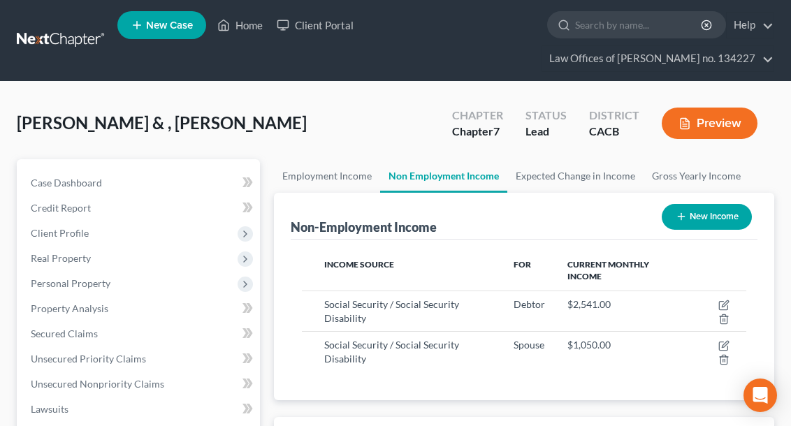
click at [680, 219] on icon "button" at bounding box center [680, 216] width 11 height 11
select select "0"
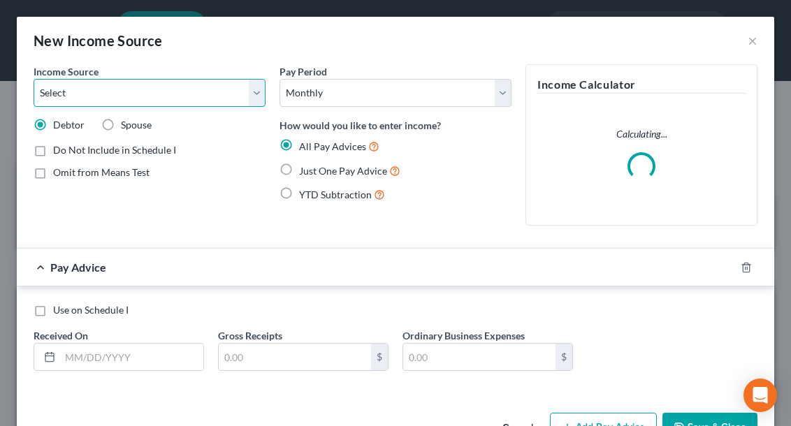
click at [177, 93] on select "Select Unemployment Disability (from employer) Pension Retirement Social Securi…" at bounding box center [150, 93] width 232 height 28
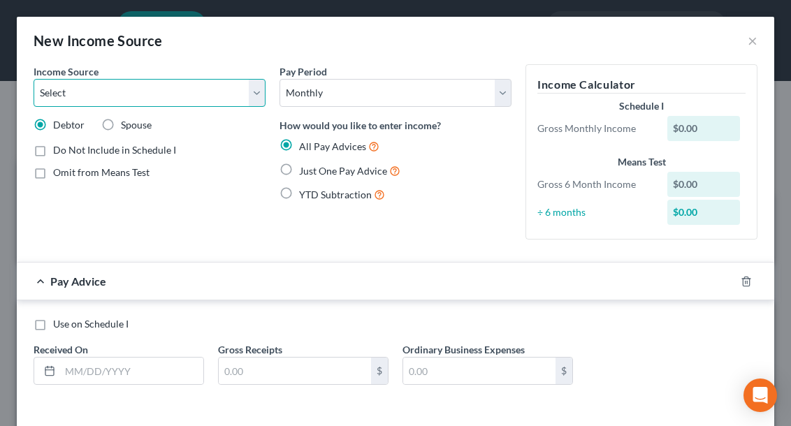
select select "9"
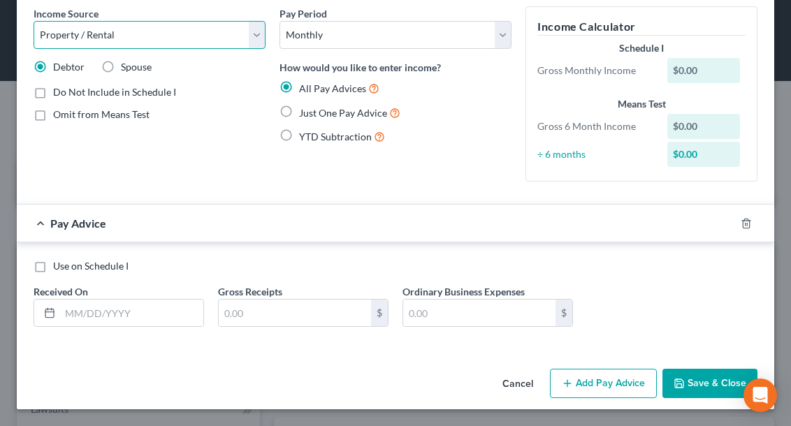
scroll to position [57, 0]
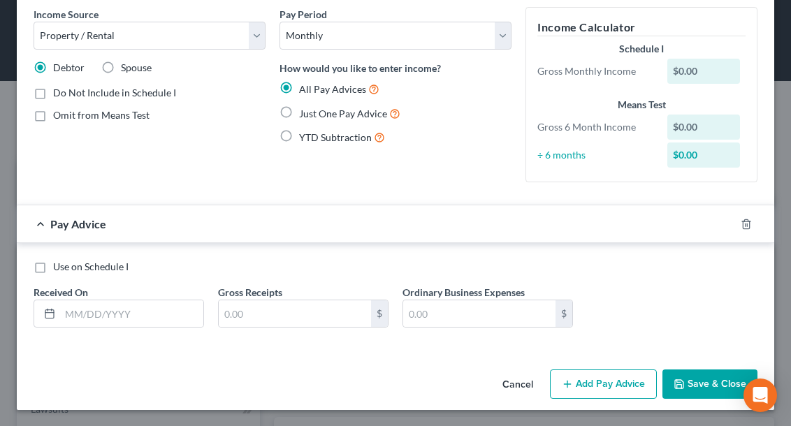
click at [53, 268] on label "Use on Schedule I" at bounding box center [90, 267] width 75 height 14
click at [59, 268] on input "Use on Schedule I" at bounding box center [63, 264] width 9 height 9
checkbox input "true"
click at [98, 318] on input "text" at bounding box center [131, 313] width 143 height 27
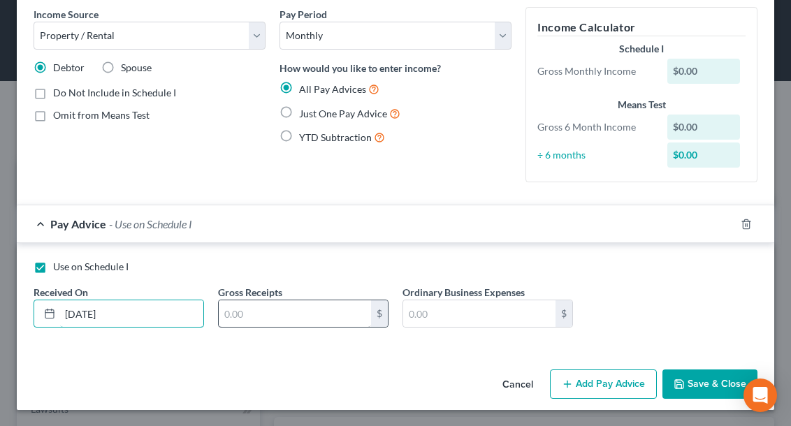
type input "[DATE]"
click at [246, 311] on input "text" at bounding box center [295, 313] width 152 height 27
type input "1,000"
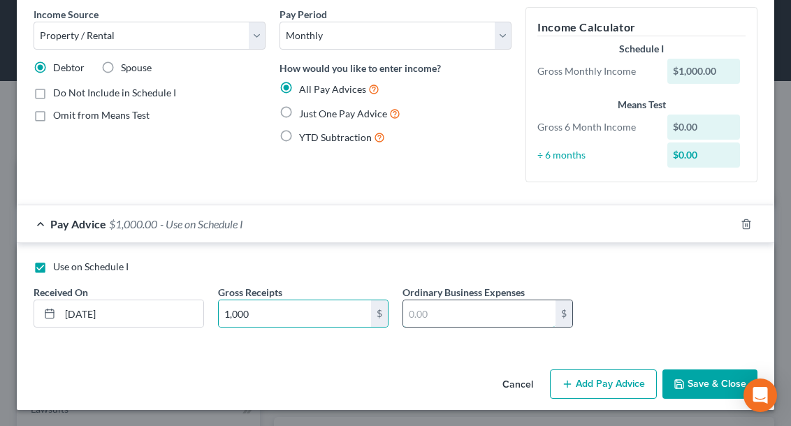
click at [413, 318] on input "text" at bounding box center [479, 313] width 152 height 27
click at [684, 381] on icon "button" at bounding box center [678, 384] width 11 height 11
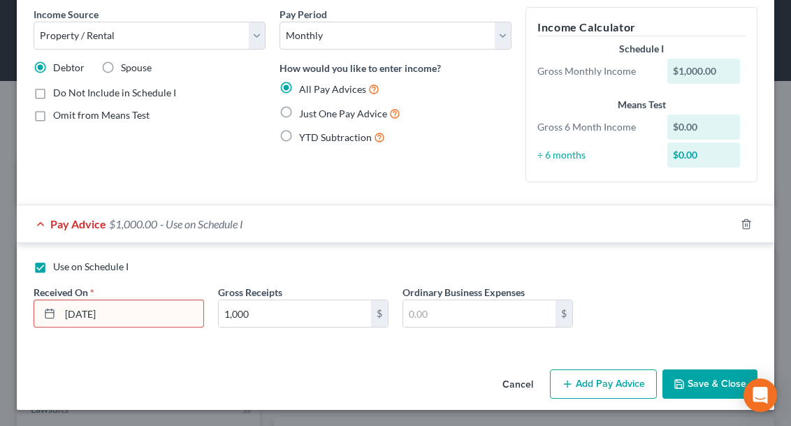
click at [580, 32] on h5 "Income Calculator" at bounding box center [641, 27] width 208 height 17
click at [113, 318] on input "[DATE]" at bounding box center [131, 313] width 143 height 27
type input "7"
click at [687, 386] on button "Save & Close" at bounding box center [709, 383] width 95 height 29
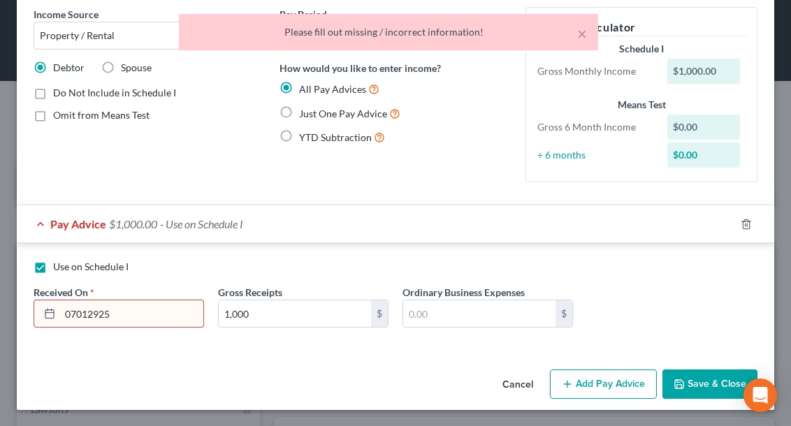
click at [127, 318] on input "07012925" at bounding box center [131, 313] width 143 height 27
click at [54, 316] on rect at bounding box center [49, 314] width 8 height 8
click at [48, 316] on icon at bounding box center [49, 313] width 11 height 11
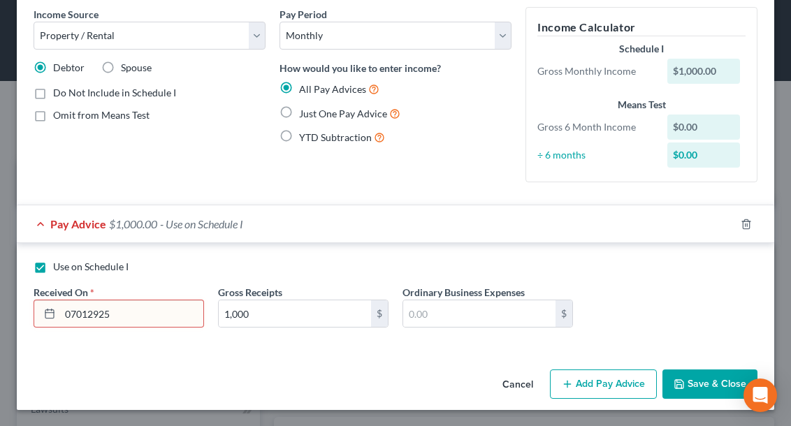
click at [120, 317] on input "07012925" at bounding box center [131, 313] width 143 height 27
type input "0"
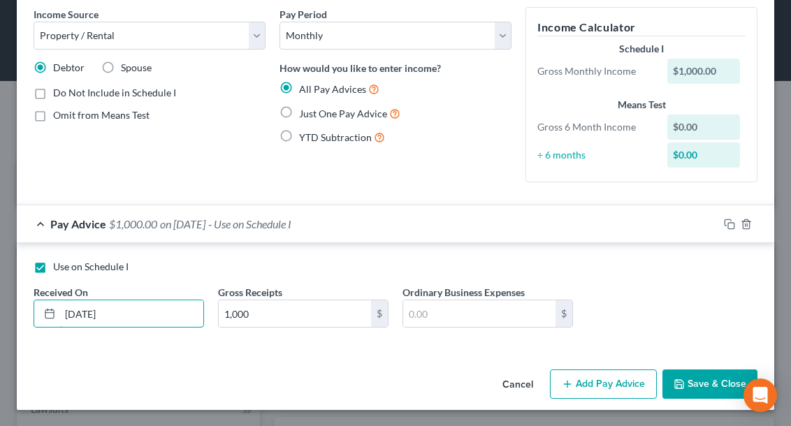
type input "[DATE]"
click at [691, 391] on button "Save & Close" at bounding box center [709, 383] width 95 height 29
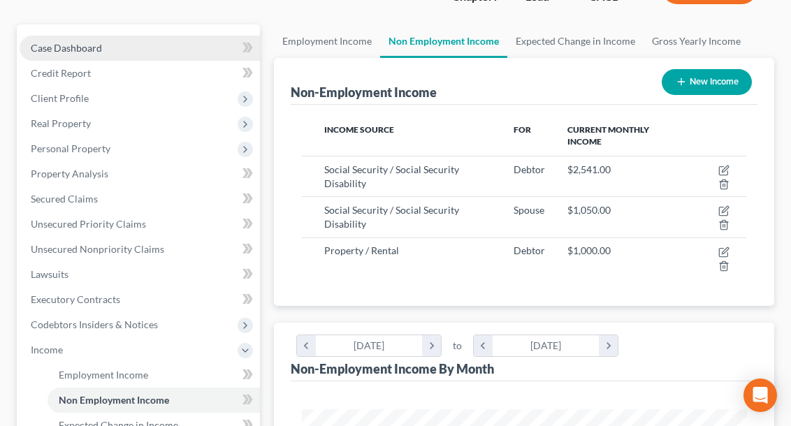
scroll to position [136, 0]
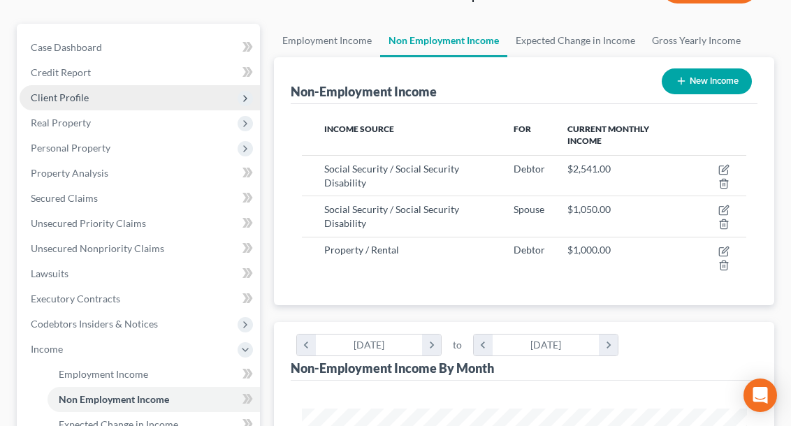
click at [78, 98] on span "Client Profile" at bounding box center [60, 97] width 58 height 12
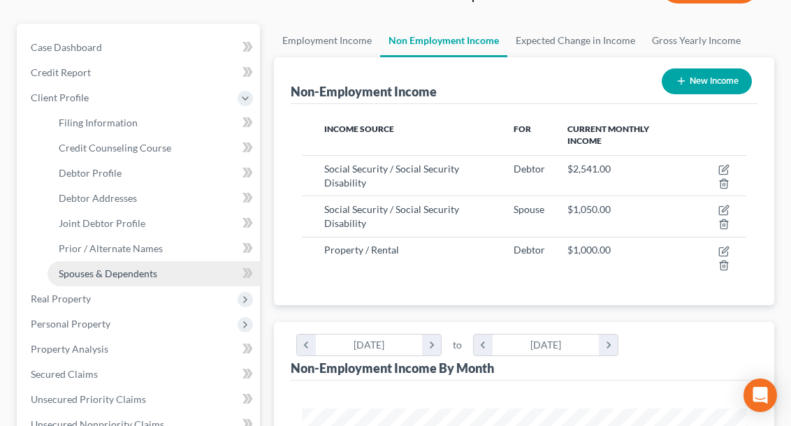
click at [142, 277] on span "Spouses & Dependents" at bounding box center [108, 274] width 98 height 12
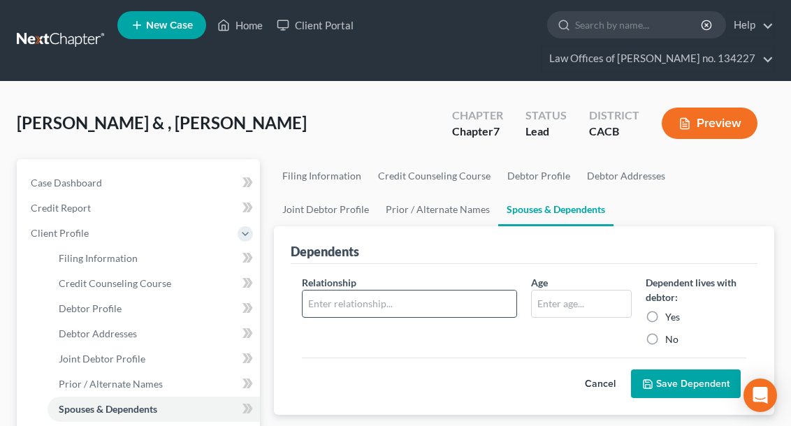
click at [332, 305] on input "text" at bounding box center [409, 304] width 214 height 27
type input "i"
click at [224, 111] on div "[PERSON_NAME] & , [PERSON_NAME] Upgraded Chapter Chapter 7 Status Lead District…" at bounding box center [395, 128] width 757 height 61
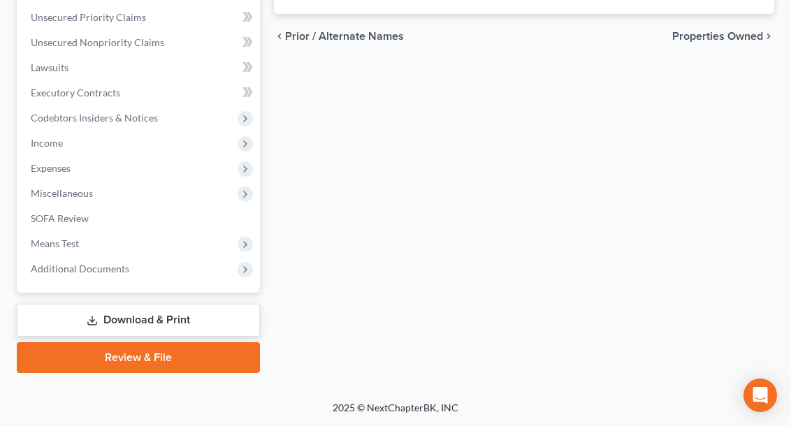
scroll to position [518, 0]
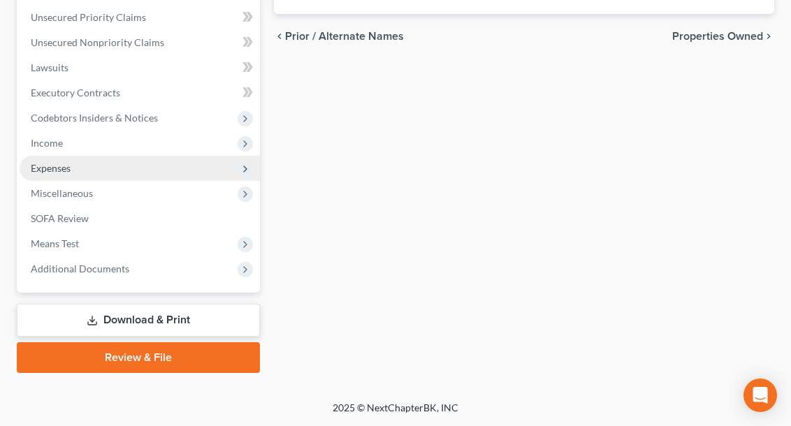
click at [82, 171] on span "Expenses" at bounding box center [140, 168] width 240 height 25
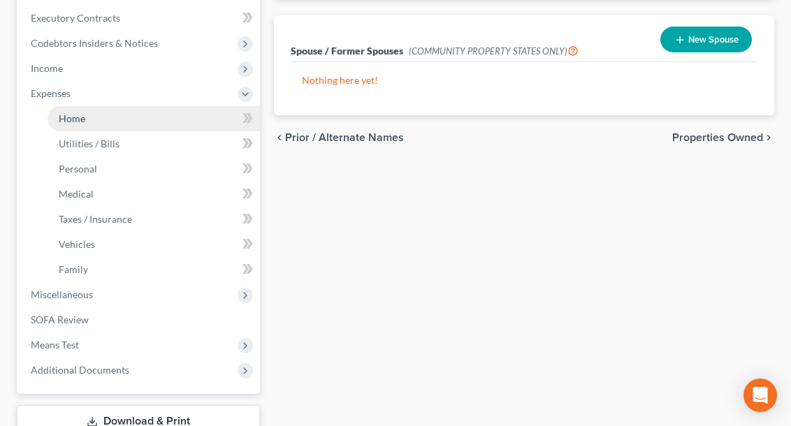
scroll to position [425, 0]
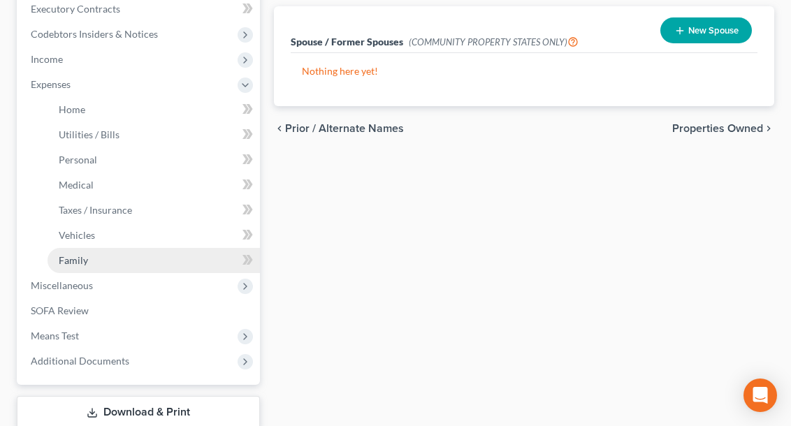
click at [75, 257] on span "Family" at bounding box center [73, 260] width 29 height 12
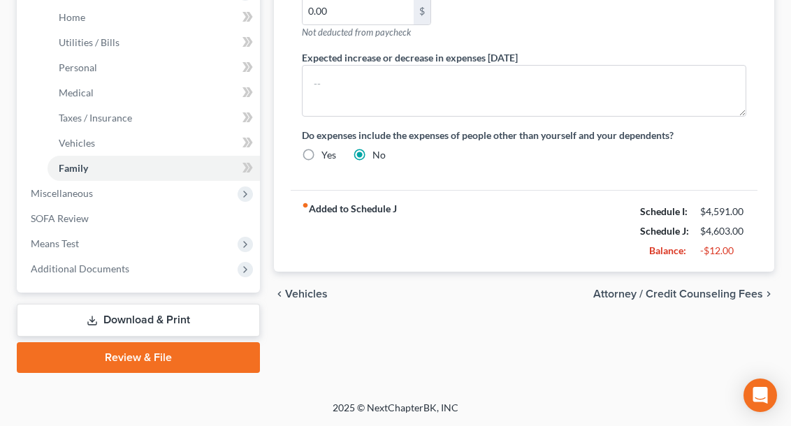
scroll to position [518, 0]
click at [171, 322] on link "Download & Print" at bounding box center [138, 320] width 243 height 33
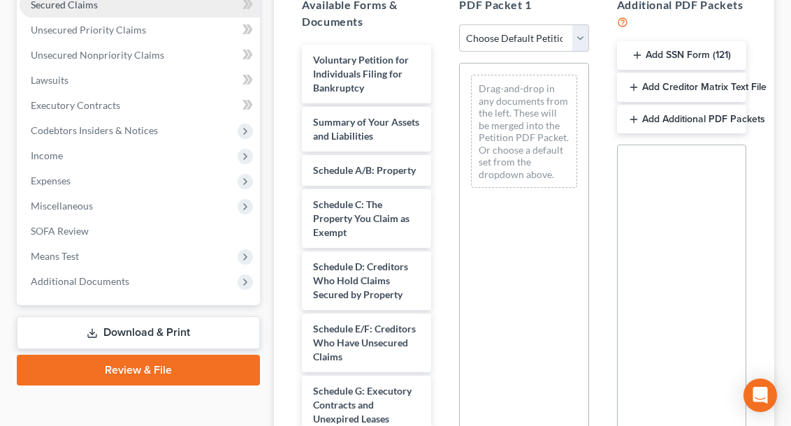
scroll to position [326, 0]
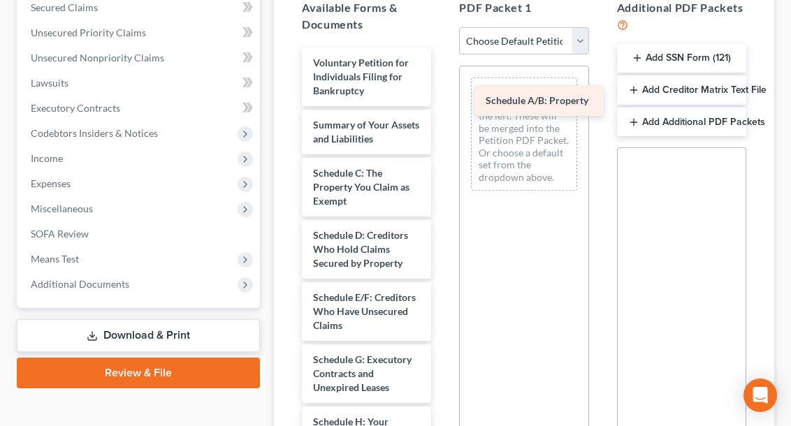
drag, startPoint x: 340, startPoint y: 177, endPoint x: 513, endPoint y: 105, distance: 186.9
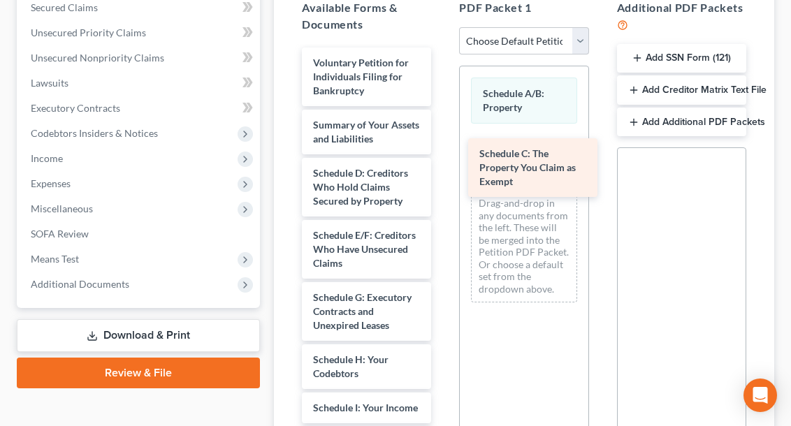
drag, startPoint x: 360, startPoint y: 186, endPoint x: 527, endPoint y: 168, distance: 167.3
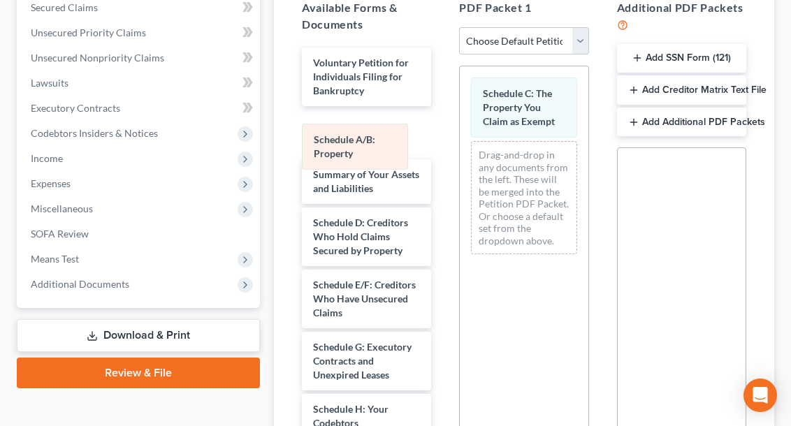
drag, startPoint x: 506, startPoint y: 99, endPoint x: 337, endPoint y: 145, distance: 175.2
click at [460, 145] on div "Schedule A/B: Property Schedule A/B: Property Schedule C: The Property You Clai…" at bounding box center [524, 165] width 128 height 199
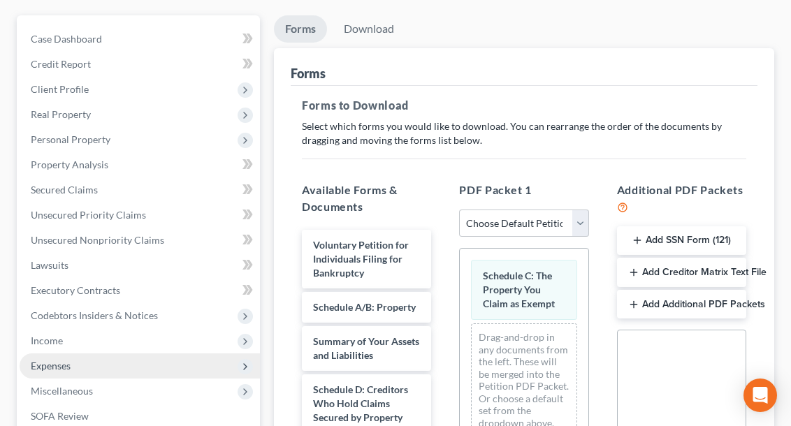
scroll to position [145, 0]
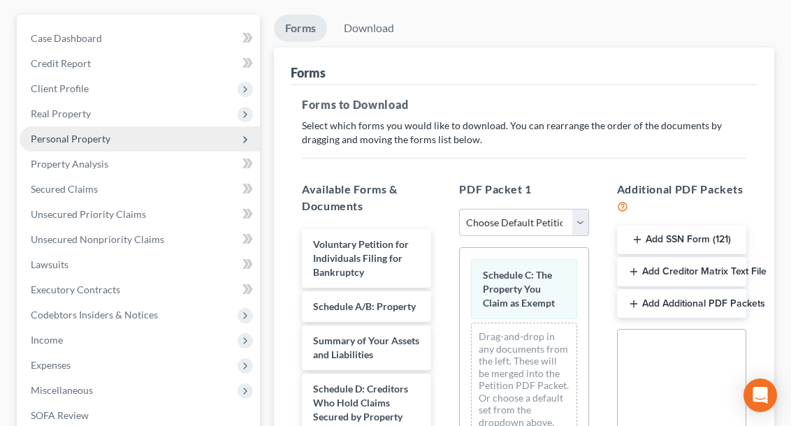
click at [224, 140] on span "Personal Property" at bounding box center [140, 138] width 240 height 25
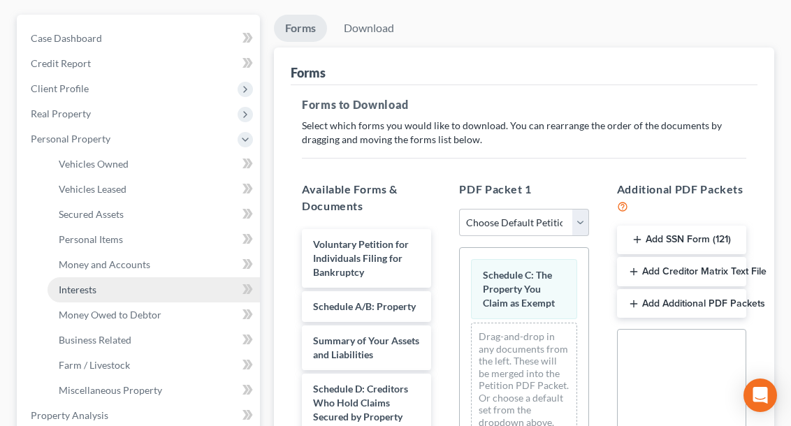
click at [193, 291] on link "Interests" at bounding box center [153, 289] width 212 height 25
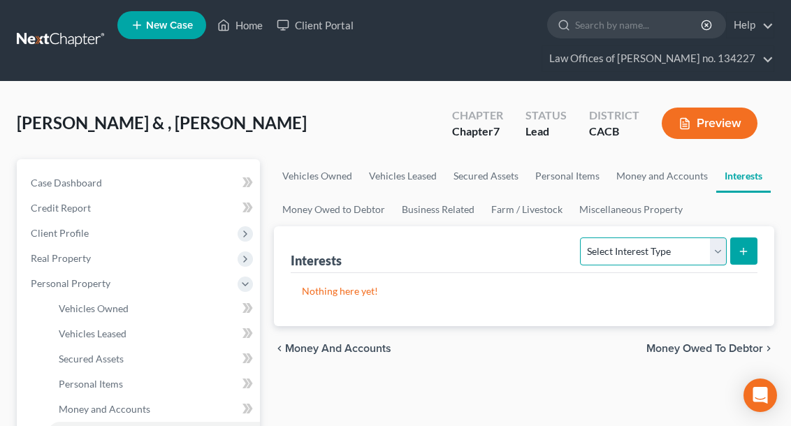
click at [631, 254] on select "Select Interest Type 401K Annuity Bond Education IRA Government Bond Government…" at bounding box center [653, 251] width 146 height 28
select select "term_life_insurance"
click at [739, 249] on icon "submit" at bounding box center [743, 251] width 11 height 11
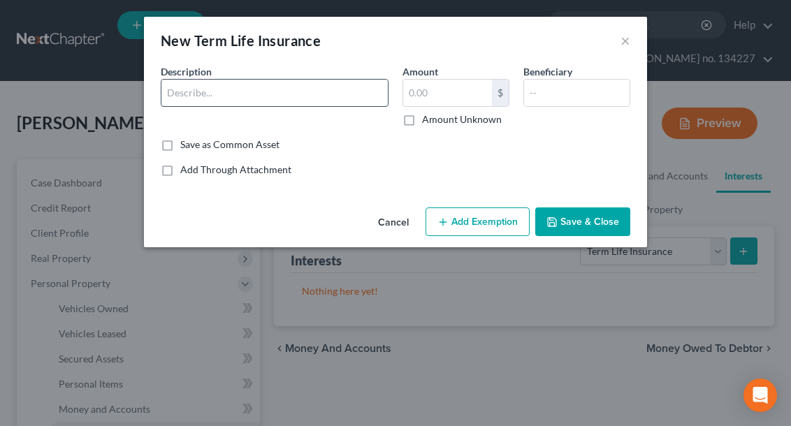
click at [203, 101] on input "text" at bounding box center [274, 93] width 226 height 27
type input "AAA term life no value term only"
click at [574, 224] on button "Save & Close" at bounding box center [582, 221] width 95 height 29
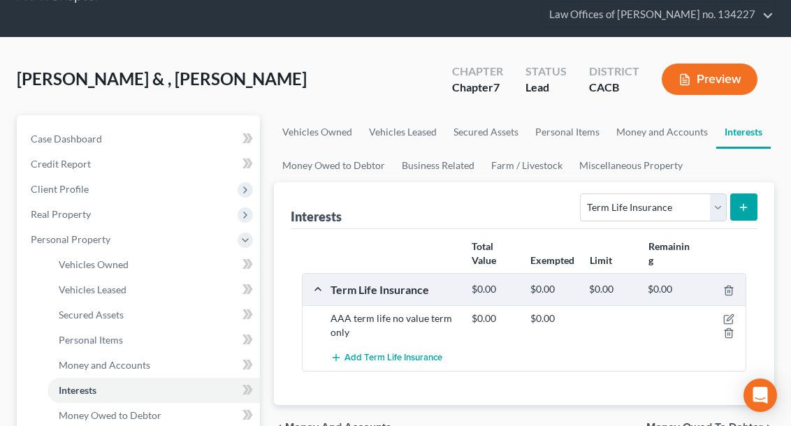
scroll to position [109, 0]
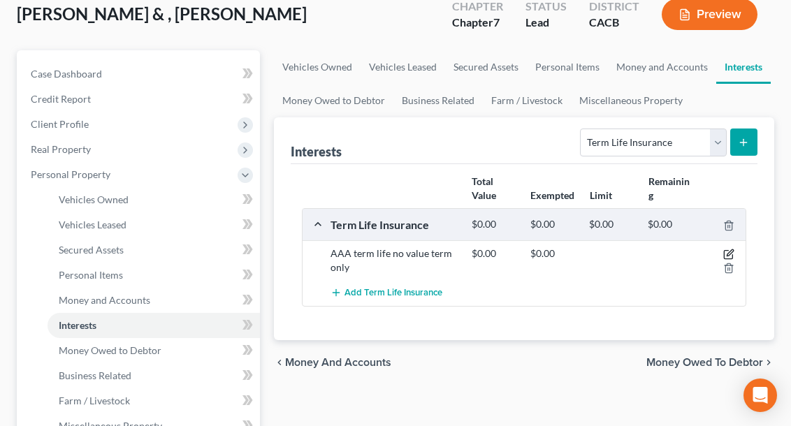
click at [726, 256] on icon "button" at bounding box center [729, 253] width 6 height 6
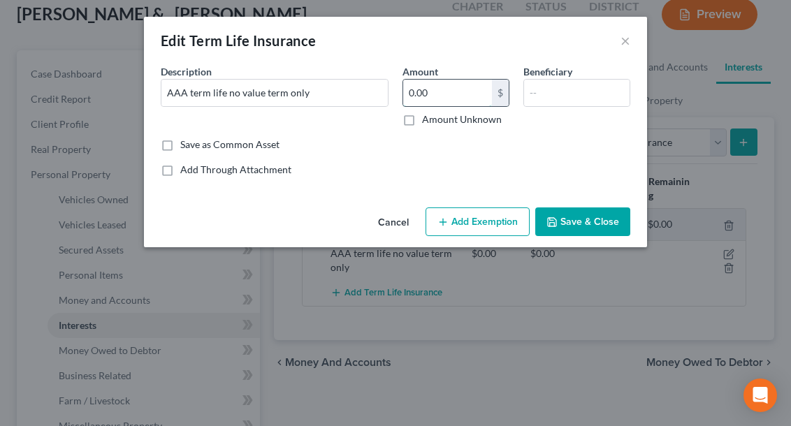
click at [431, 96] on input "0.00" at bounding box center [447, 93] width 89 height 27
type input "0"
type input "100,000"
click at [555, 223] on icon "button" at bounding box center [551, 222] width 11 height 11
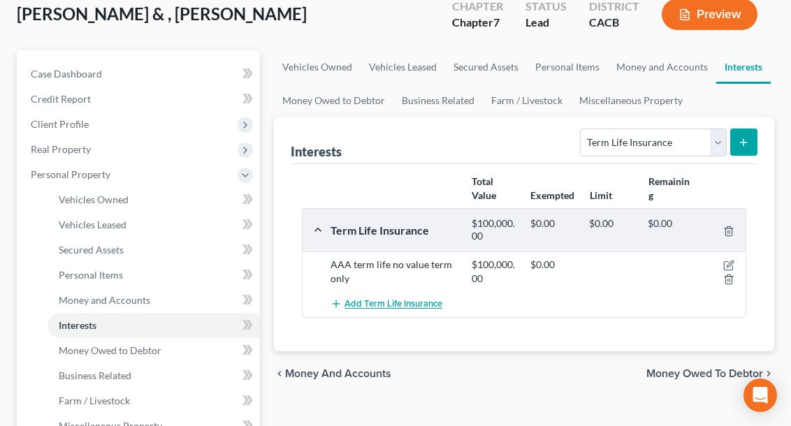
click at [395, 305] on span "Add Term Life Insurance" at bounding box center [393, 304] width 98 height 11
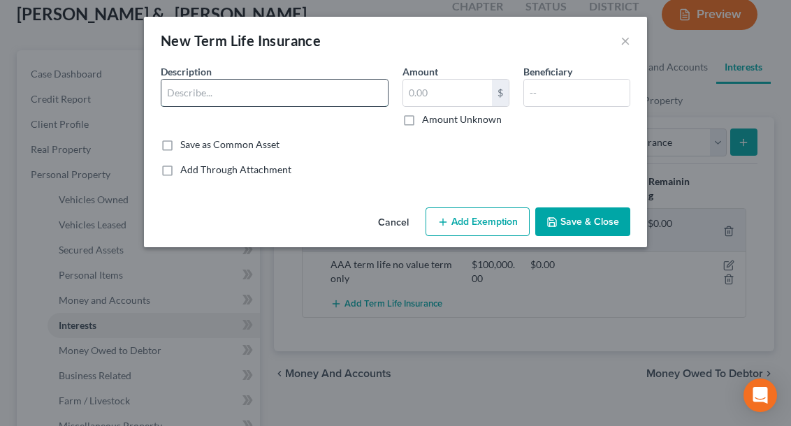
click at [199, 102] on input "text" at bounding box center [274, 93] width 226 height 27
type input "met life"
click at [427, 96] on input "text" at bounding box center [447, 93] width 89 height 27
type input "50,000"
click at [224, 89] on input "met life" at bounding box center [274, 93] width 226 height 27
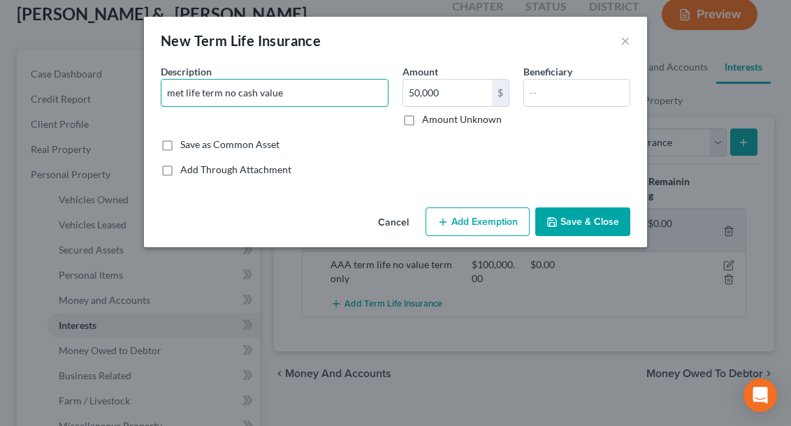
type input "met life term no cash value"
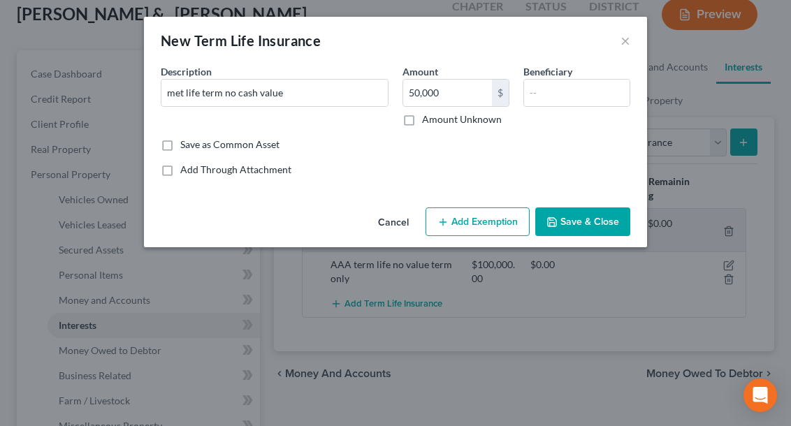
click at [579, 223] on button "Save & Close" at bounding box center [582, 221] width 95 height 29
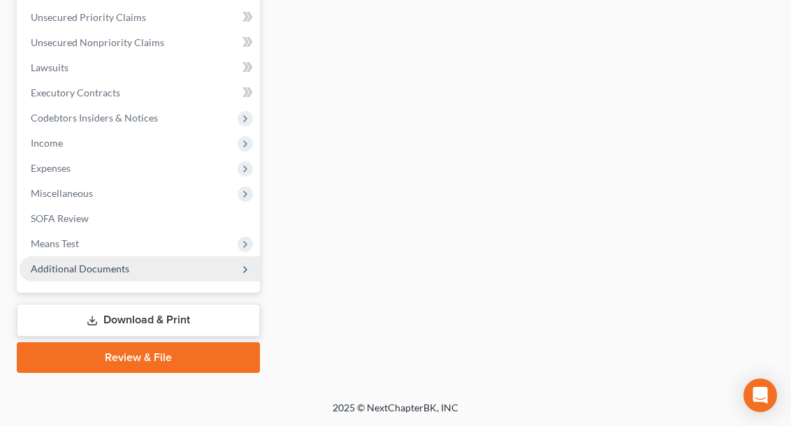
scroll to position [593, 0]
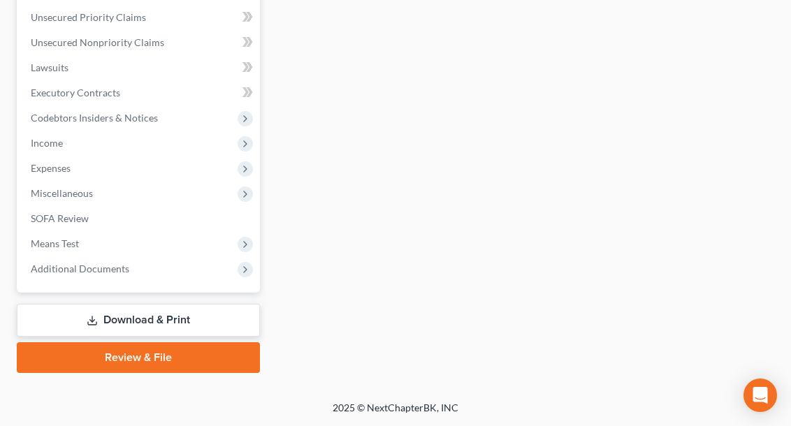
click at [170, 313] on link "Download & Print" at bounding box center [138, 320] width 243 height 33
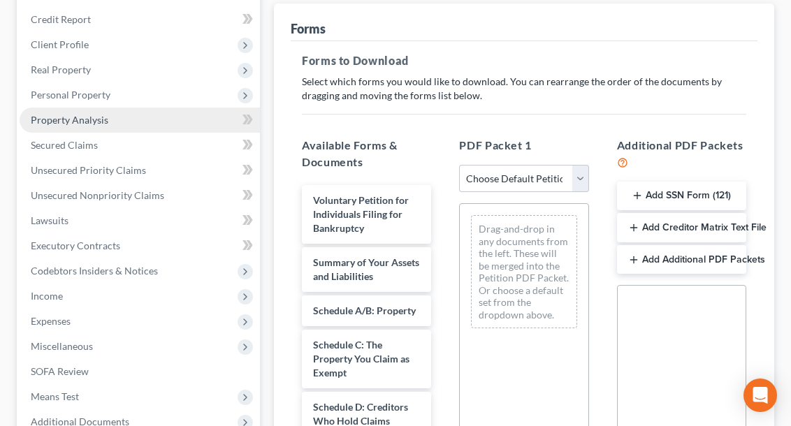
scroll to position [212, 0]
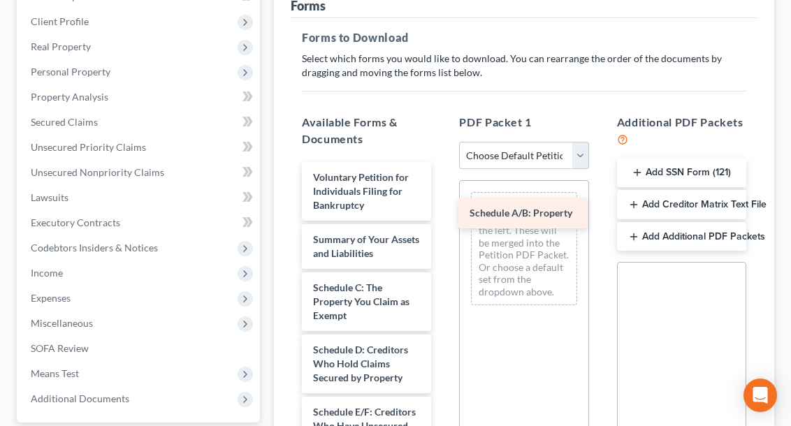
drag, startPoint x: 351, startPoint y: 291, endPoint x: 507, endPoint y: 217, distance: 173.1
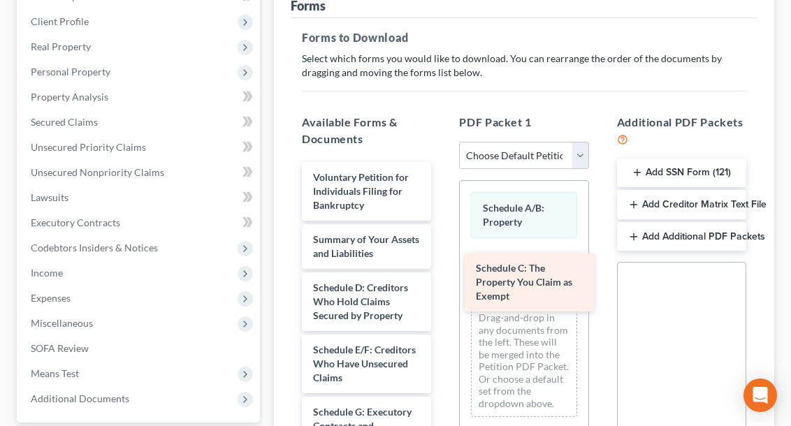
drag, startPoint x: 367, startPoint y: 298, endPoint x: 527, endPoint y: 279, distance: 161.8
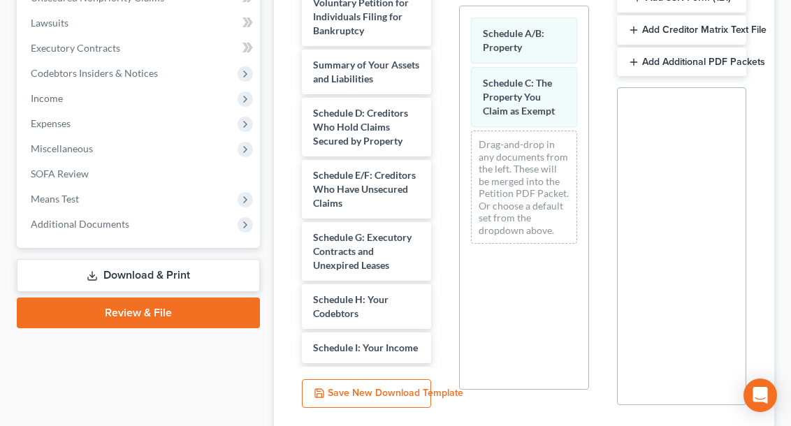
scroll to position [396, 0]
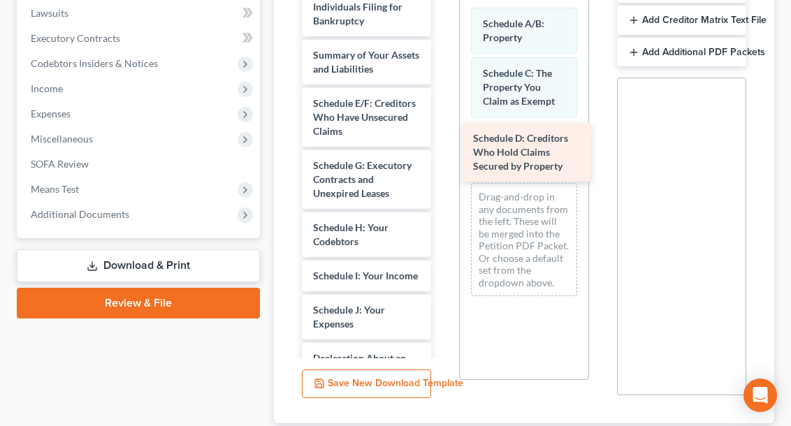
drag, startPoint x: 369, startPoint y: 125, endPoint x: 532, endPoint y: 161, distance: 166.6
click at [442, 161] on div "Schedule D: Creditors Who Hold Claims Secured by Property Voluntary Petition fo…" at bounding box center [367, 400] width 152 height 845
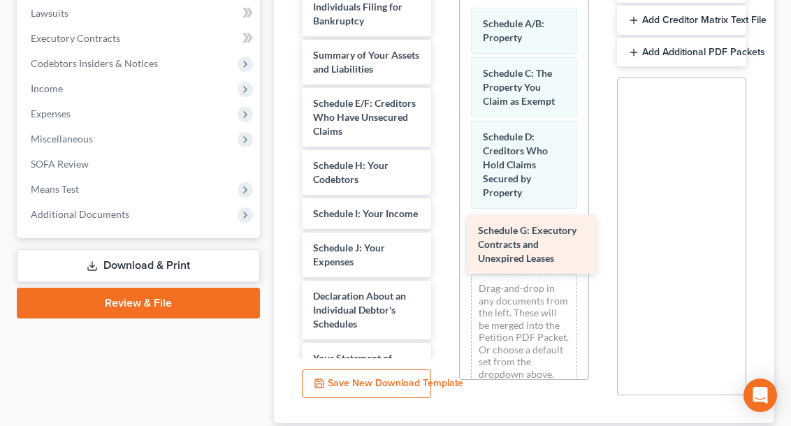
drag, startPoint x: 383, startPoint y: 178, endPoint x: 548, endPoint y: 243, distance: 176.5
click at [442, 243] on div "Schedule G: Executory Contracts and Unexpired Leases Voluntary Petition for Ind…" at bounding box center [367, 369] width 152 height 783
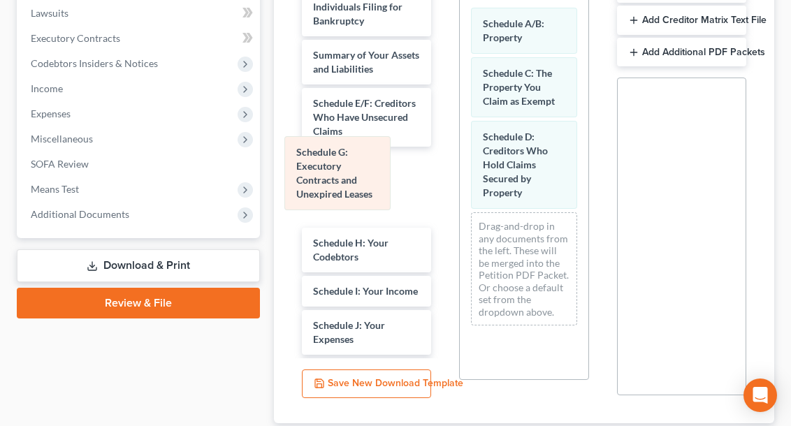
drag, startPoint x: 548, startPoint y: 243, endPoint x: 367, endPoint y: 165, distance: 197.1
click at [460, 165] on div "Schedule G: Executory Contracts and Unexpired Leases Schedule A/B: Property Sch…" at bounding box center [524, 167] width 128 height 340
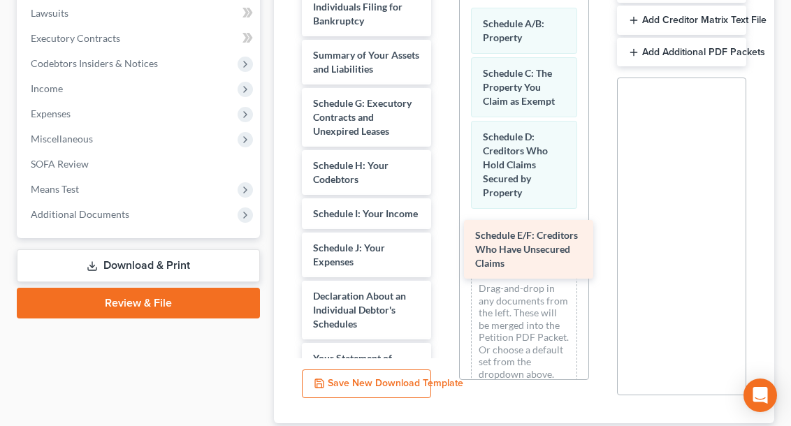
drag, startPoint x: 363, startPoint y: 115, endPoint x: 525, endPoint y: 247, distance: 208.6
click at [442, 247] on div "Schedule E/F: Creditors Who Have Unsecured Claims Voluntary Petition for Indivi…" at bounding box center [367, 369] width 152 height 783
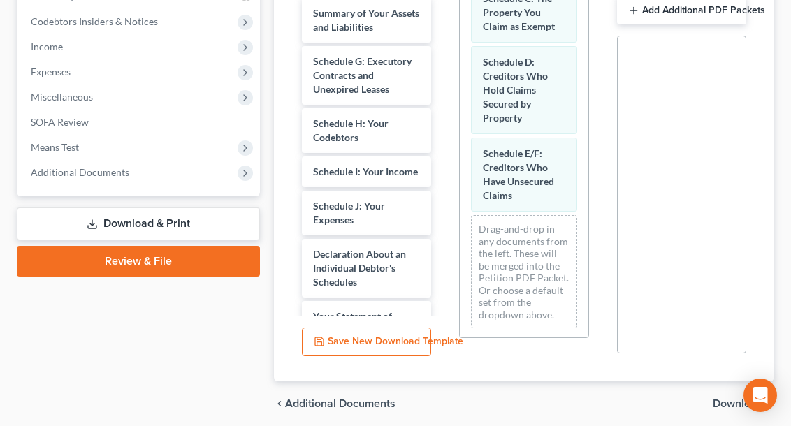
scroll to position [32, 0]
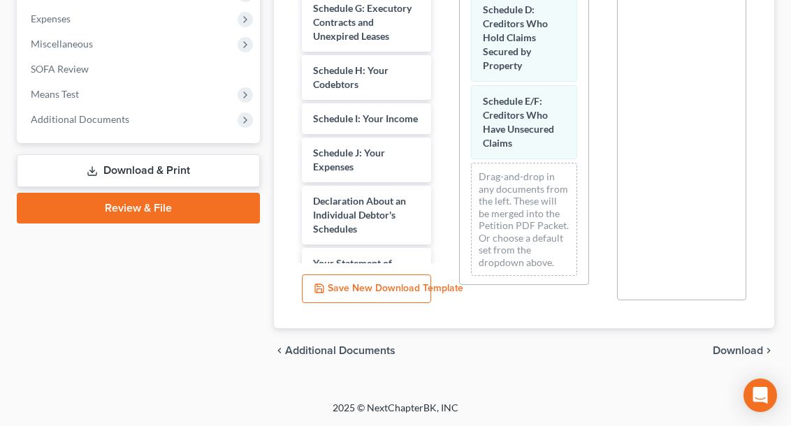
click at [727, 353] on span "Download" at bounding box center [737, 350] width 50 height 11
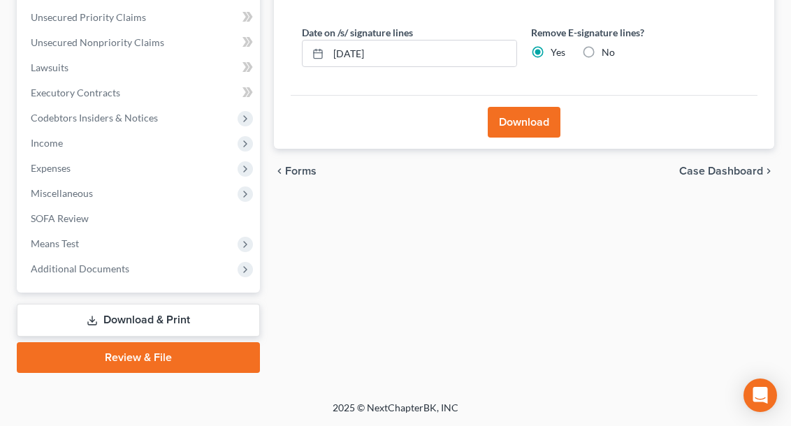
click at [537, 122] on button "Download" at bounding box center [524, 122] width 73 height 31
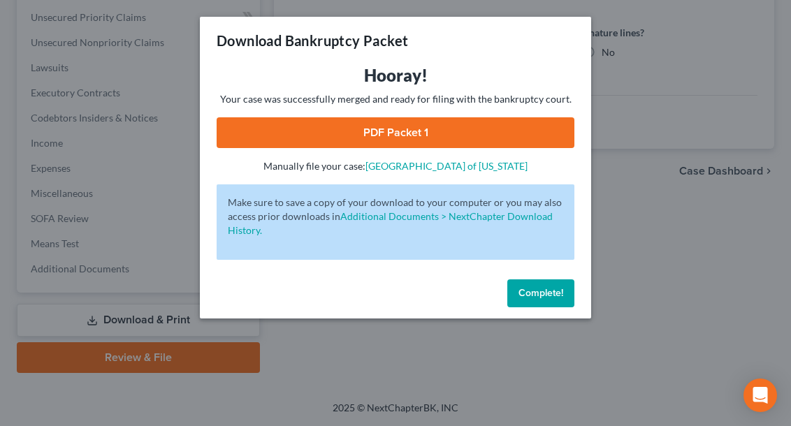
click at [513, 124] on link "PDF Packet 1" at bounding box center [396, 132] width 358 height 31
click at [536, 296] on span "Complete!" at bounding box center [540, 293] width 45 height 12
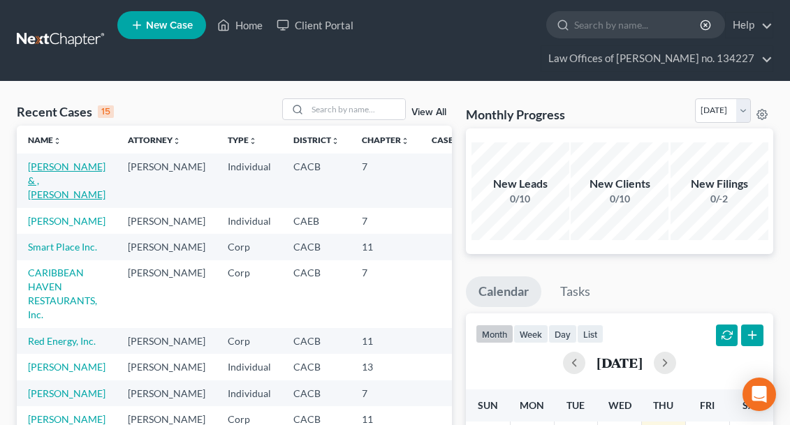
click at [57, 168] on link "[PERSON_NAME] & , [PERSON_NAME]" at bounding box center [67, 181] width 78 height 40
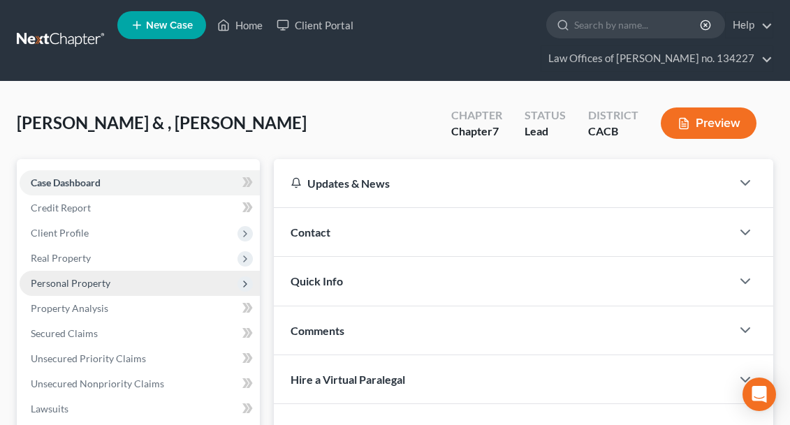
click at [84, 284] on span "Personal Property" at bounding box center [71, 283] width 80 height 12
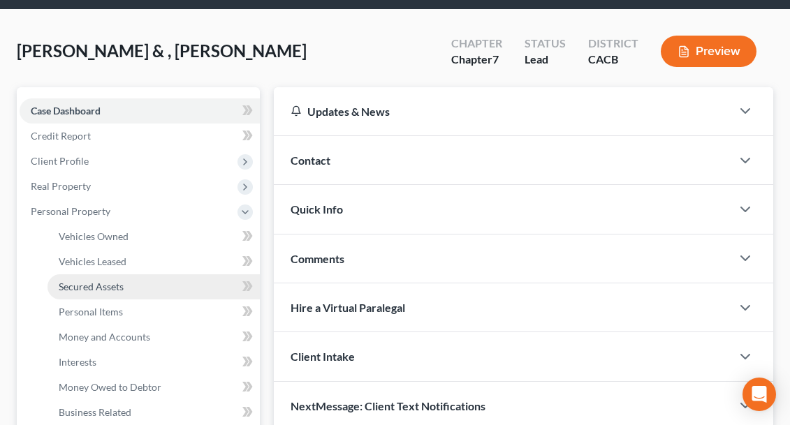
scroll to position [101, 0]
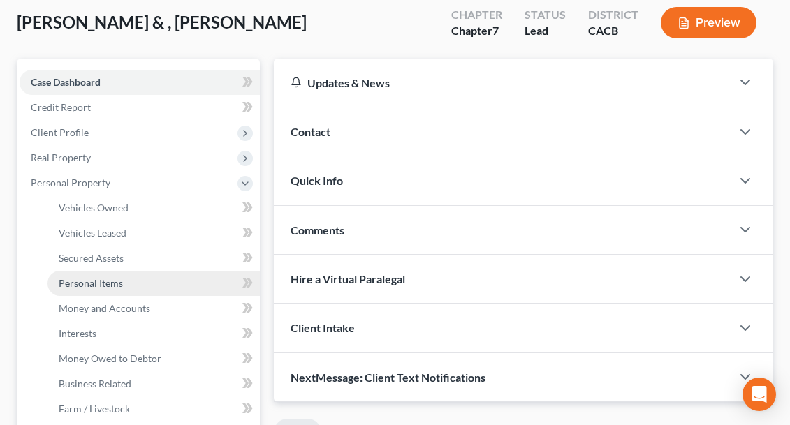
click at [91, 287] on span "Personal Items" at bounding box center [91, 283] width 64 height 12
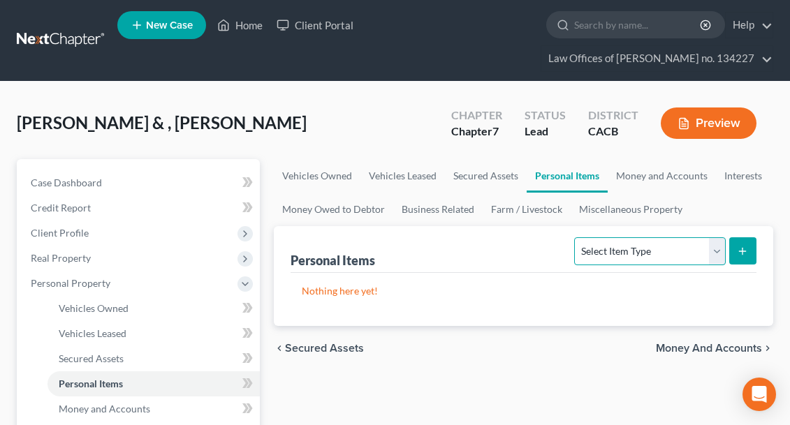
click at [721, 252] on select "Select Item Type Clothing Collectibles Of Value Electronics Firearms Household …" at bounding box center [649, 251] width 151 height 28
select select "clothing"
click at [746, 251] on icon "submit" at bounding box center [742, 251] width 11 height 11
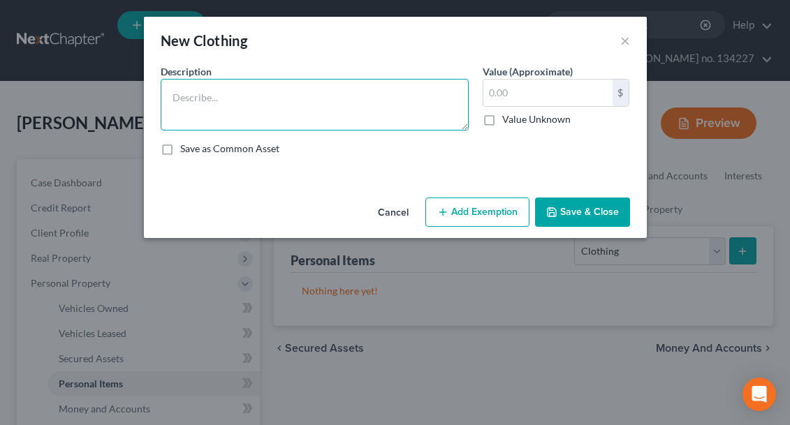
click at [191, 93] on textarea at bounding box center [315, 105] width 308 height 52
type textarea "misc. old used clothing for the debtors"
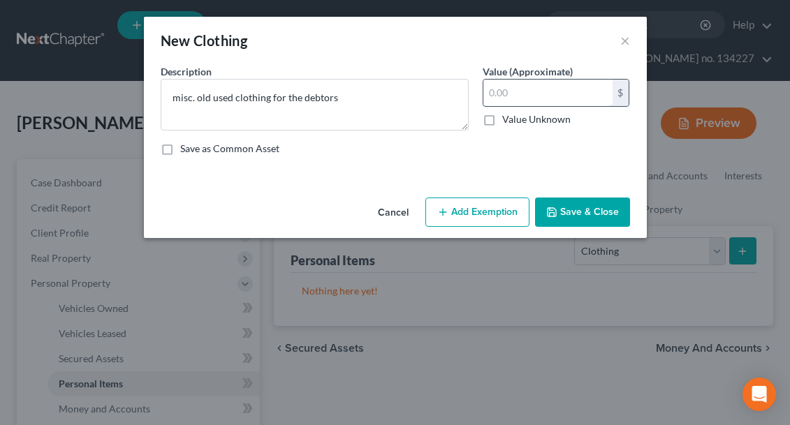
click at [501, 91] on input "text" at bounding box center [547, 93] width 129 height 27
type input "300"
click at [492, 211] on button "Add Exemption" at bounding box center [477, 212] width 104 height 29
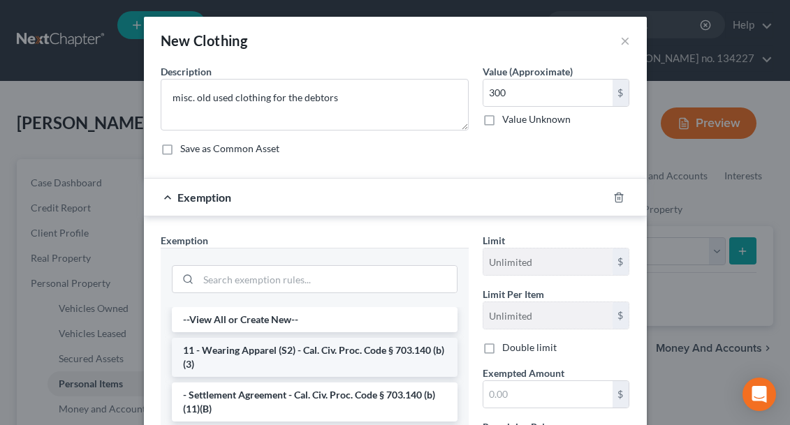
click at [331, 349] on li "11 - Wearing Apparel (S2) - Cal. Civ. Proc. Code § 703.140 (b)(3)" at bounding box center [315, 357] width 286 height 39
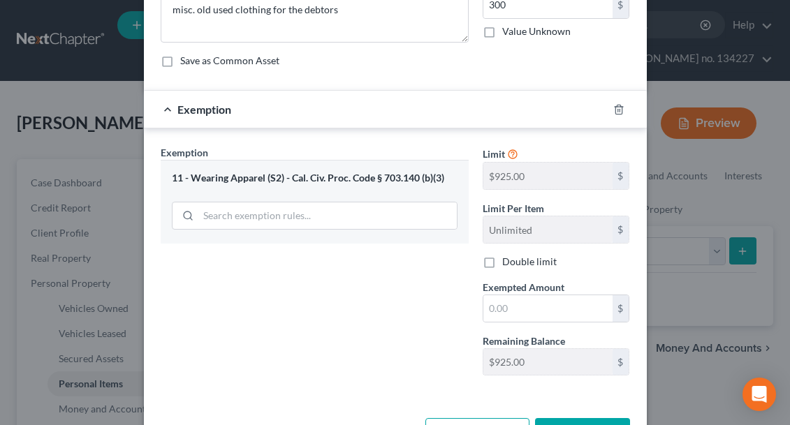
scroll to position [124, 0]
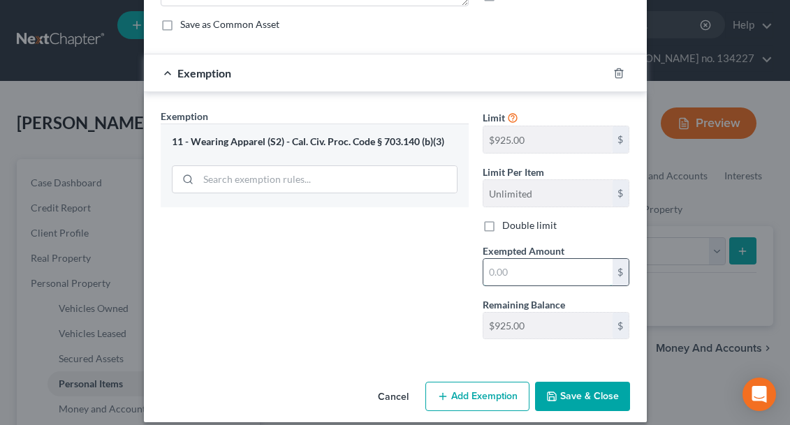
click at [504, 268] on input "text" at bounding box center [547, 272] width 129 height 27
type input "300"
click at [573, 397] on button "Save & Close" at bounding box center [582, 396] width 95 height 29
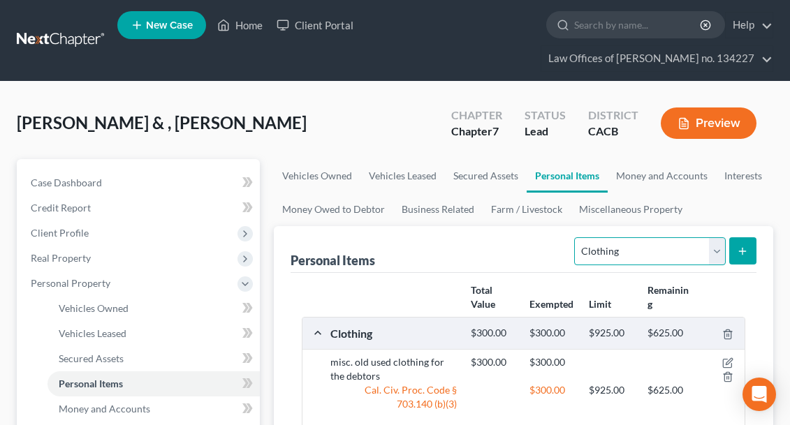
click at [719, 250] on select "Select Item Type Clothing Collectibles Of Value Electronics Firearms Household …" at bounding box center [649, 251] width 151 height 28
select select "electronics"
click at [740, 255] on icon "submit" at bounding box center [742, 251] width 11 height 11
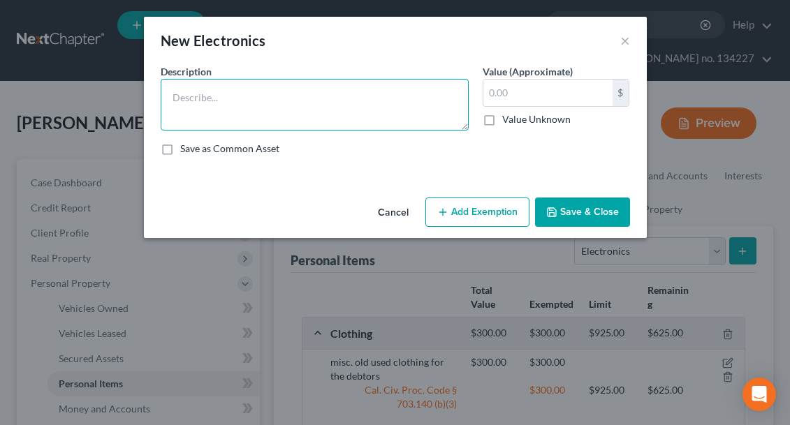
click at [193, 104] on textarea at bounding box center [315, 105] width 308 height 52
type textarea "tv, cell phones"
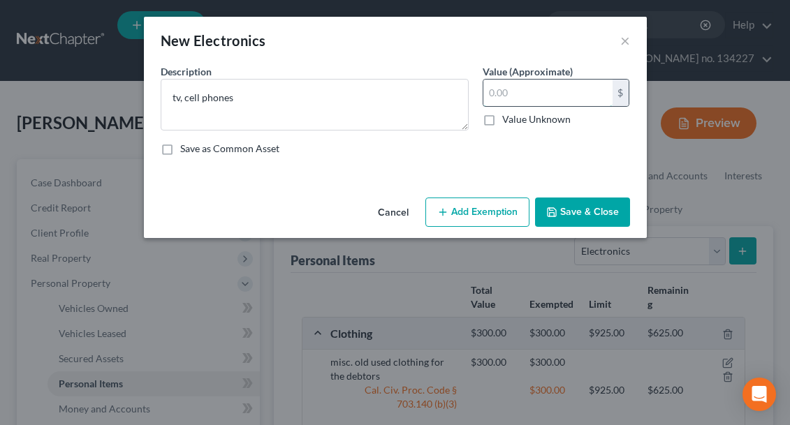
click at [506, 95] on input "text" at bounding box center [547, 93] width 129 height 27
type input "500"
click at [500, 211] on button "Add Exemption" at bounding box center [477, 212] width 104 height 29
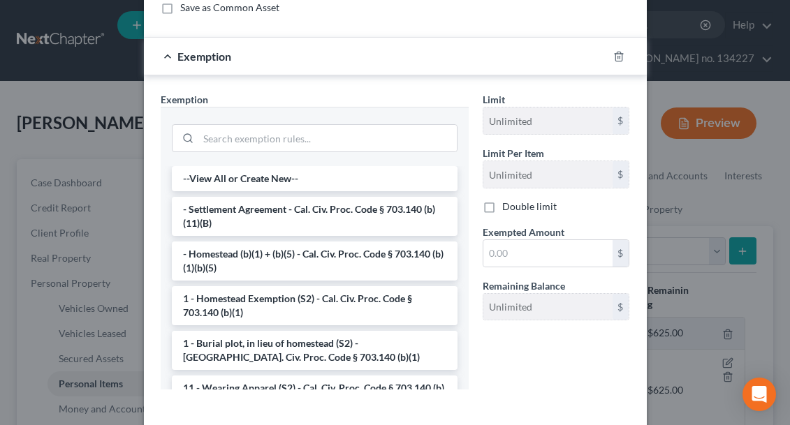
scroll to position [147, 0]
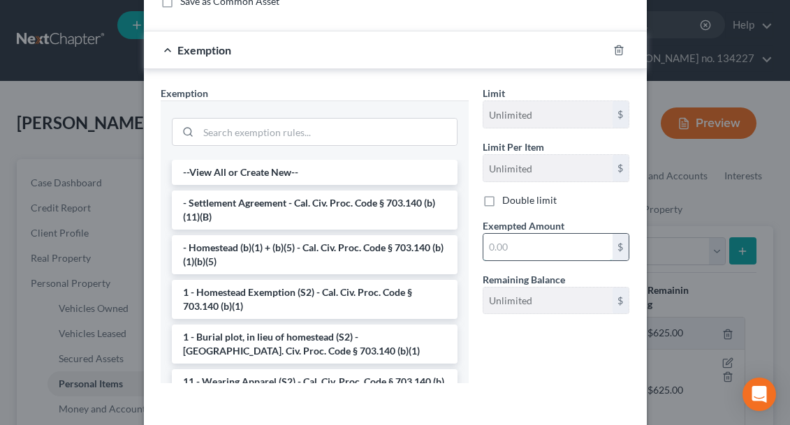
click at [498, 247] on input "text" at bounding box center [547, 247] width 129 height 27
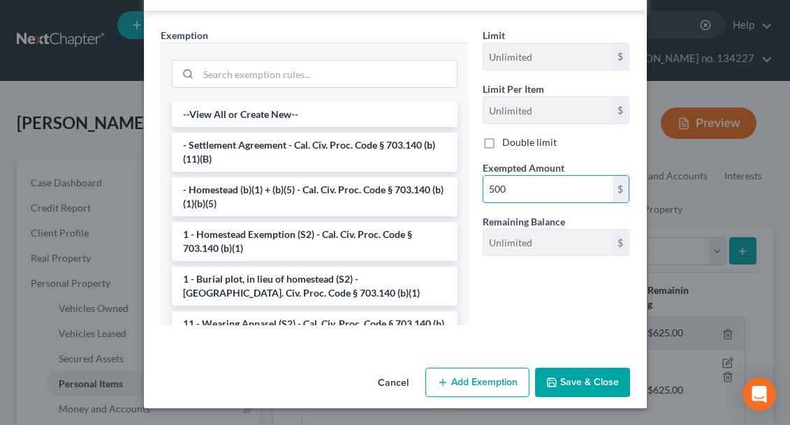
scroll to position [205, 0]
type input "500"
click at [565, 384] on button "Save & Close" at bounding box center [582, 383] width 95 height 29
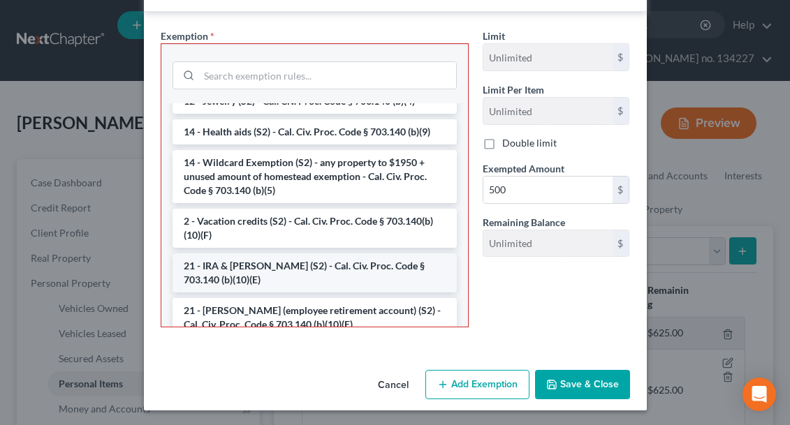
scroll to position [250, 0]
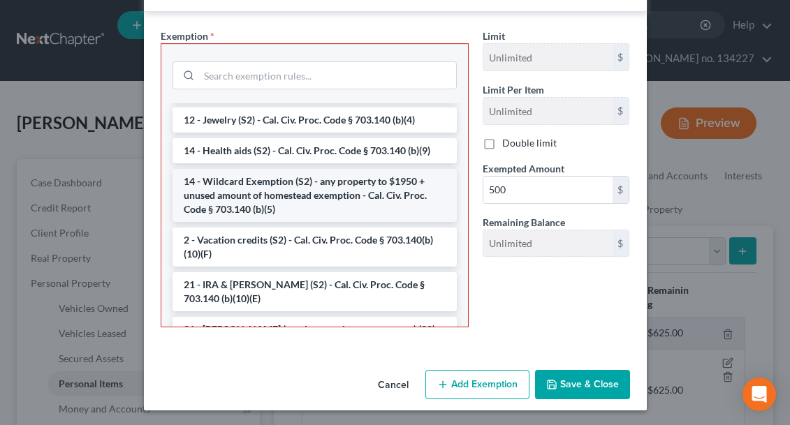
click at [317, 197] on li "14 - Wildcard Exemption (S2) - any property to $1950 + unused amount of homeste…" at bounding box center [315, 195] width 284 height 53
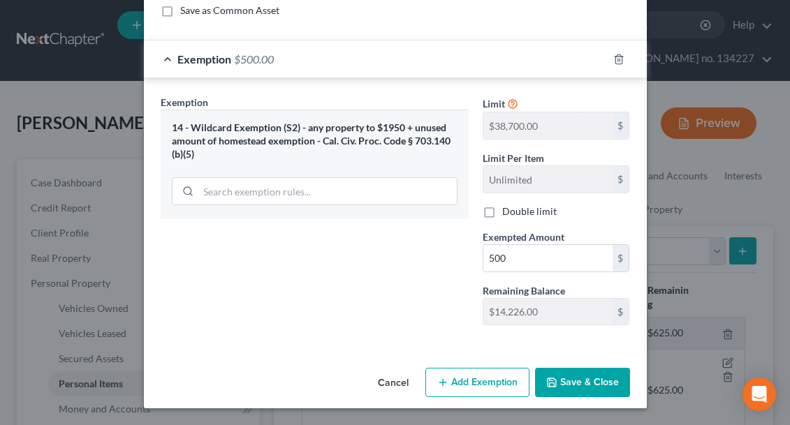
scroll to position [138, 0]
click at [586, 383] on button "Save & Close" at bounding box center [582, 382] width 95 height 29
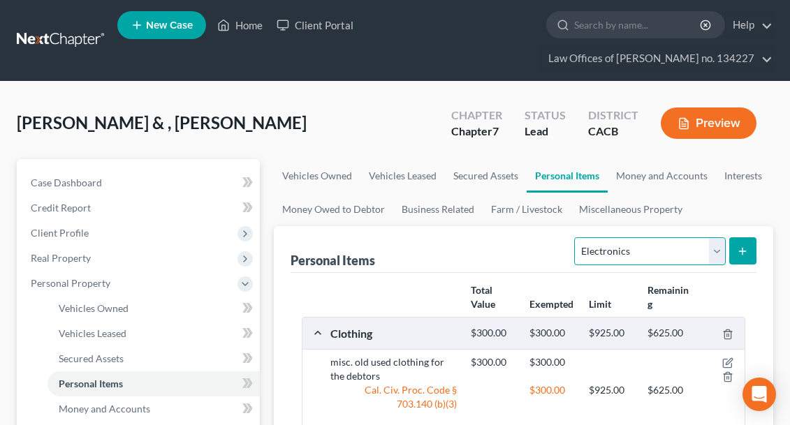
click at [717, 251] on select "Select Item Type Clothing Collectibles Of Value Electronics Firearms Household …" at bounding box center [649, 251] width 151 height 28
select select "household_goods"
click at [740, 251] on line "submit" at bounding box center [743, 251] width 6 height 0
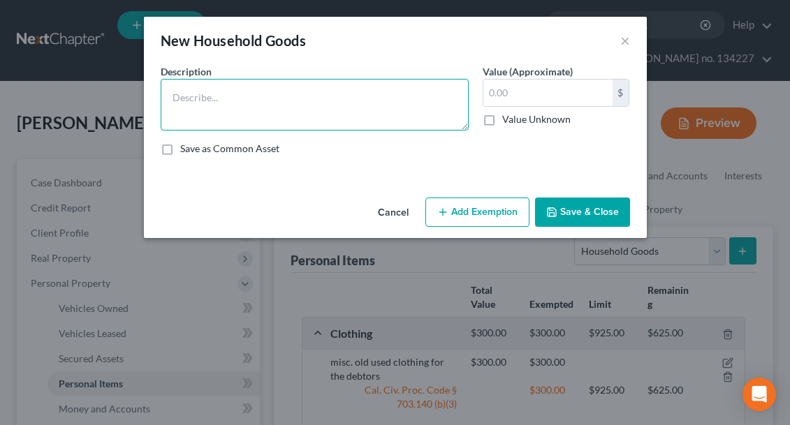
click at [203, 104] on textarea at bounding box center [315, 105] width 308 height 52
type textarea "stove refrigerator old used couch chairs tables"
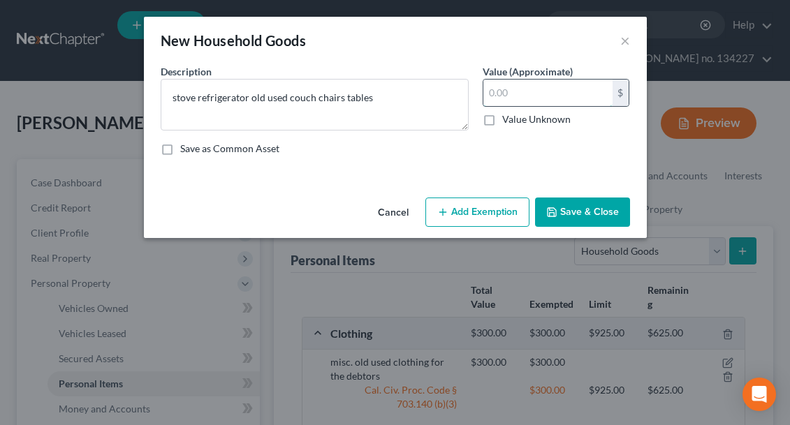
click at [497, 99] on input "text" at bounding box center [547, 93] width 129 height 27
type input "500"
click at [505, 208] on button "Add Exemption" at bounding box center [477, 212] width 104 height 29
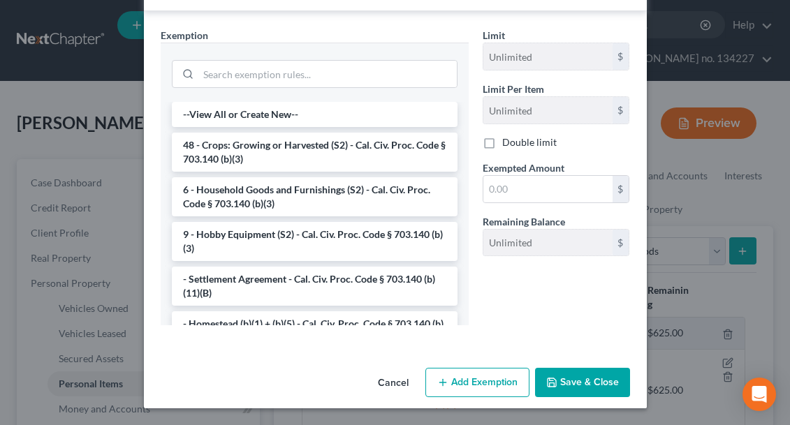
scroll to position [205, 0]
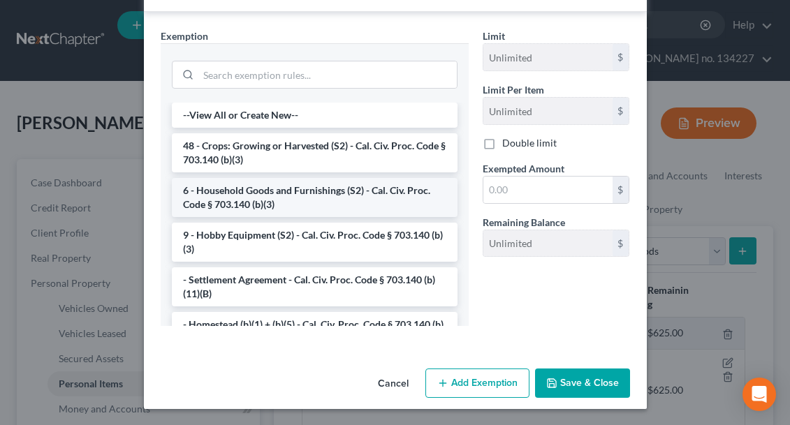
click at [373, 200] on li "6 - Household Goods and Furnishings (S2) - Cal. Civ. Proc. Code § 703.140 (b)(3)" at bounding box center [315, 197] width 286 height 39
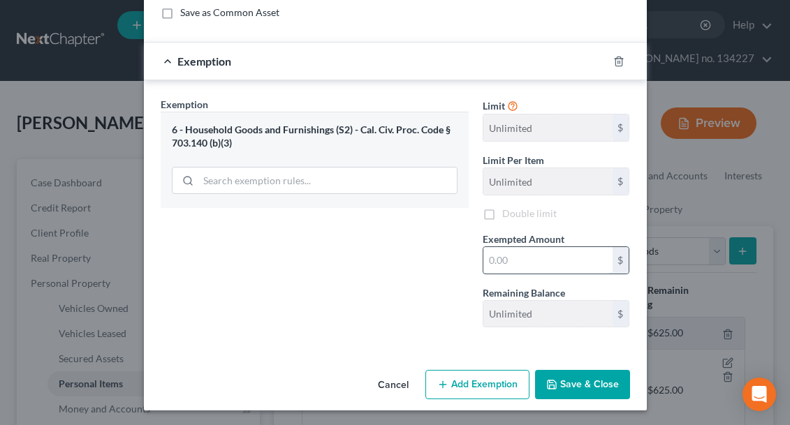
click at [497, 261] on input "text" at bounding box center [547, 260] width 129 height 27
type input "500"
click at [564, 384] on button "Save & Close" at bounding box center [582, 384] width 95 height 29
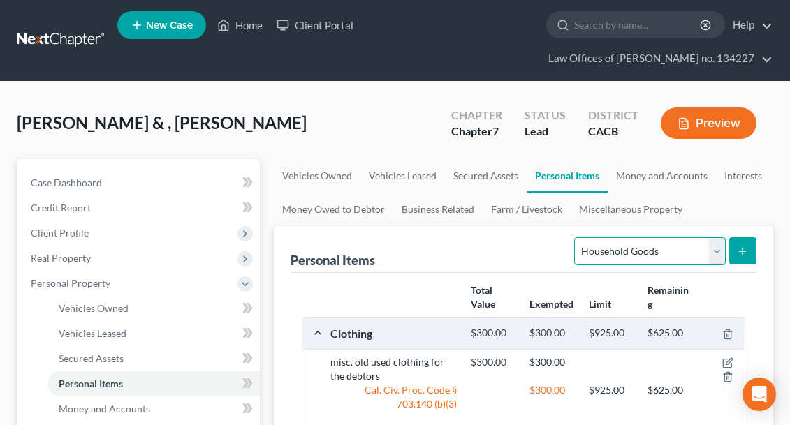
select select "jewelry"
click at [745, 250] on icon "submit" at bounding box center [742, 251] width 11 height 11
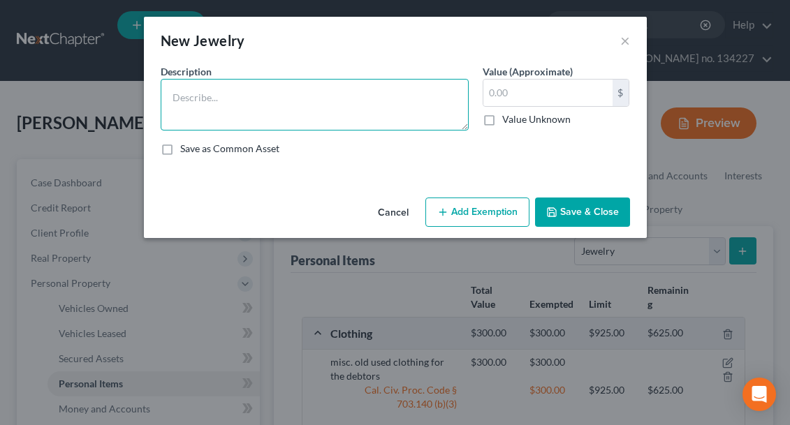
click at [187, 93] on textarea at bounding box center [315, 105] width 308 height 52
type textarea "j"
type textarea "w"
type textarea "costume jewelry"
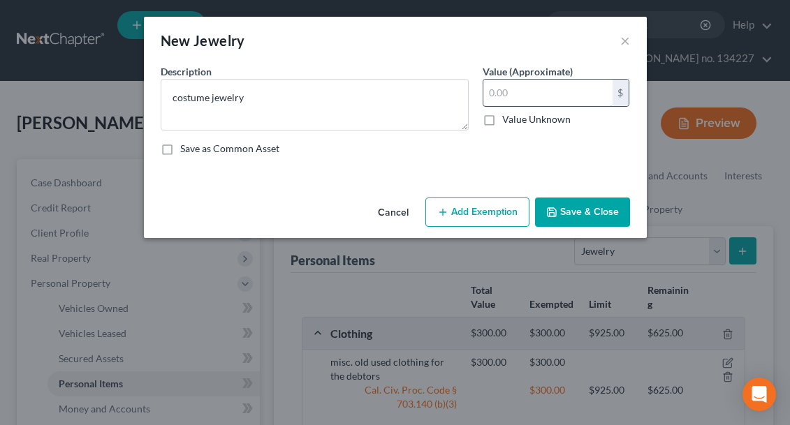
click at [500, 98] on input "text" at bounding box center [547, 93] width 129 height 27
type input "2,000"
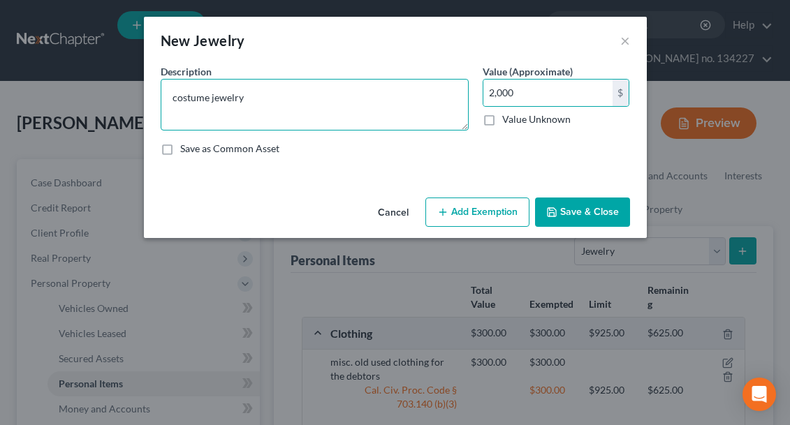
click at [257, 100] on textarea "costume jewelry" at bounding box center [315, 105] width 308 height 52
click at [261, 101] on textarea "costume jewelry wipes wedding ring" at bounding box center [315, 105] width 308 height 52
click at [343, 96] on textarea "costume jewelry wifes wedding ring" at bounding box center [315, 105] width 308 height 52
type textarea "costume jewelry wifes wedding ring old watches"
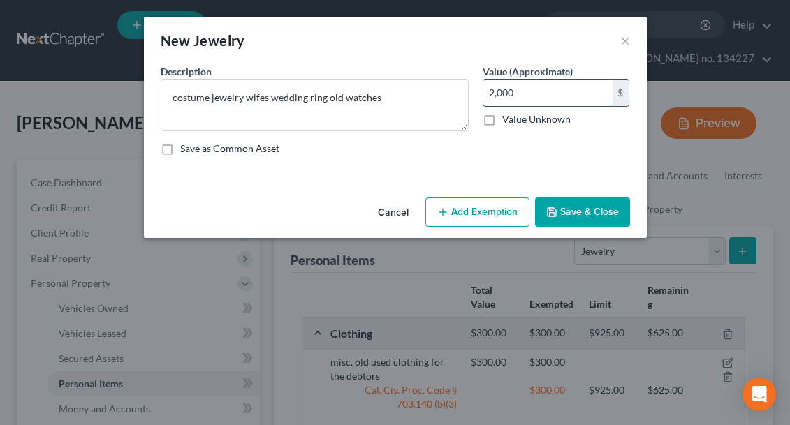
click at [523, 93] on input "2,000" at bounding box center [547, 93] width 129 height 27
click at [488, 208] on button "Add Exemption" at bounding box center [477, 212] width 104 height 29
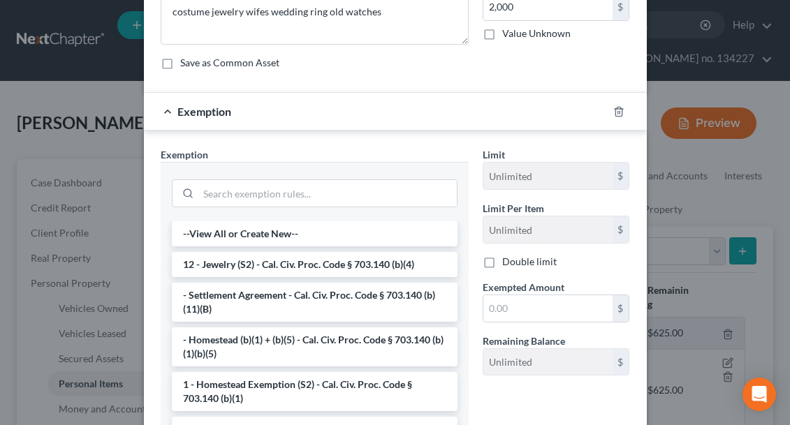
scroll to position [88, 0]
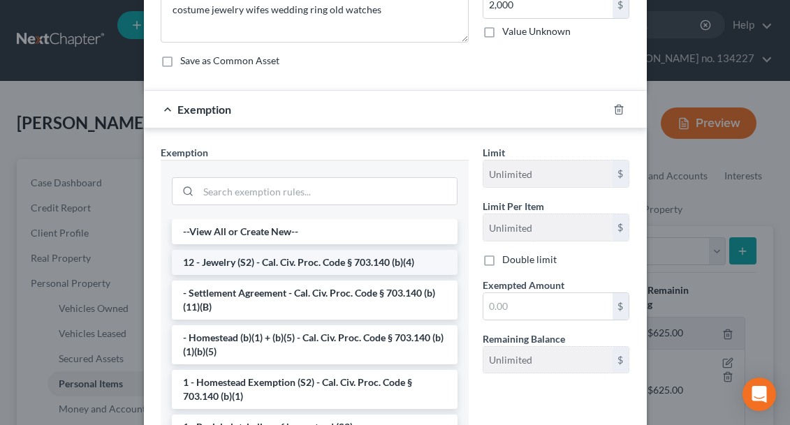
click at [406, 262] on li "12 - Jewelry (S2) - Cal. Civ. Proc. Code § 703.140 (b)(4)" at bounding box center [315, 262] width 286 height 25
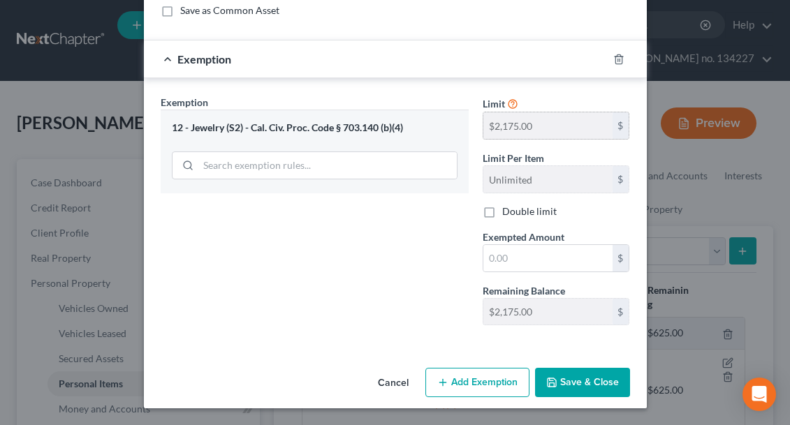
scroll to position [138, 0]
click at [510, 260] on input "text" at bounding box center [547, 258] width 129 height 27
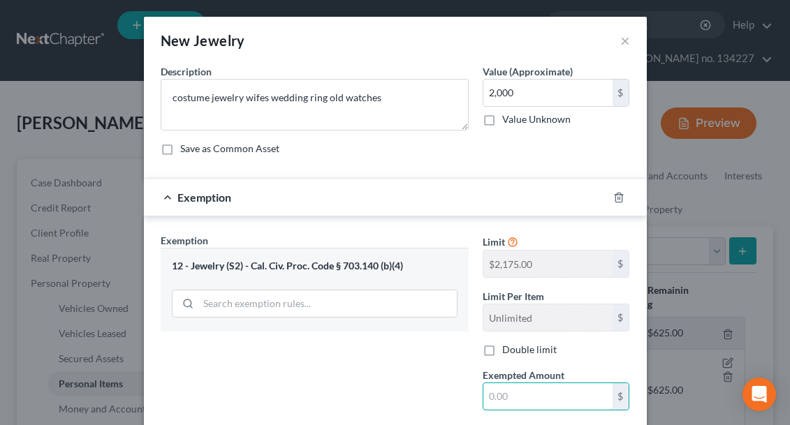
scroll to position [0, 0]
type input "2"
click at [517, 91] on input "2,000" at bounding box center [547, 93] width 129 height 27
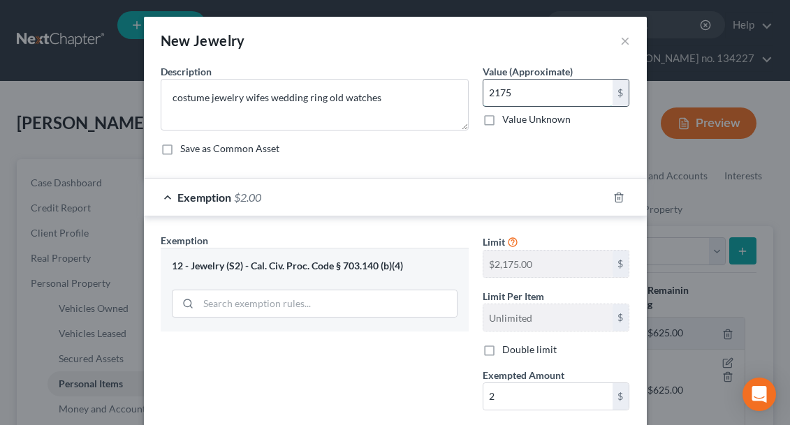
type input "2,175"
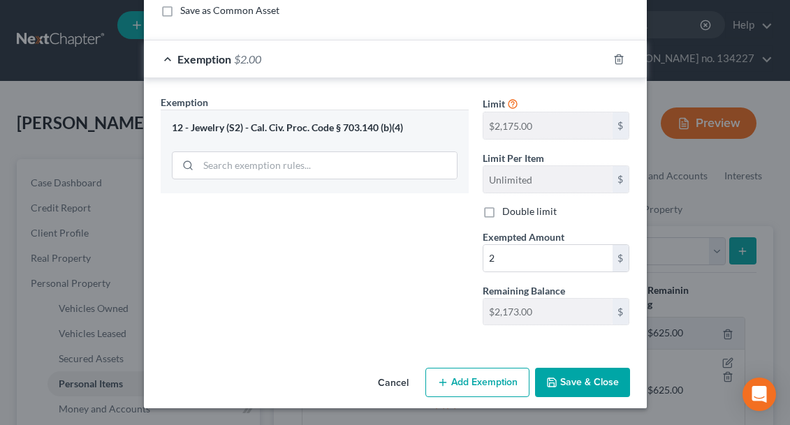
scroll to position [138, 0]
click at [507, 257] on input "2" at bounding box center [547, 258] width 129 height 27
type input "2,175"
click at [578, 382] on button "Save & Close" at bounding box center [582, 382] width 95 height 29
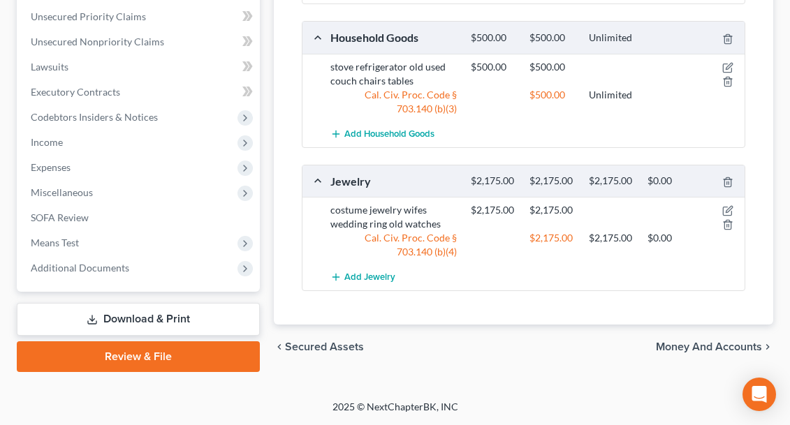
scroll to position [594, 0]
click at [173, 318] on link "Download & Print" at bounding box center [138, 319] width 243 height 33
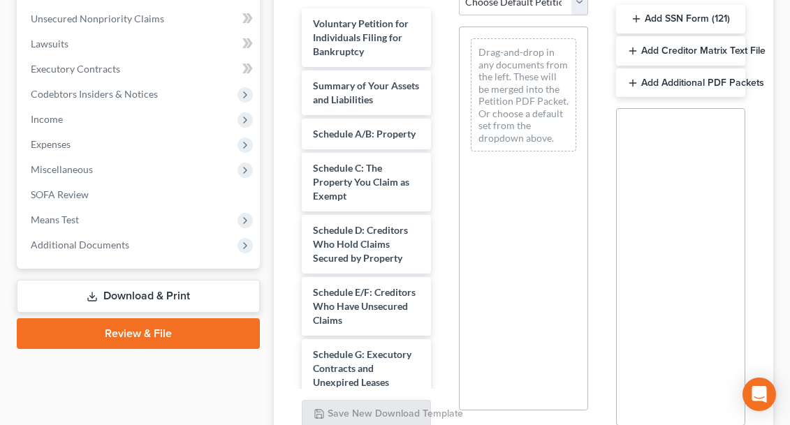
scroll to position [361, 0]
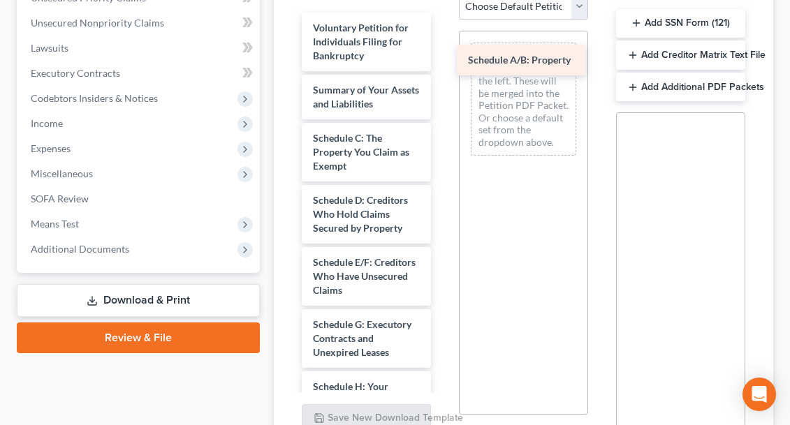
drag, startPoint x: 362, startPoint y: 142, endPoint x: 520, endPoint y: 61, distance: 177.4
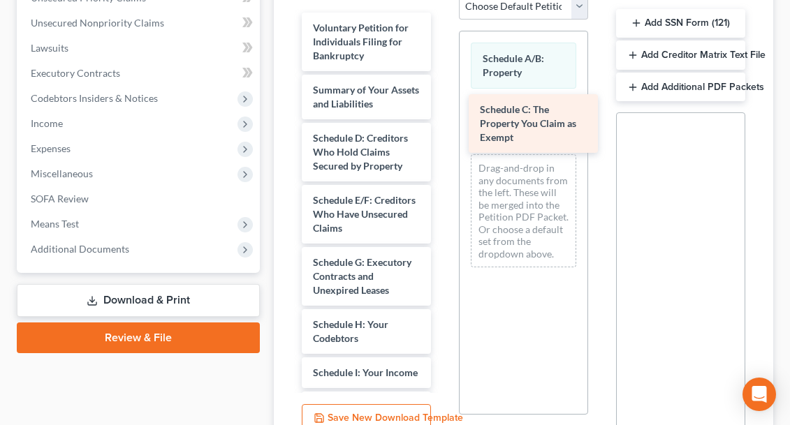
drag, startPoint x: 360, startPoint y: 149, endPoint x: 526, endPoint y: 122, distance: 168.5
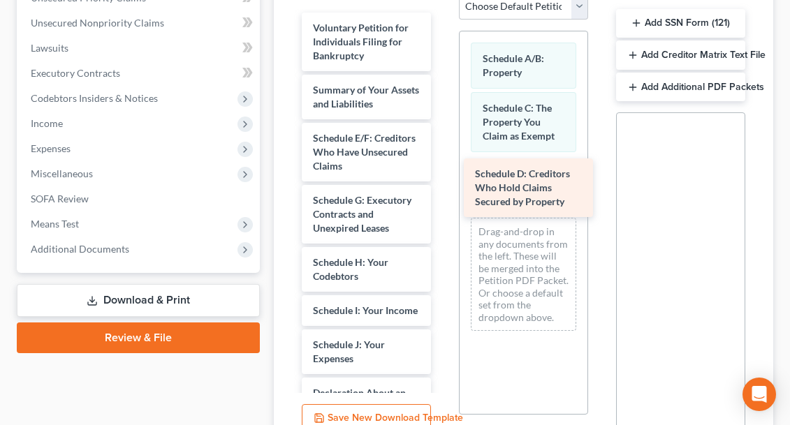
drag, startPoint x: 367, startPoint y: 149, endPoint x: 529, endPoint y: 186, distance: 166.1
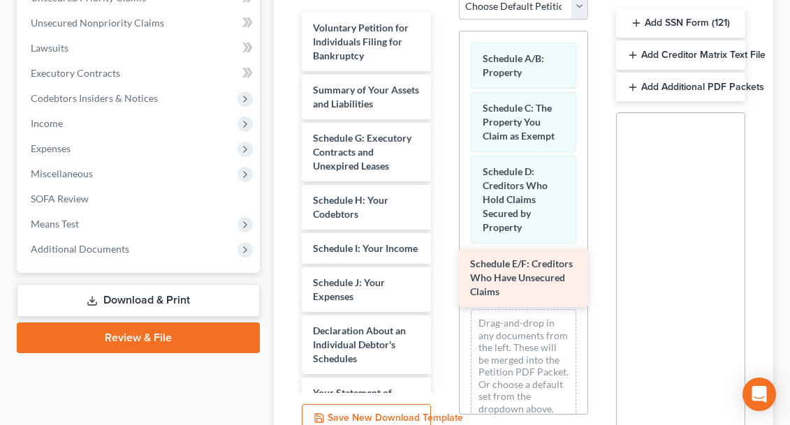
drag, startPoint x: 354, startPoint y: 145, endPoint x: 514, endPoint y: 270, distance: 203.0
click at [442, 270] on div "Schedule E/F: Creditors Who Have Unsecured Claims Voluntary Petition for Indivi…" at bounding box center [367, 404] width 152 height 783
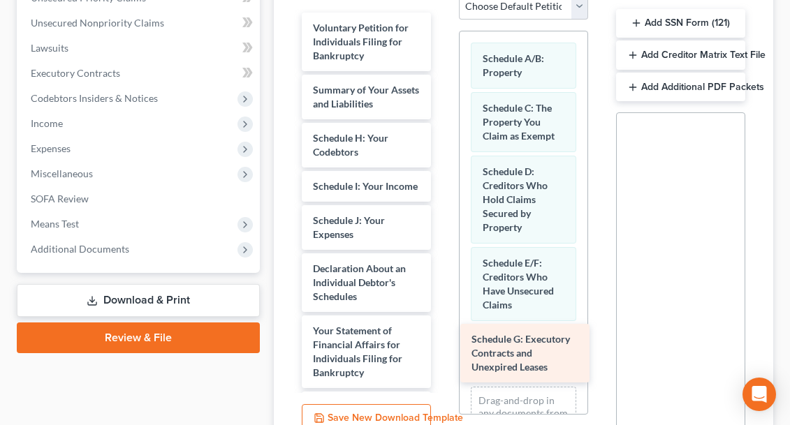
drag, startPoint x: 347, startPoint y: 145, endPoint x: 506, endPoint y: 346, distance: 256.7
click at [442, 346] on div "Schedule G: Executory Contracts and Unexpired Leases Voluntary Petition for Ind…" at bounding box center [367, 373] width 152 height 721
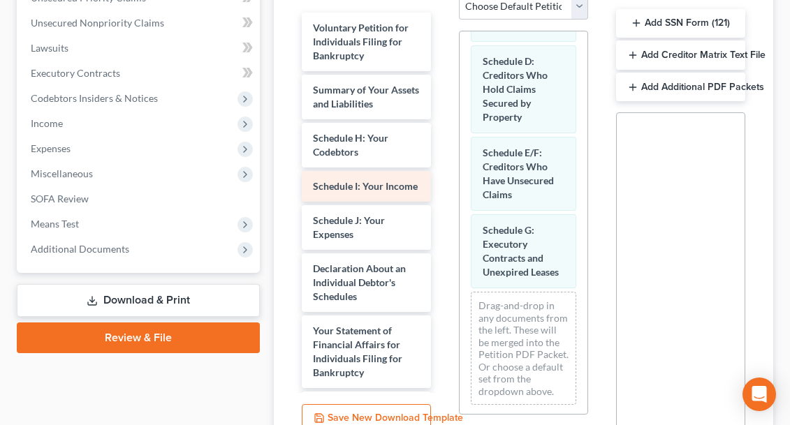
scroll to position [110, 0]
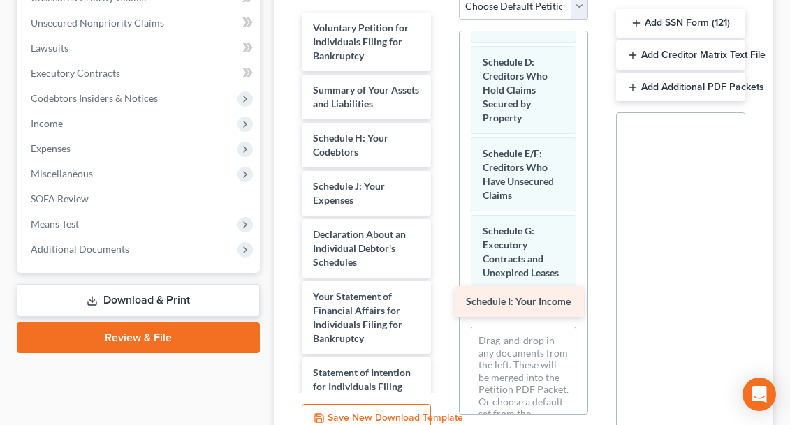
drag, startPoint x: 361, startPoint y: 188, endPoint x: 514, endPoint y: 304, distance: 191.9
click at [442, 304] on div "Schedule I: Your Income Voluntary Petition for Individuals Filing for Bankruptc…" at bounding box center [367, 356] width 152 height 687
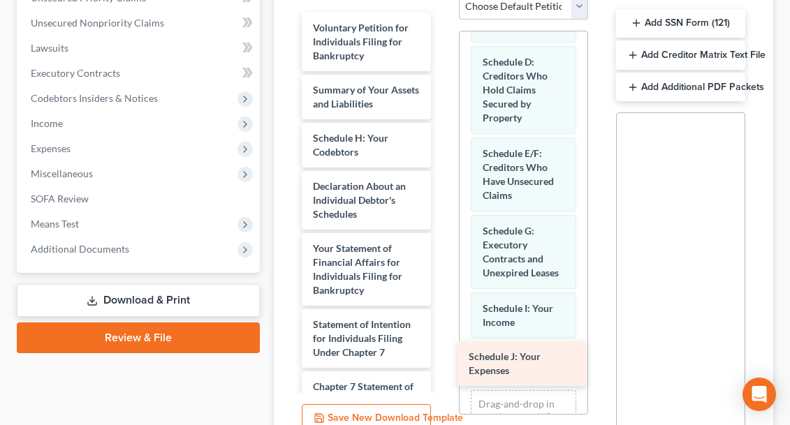
drag, startPoint x: 364, startPoint y: 191, endPoint x: 520, endPoint y: 363, distance: 231.9
click at [442, 363] on div "Schedule J: Your Expenses Voluntary Petition for Individuals Filing for Bankrup…" at bounding box center [367, 332] width 152 height 638
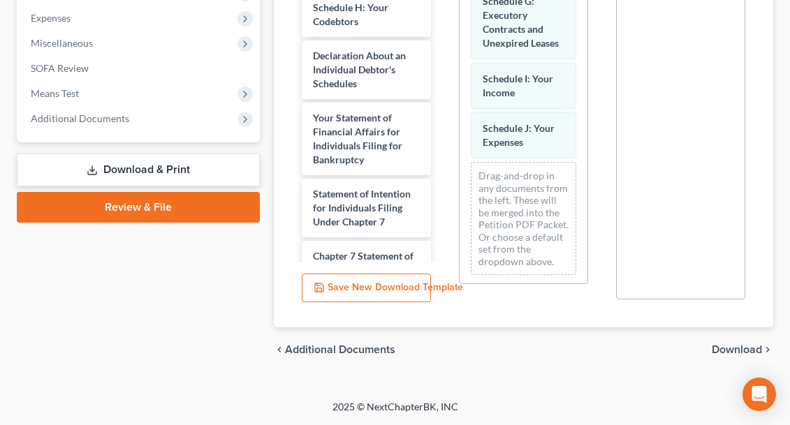
scroll to position [492, 0]
click at [722, 350] on span "Download" at bounding box center [737, 349] width 50 height 11
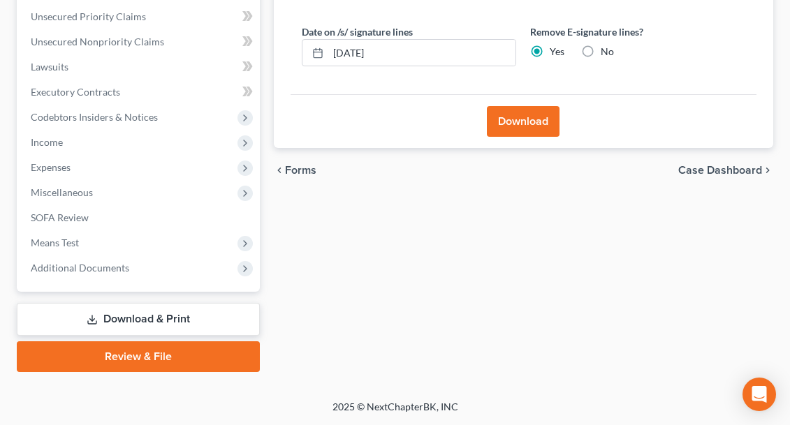
click at [521, 117] on button "Download" at bounding box center [523, 121] width 73 height 31
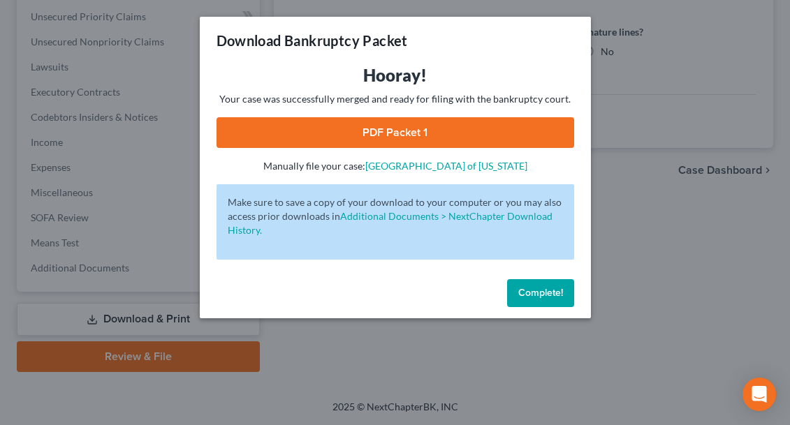
click at [496, 128] on link "PDF Packet 1" at bounding box center [396, 132] width 358 height 31
